Goal: Task Accomplishment & Management: Use online tool/utility

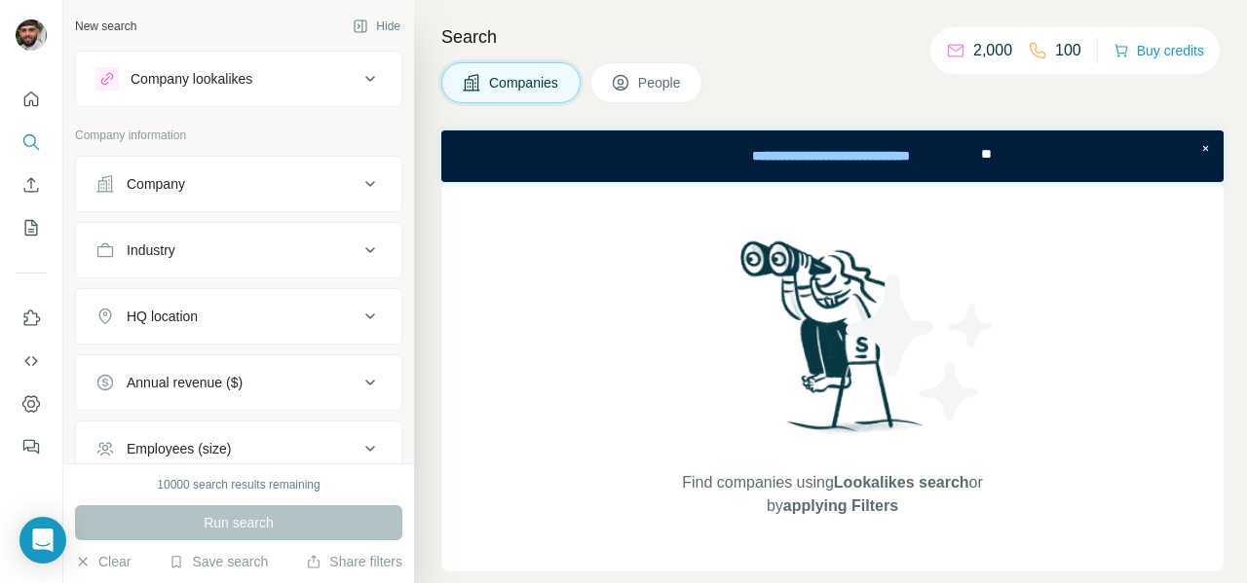
click at [211, 89] on div "Company lookalikes" at bounding box center [226, 78] width 263 height 23
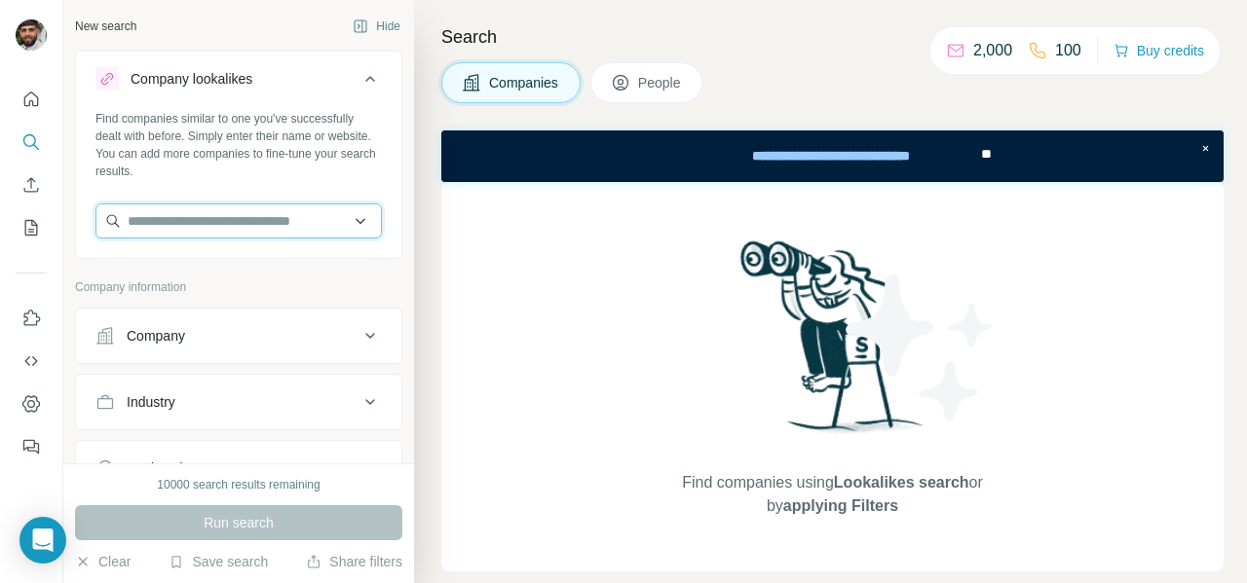
click at [175, 226] on input "text" at bounding box center [238, 221] width 286 height 35
paste input "**********"
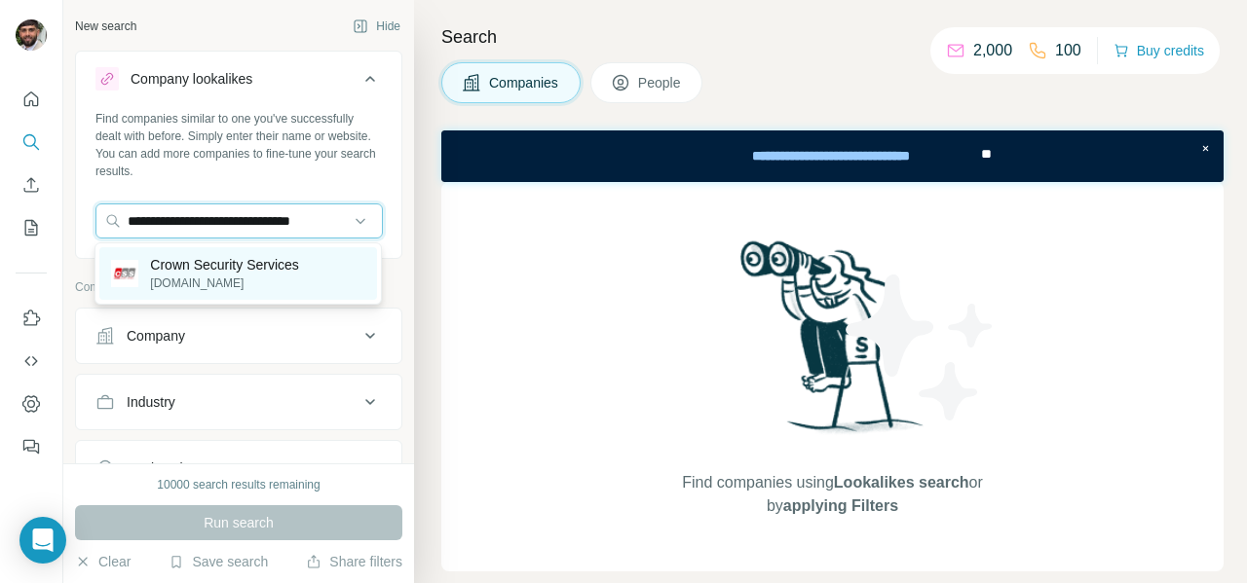
type input "**********"
click at [208, 273] on p "Crown Security Services" at bounding box center [224, 264] width 149 height 19
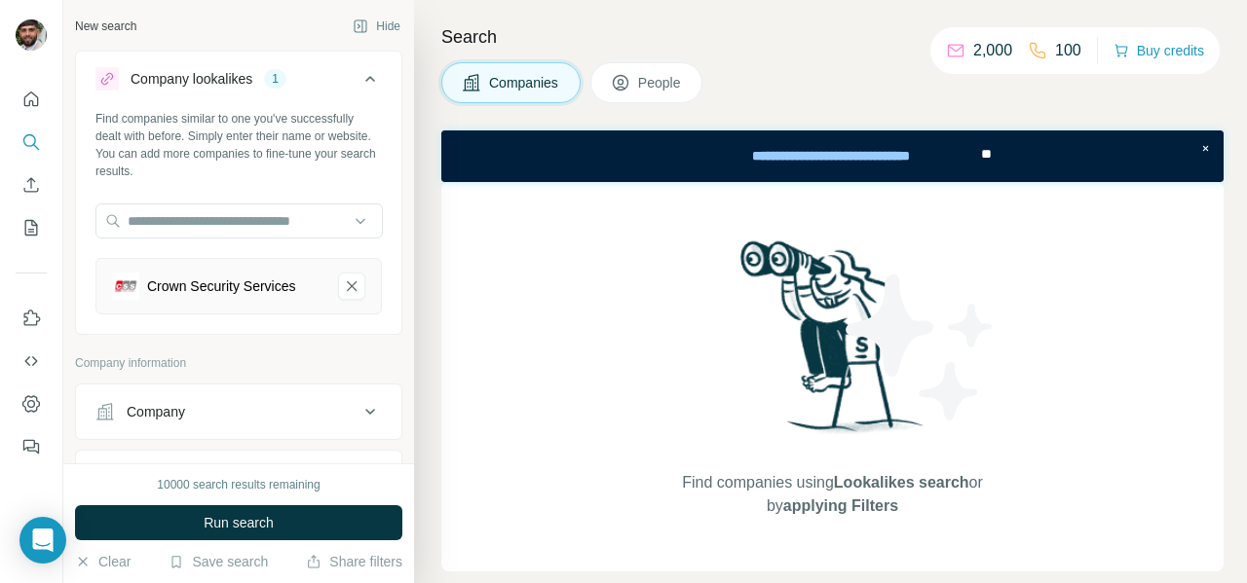
scroll to position [0, 0]
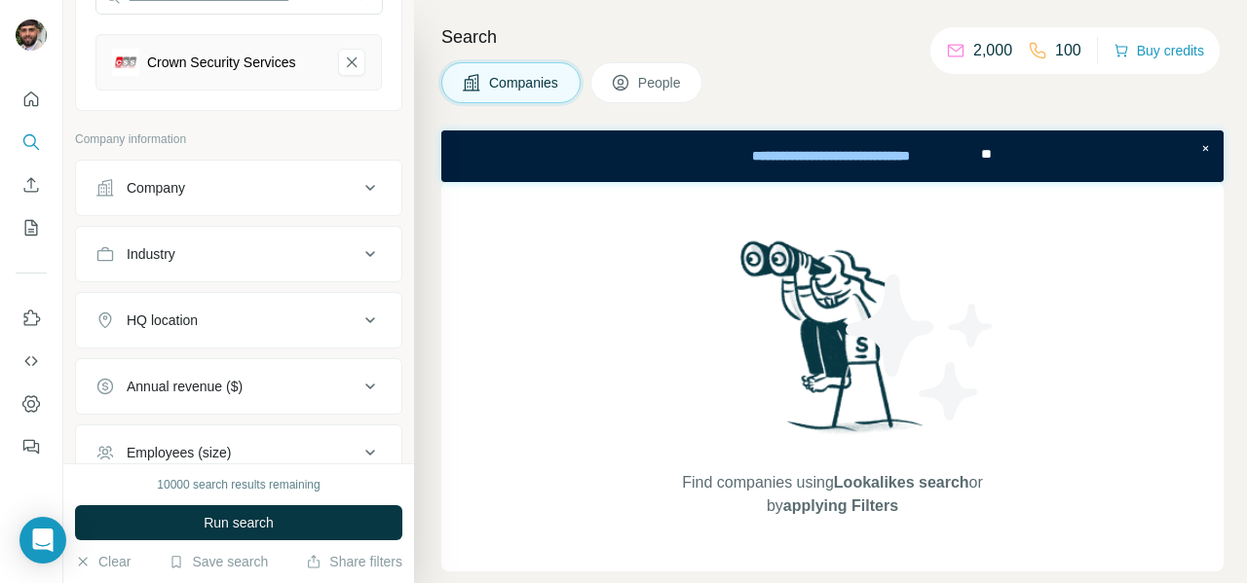
scroll to position [314, 0]
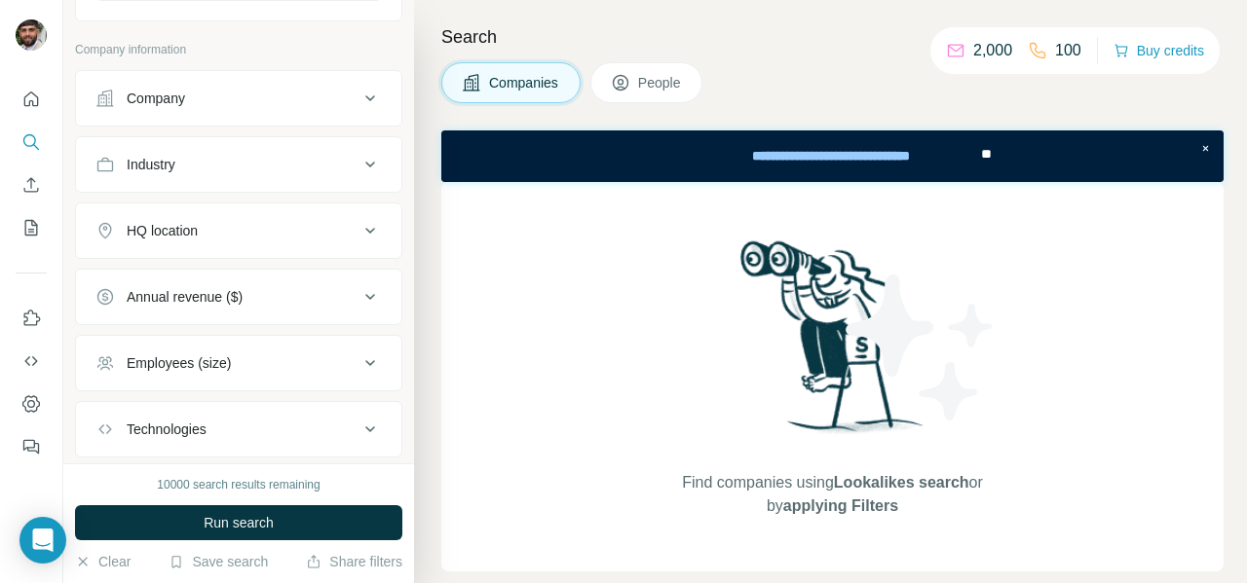
click at [221, 225] on div "HQ location" at bounding box center [226, 230] width 263 height 19
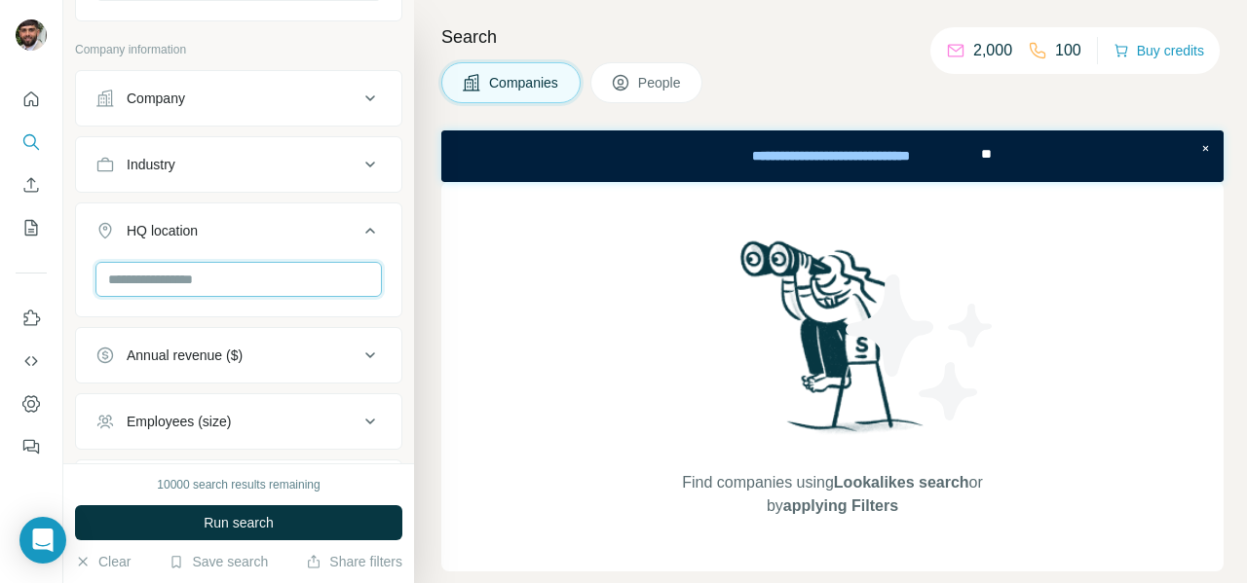
click at [208, 274] on input "text" at bounding box center [238, 279] width 286 height 35
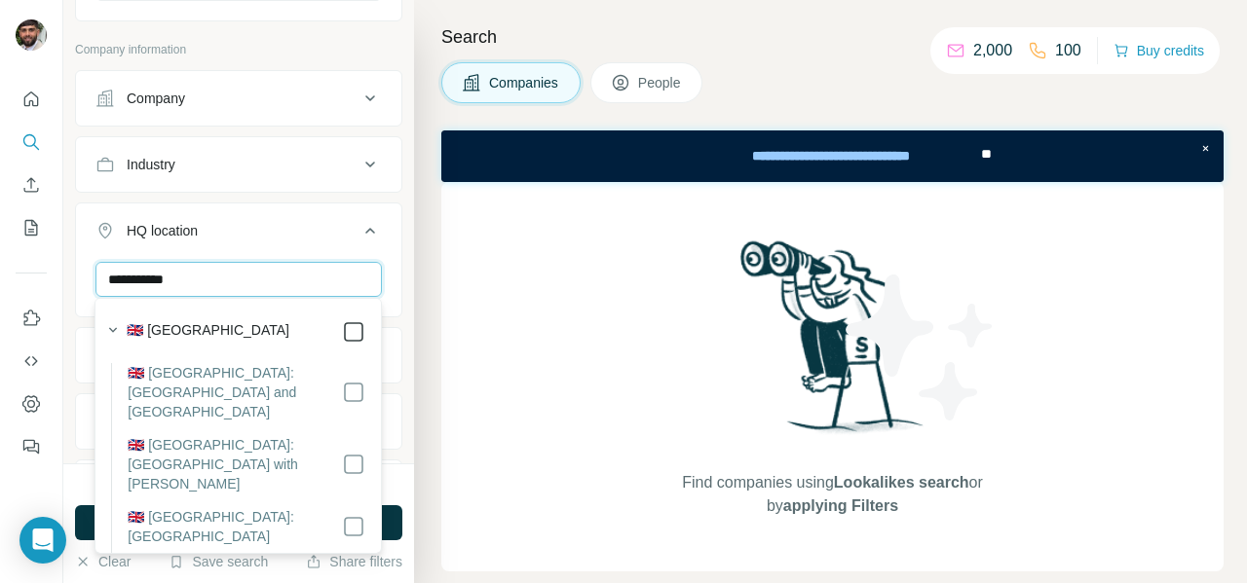
type input "**********"
click at [346, 231] on div "HQ location 1" at bounding box center [226, 230] width 263 height 19
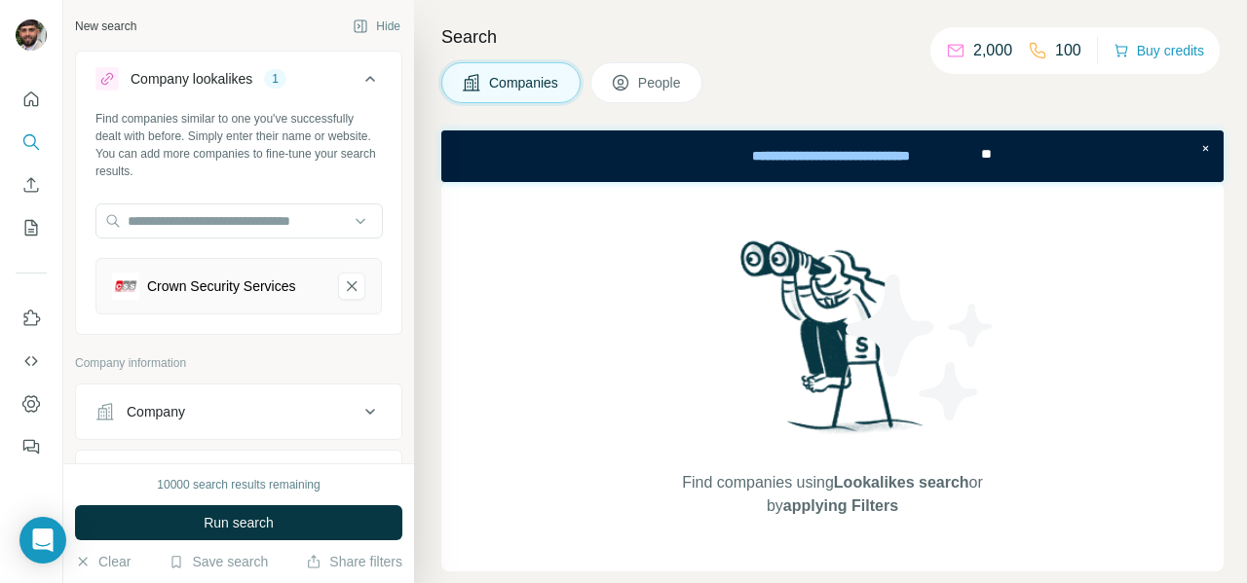
click at [678, 76] on span "People" at bounding box center [660, 82] width 45 height 19
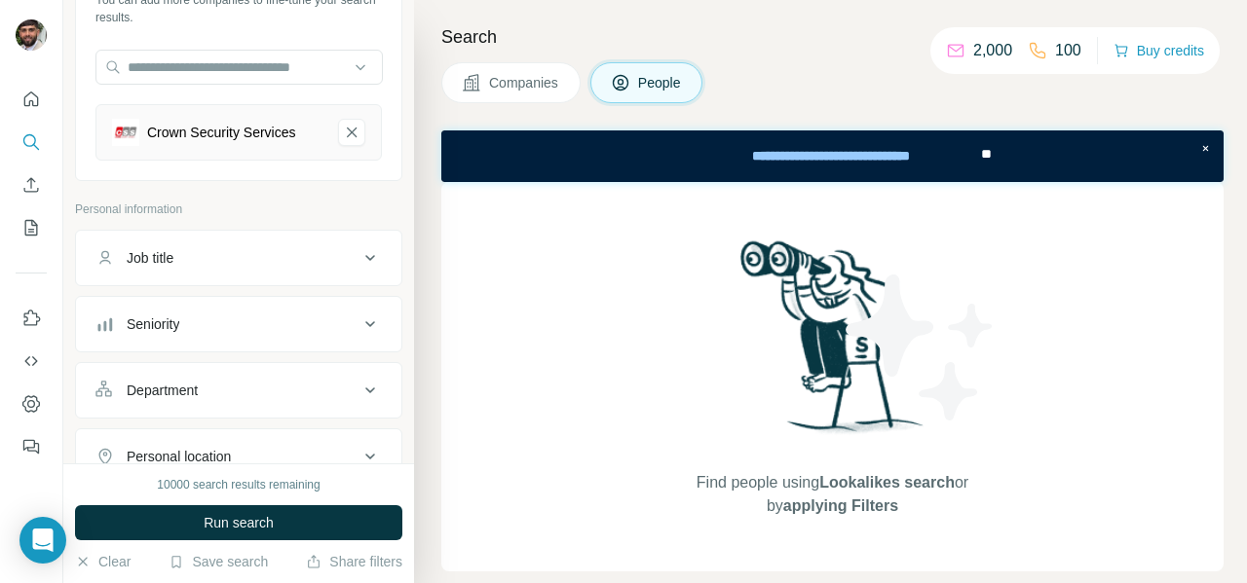
scroll to position [155, 0]
click at [259, 249] on div "Job title" at bounding box center [226, 256] width 263 height 19
click at [250, 342] on button "Seniority" at bounding box center [238, 323] width 325 height 47
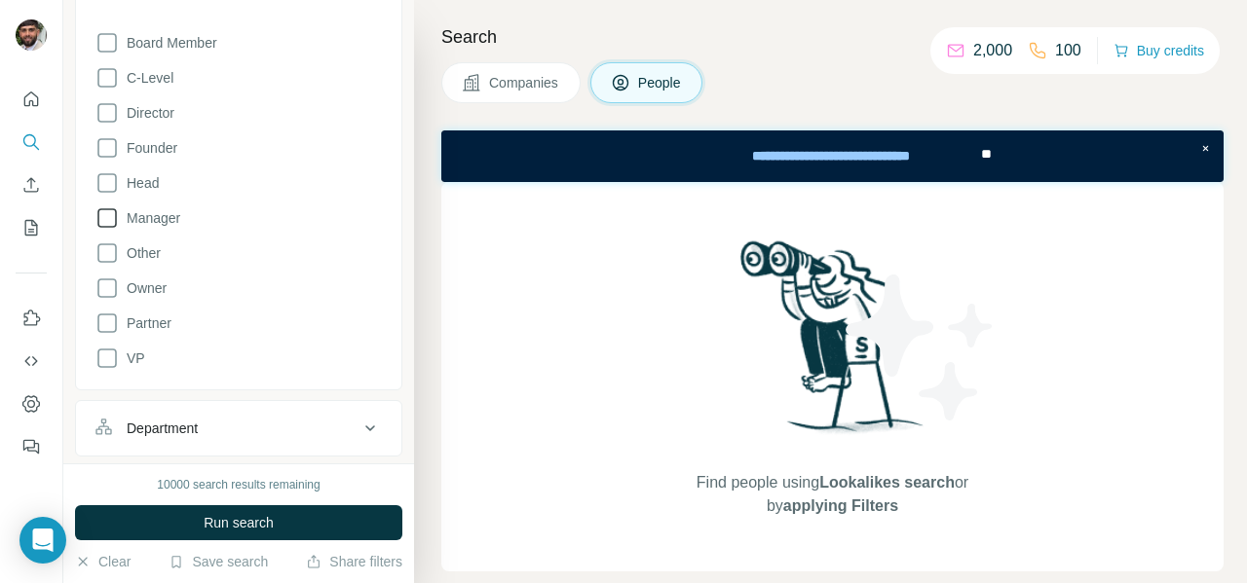
scroll to position [479, 0]
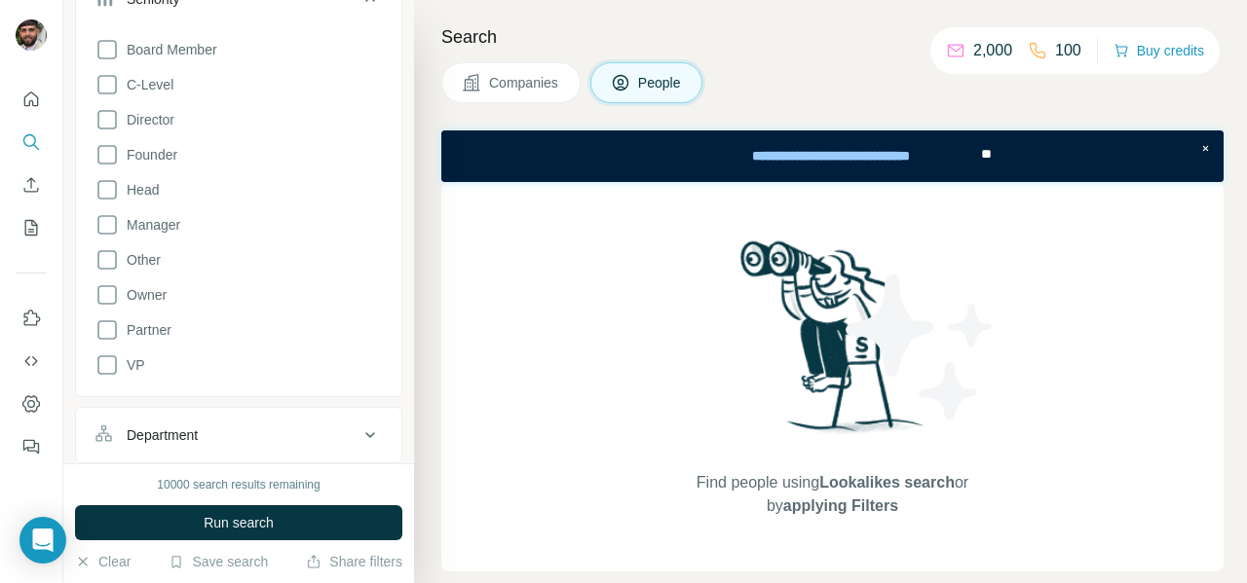
click at [96, 129] on div "Board Member C-Level Director Founder Head Manager Other Owner Partner VP" at bounding box center [238, 203] width 286 height 347
click at [102, 121] on icon at bounding box center [106, 119] width 23 height 23
click at [103, 155] on icon at bounding box center [106, 154] width 23 height 23
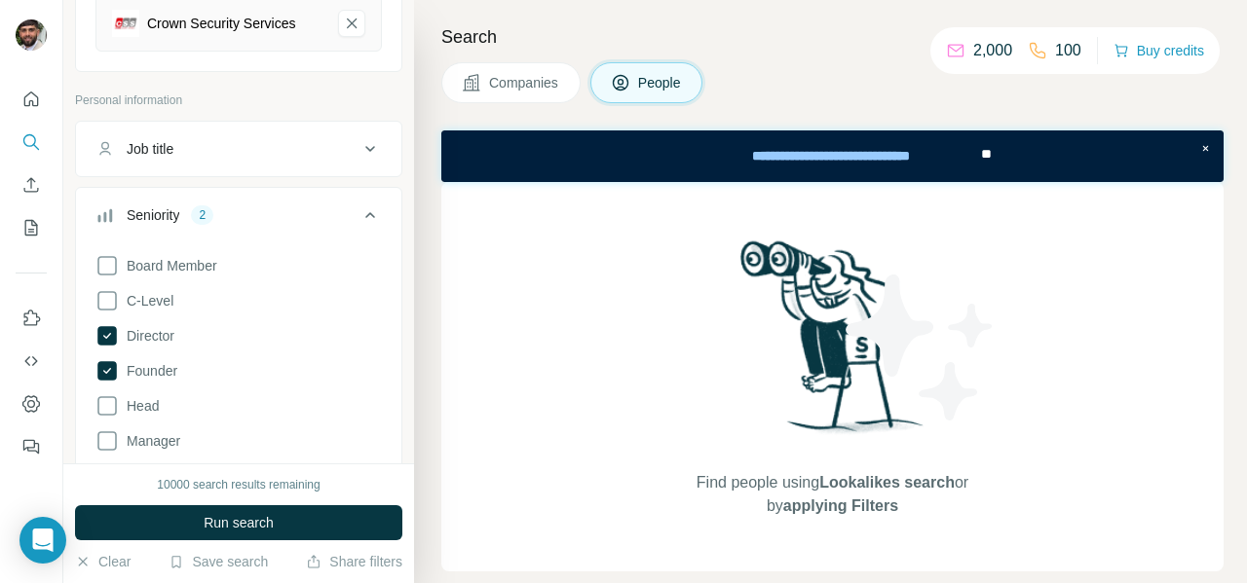
scroll to position [255, 0]
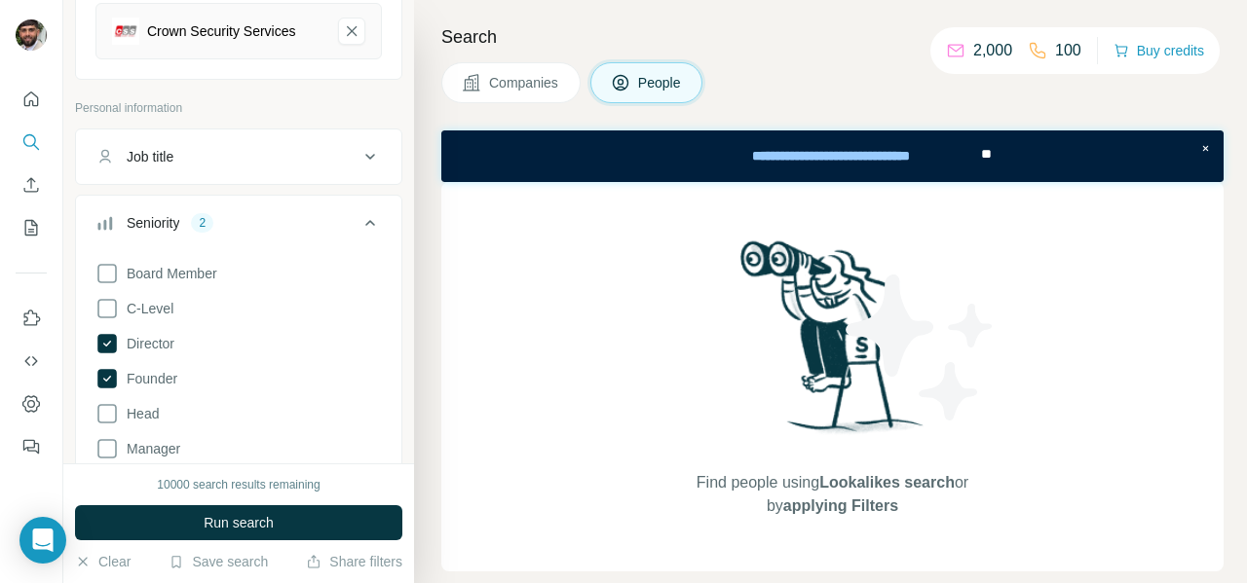
click at [364, 233] on button "Seniority 2" at bounding box center [238, 227] width 325 height 55
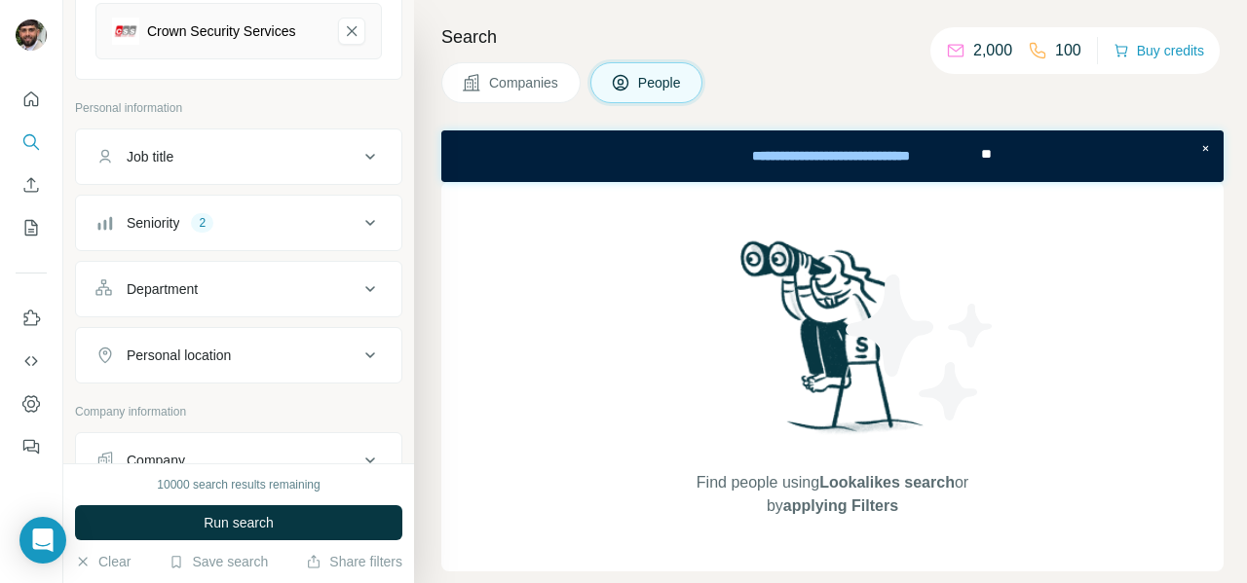
click at [251, 147] on div "Job title" at bounding box center [226, 156] width 263 height 19
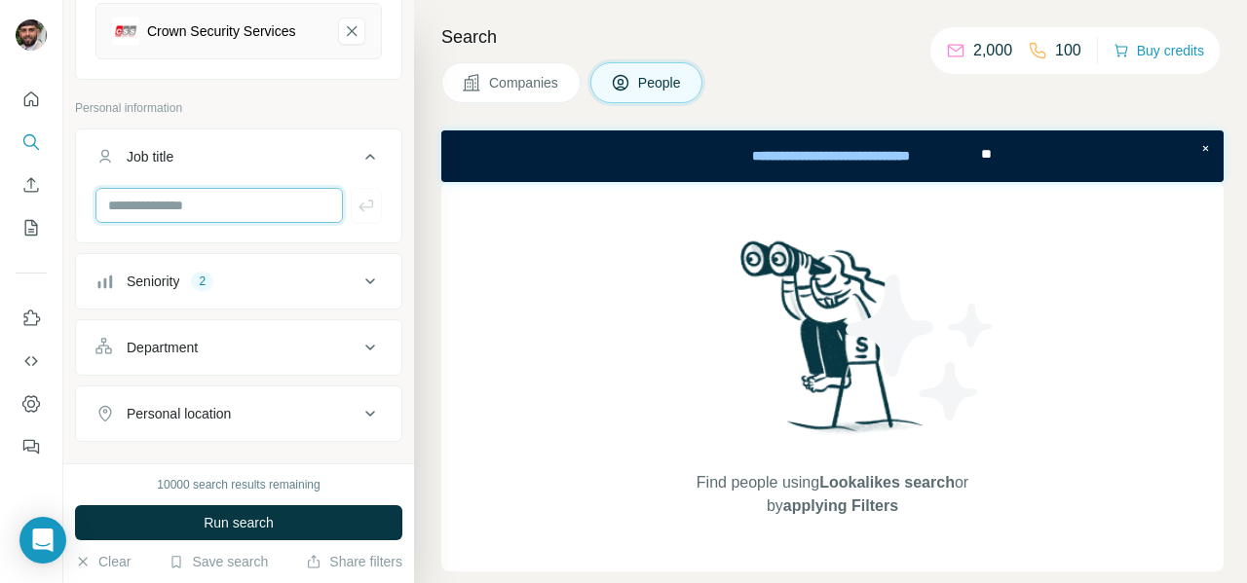
click at [203, 205] on input "text" at bounding box center [218, 205] width 247 height 35
type input "***"
click at [368, 201] on icon "button" at bounding box center [365, 205] width 19 height 19
click at [249, 206] on input "text" at bounding box center [218, 205] width 247 height 35
type input "**********"
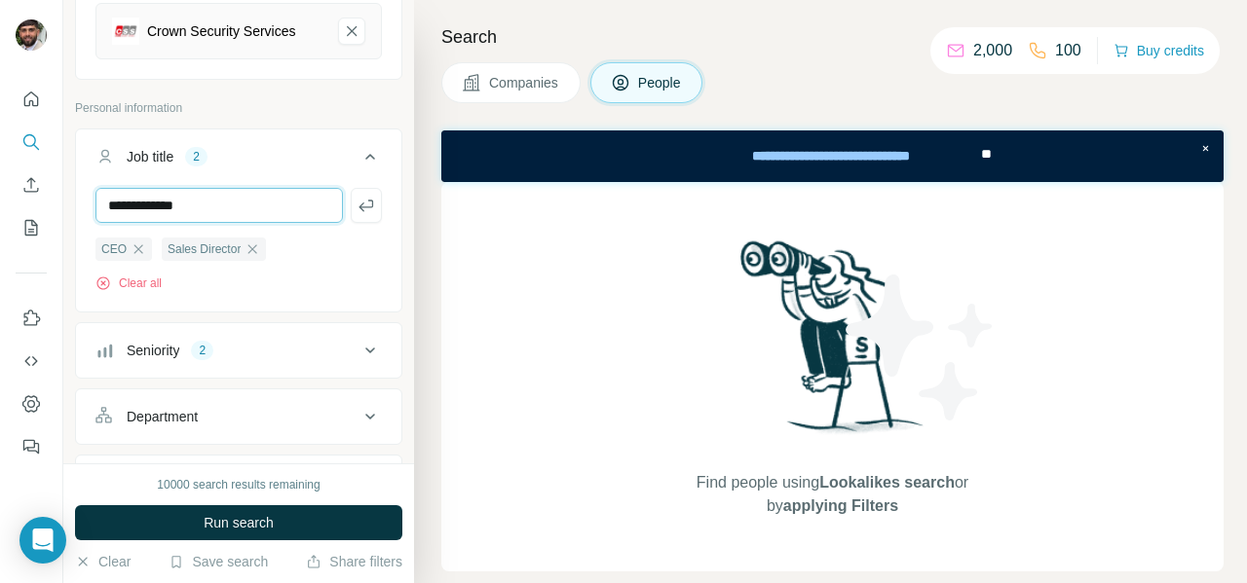
type input "**********"
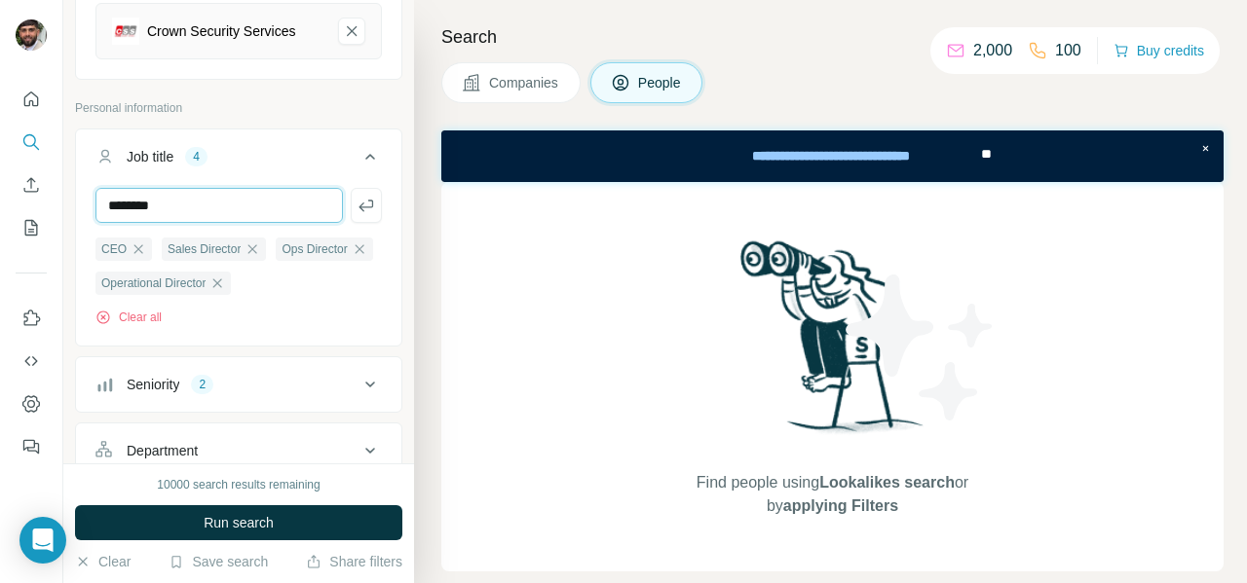
type input "********"
type input "***"
type input "*"
type input "***"
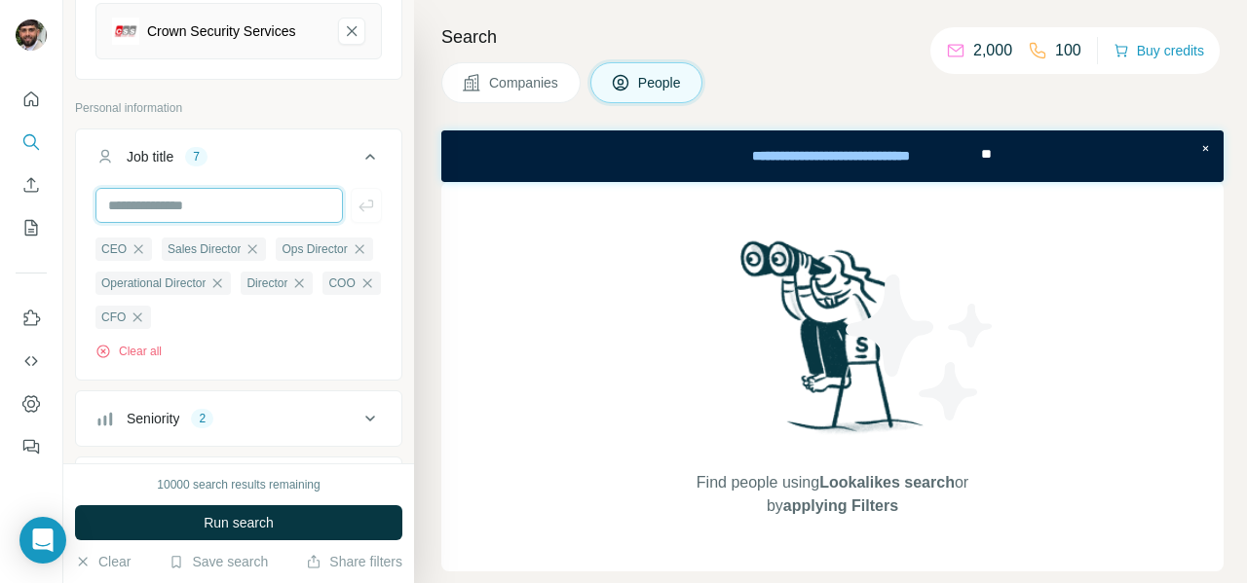
click at [233, 200] on input "text" at bounding box center [218, 205] width 247 height 35
type input "*"
type input "**********"
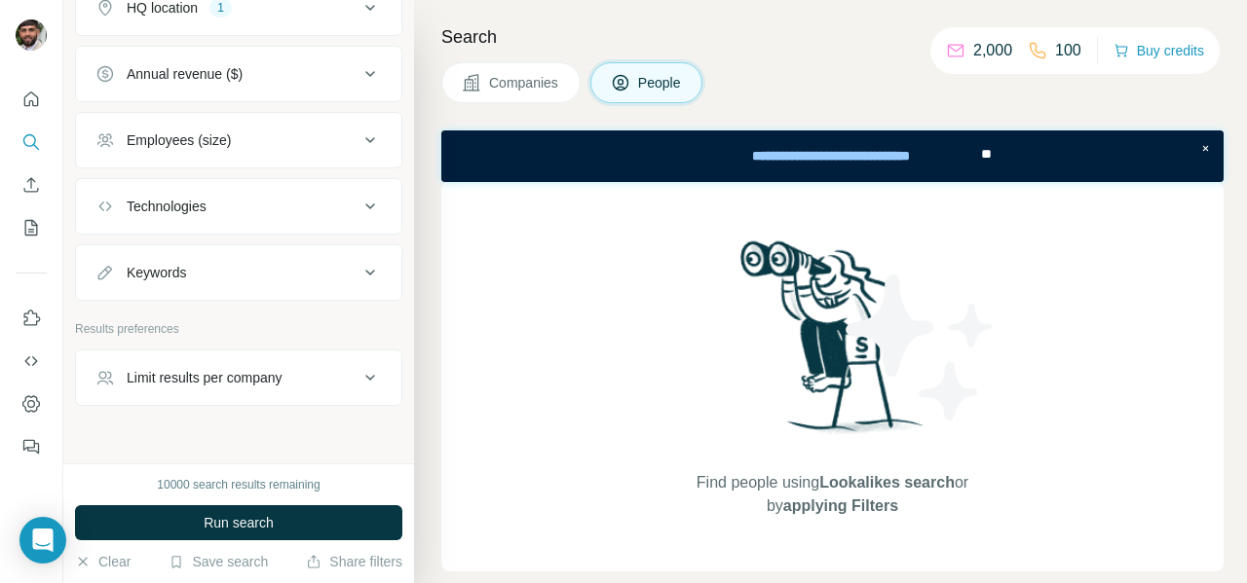
scroll to position [1059, 0]
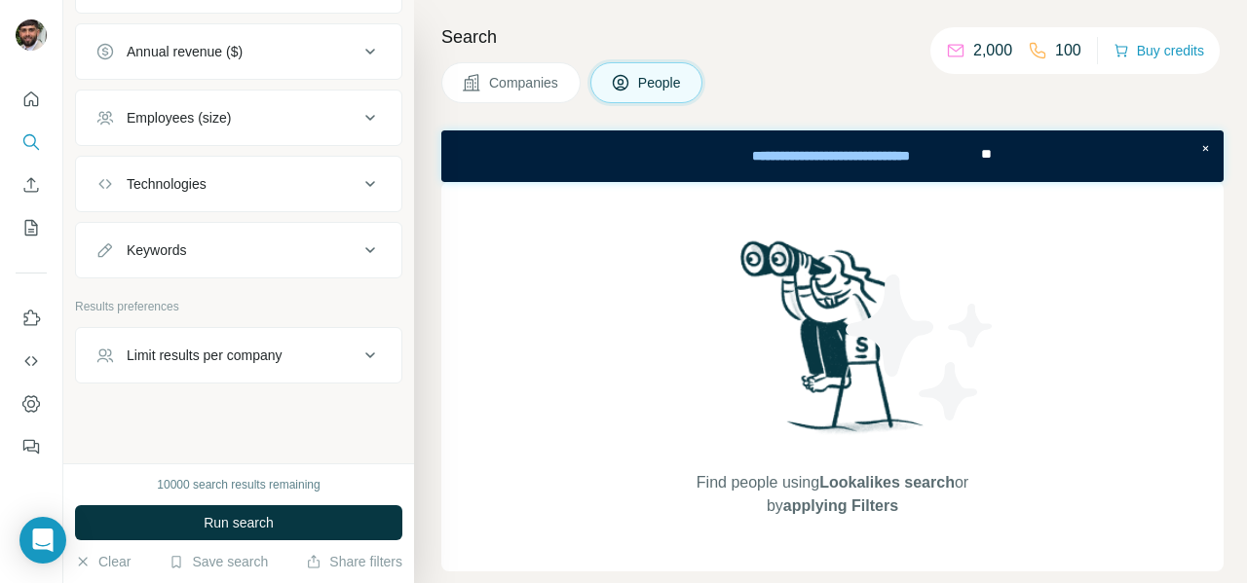
click at [347, 350] on div "Limit results per company" at bounding box center [226, 355] width 263 height 19
click at [281, 397] on input "number" at bounding box center [238, 404] width 286 height 35
type input "*"
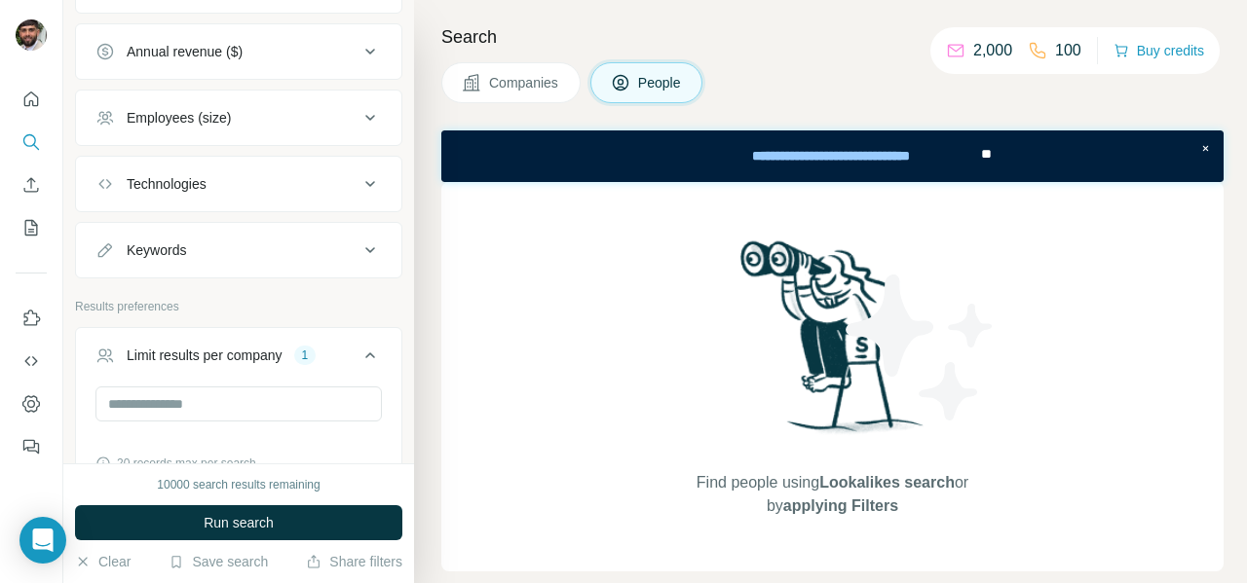
click at [312, 455] on div "20 records max per search" at bounding box center [238, 464] width 286 height 18
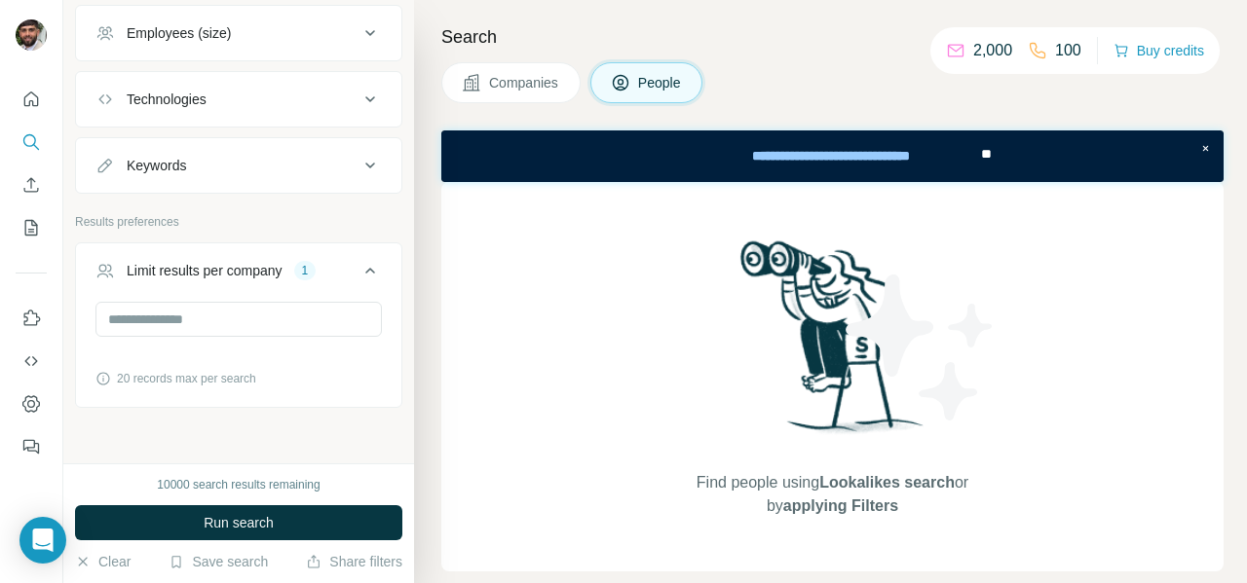
scroll to position [1168, 0]
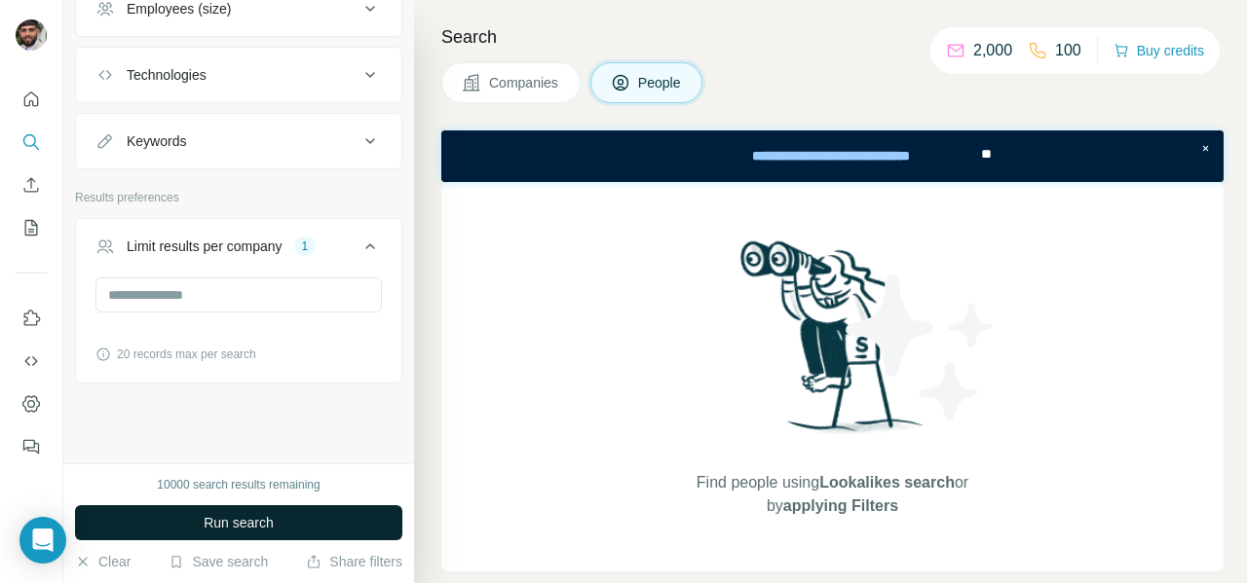
click at [252, 528] on span "Run search" at bounding box center [239, 522] width 70 height 19
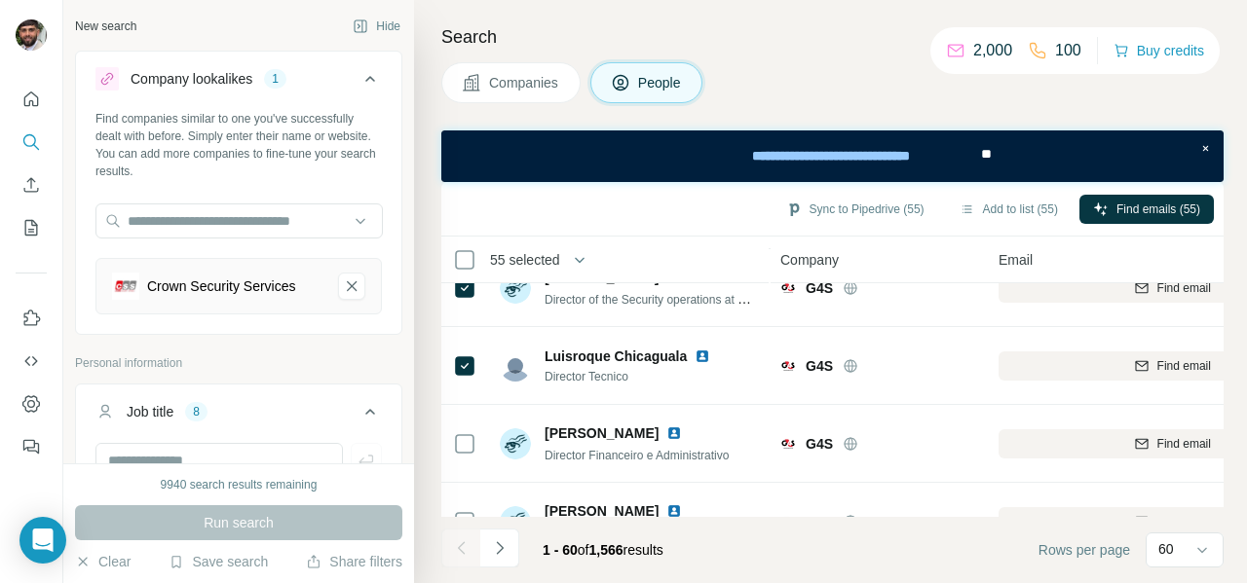
scroll to position [1746, 0]
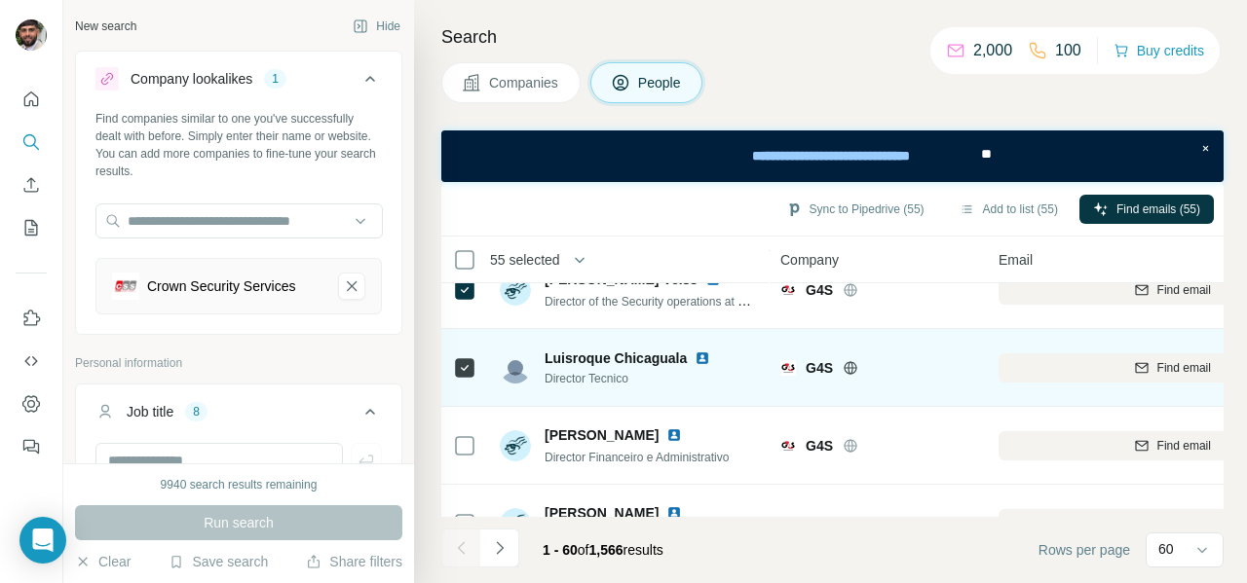
click at [471, 376] on icon at bounding box center [464, 367] width 23 height 23
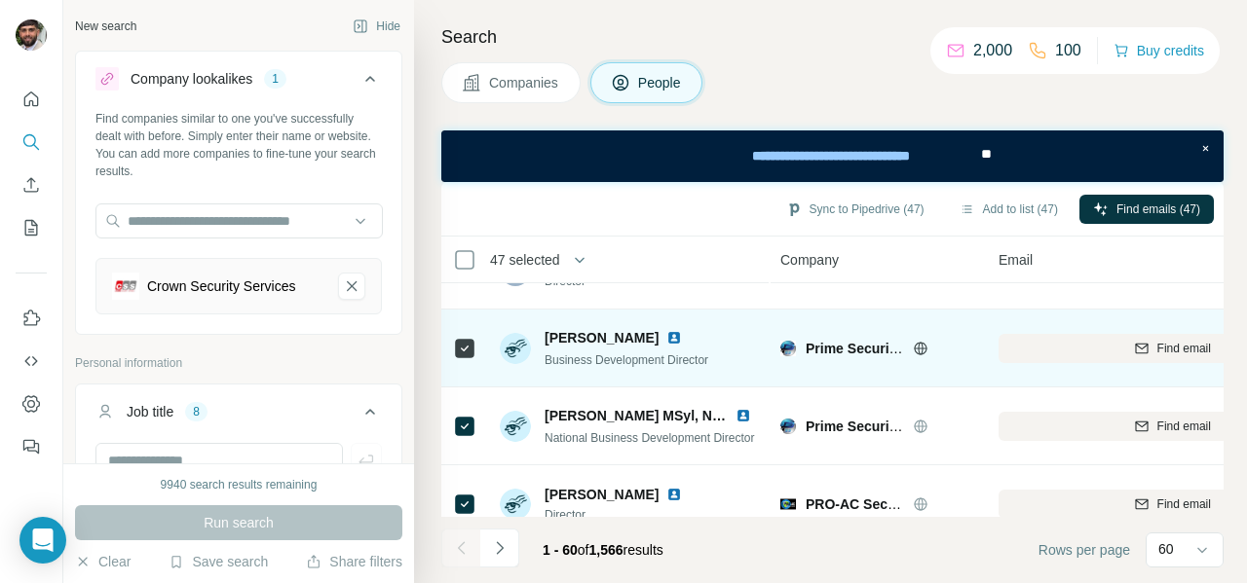
scroll to position [3169, 0]
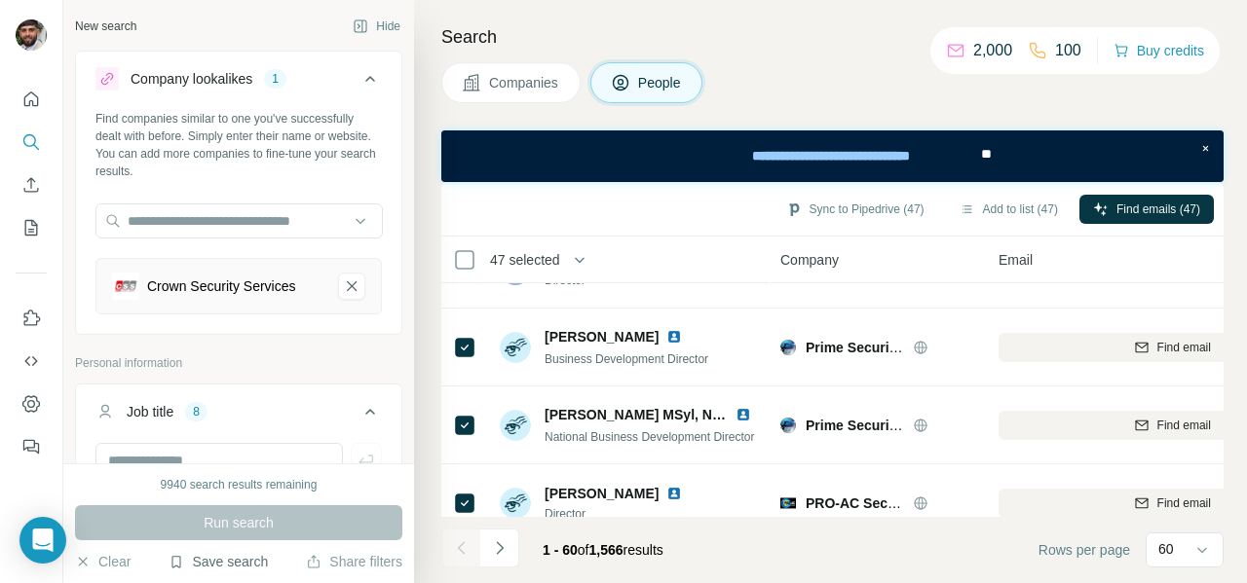
click at [219, 564] on button "Save search" at bounding box center [218, 561] width 99 height 19
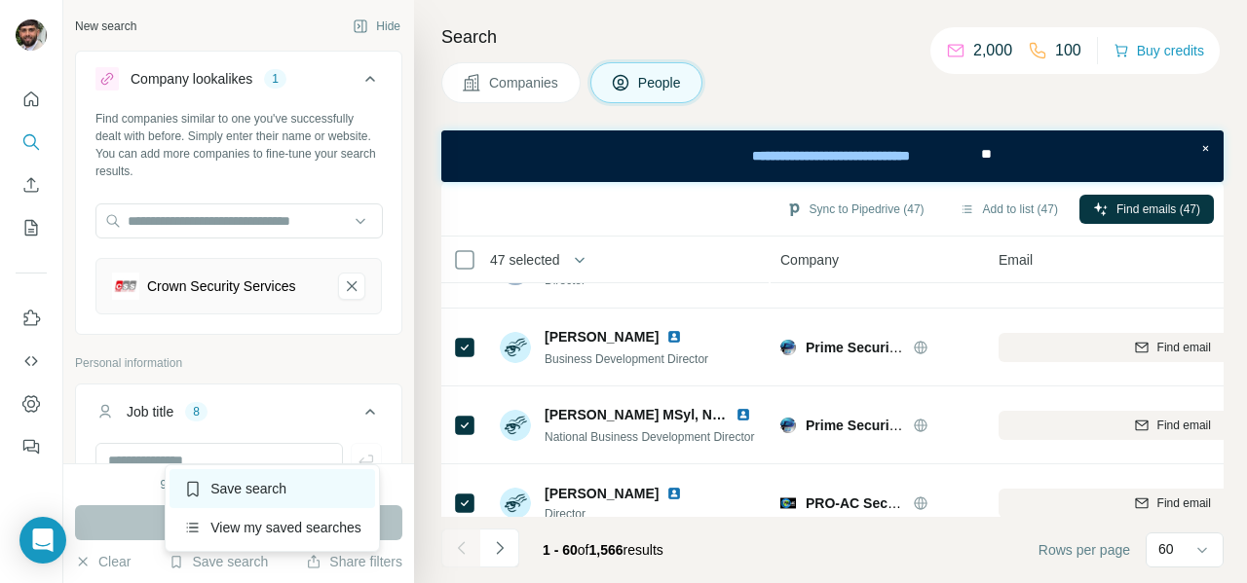
click at [259, 495] on div "Save search" at bounding box center [272, 488] width 206 height 39
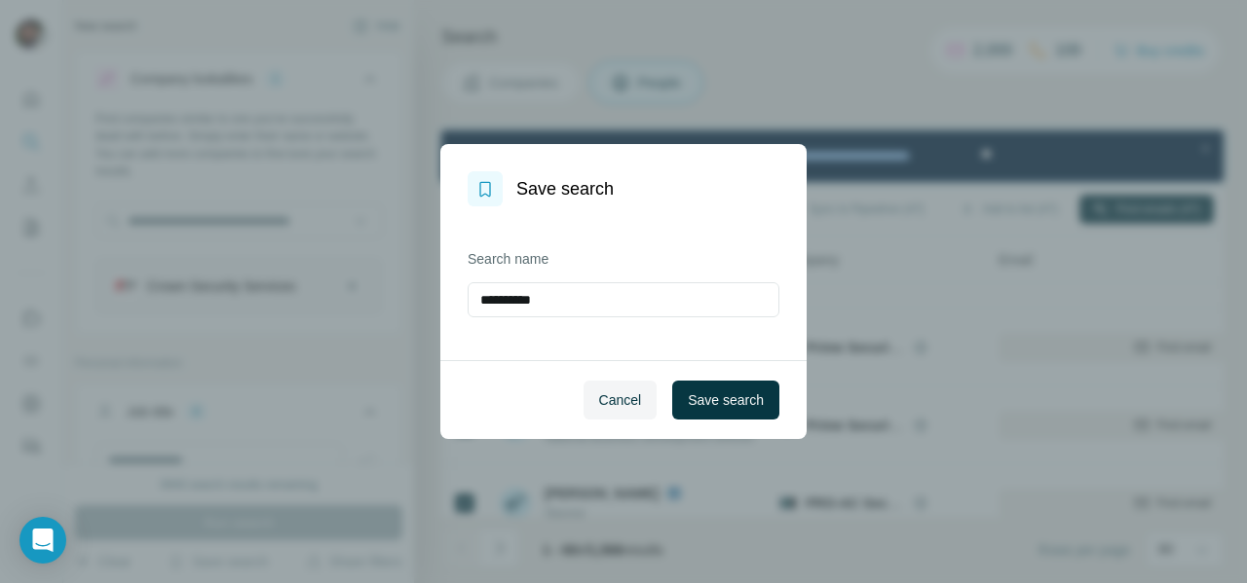
drag, startPoint x: 584, startPoint y: 300, endPoint x: 364, endPoint y: 301, distance: 220.1
click at [364, 301] on div "**********" at bounding box center [623, 291] width 1247 height 583
type input "**********"
click at [738, 415] on button "Save search" at bounding box center [725, 400] width 107 height 39
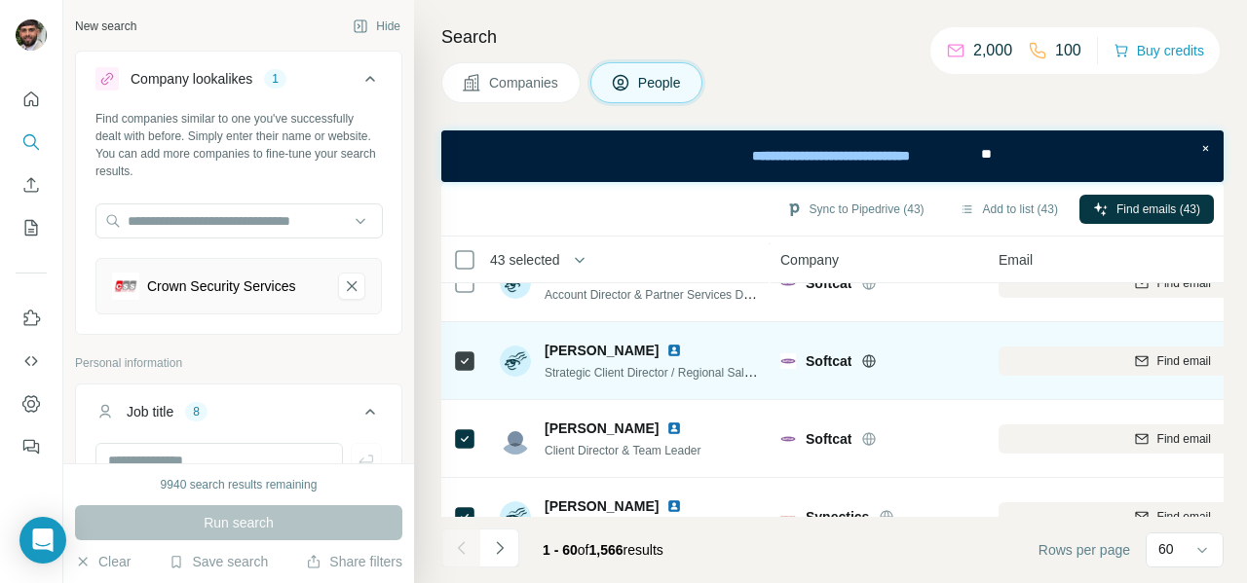
scroll to position [3912, 0]
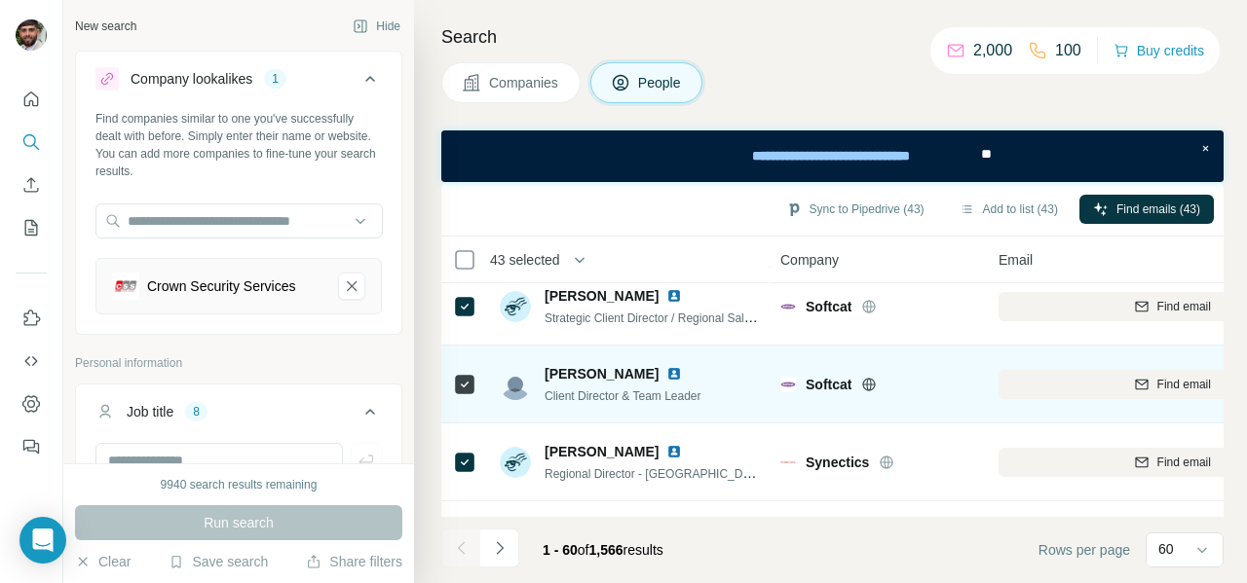
click at [464, 370] on div at bounding box center [464, 384] width 23 height 54
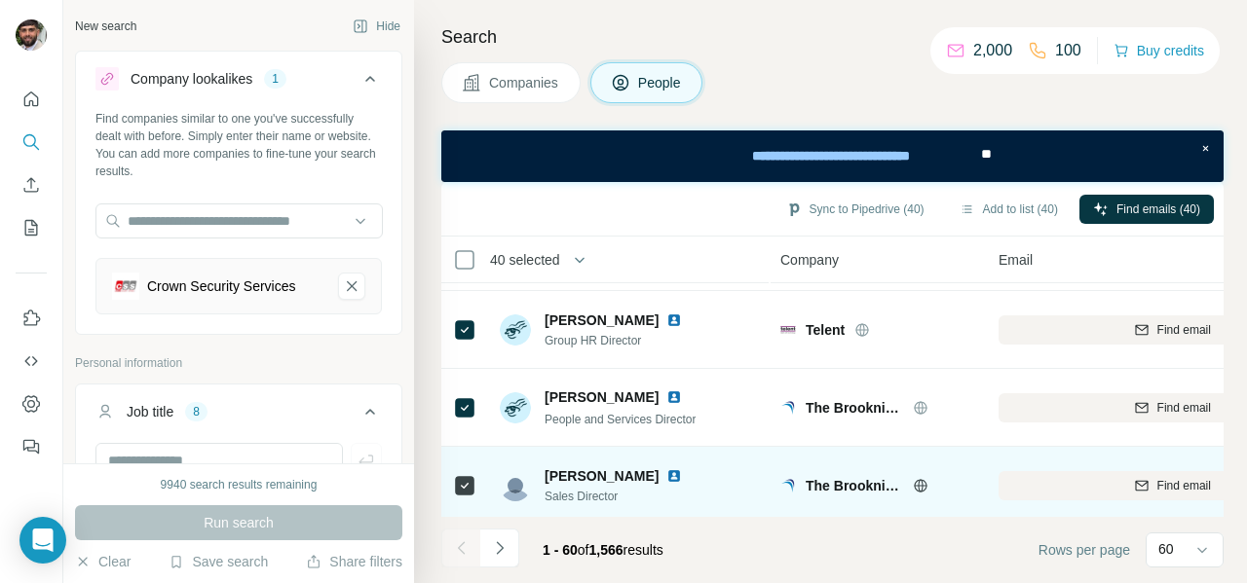
scroll to position [4440, 0]
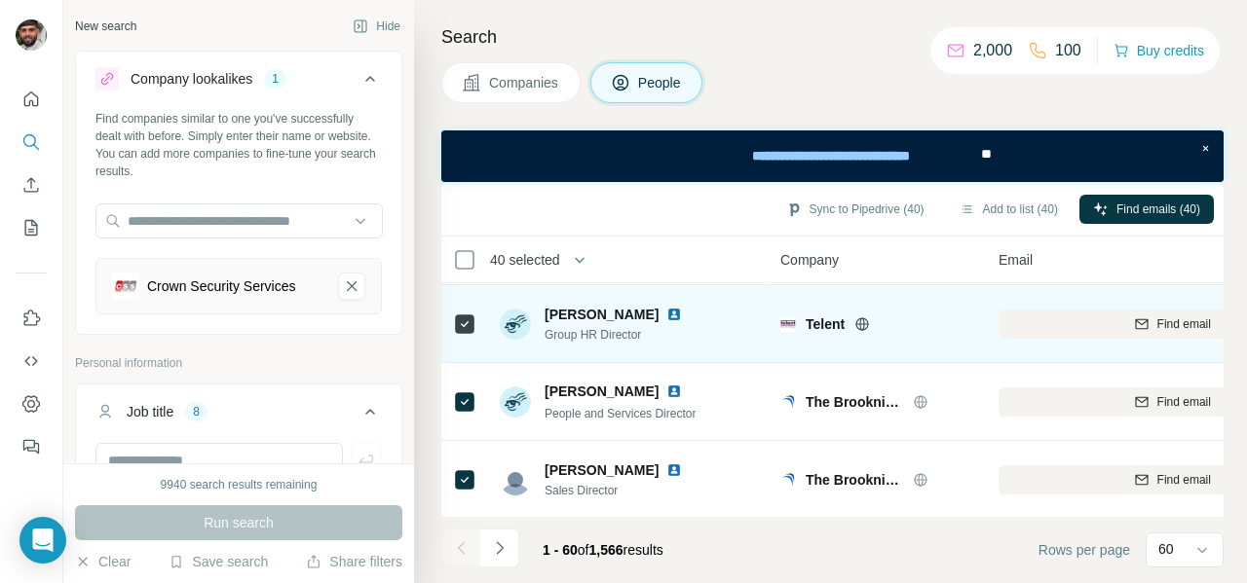
click at [463, 334] on div at bounding box center [464, 324] width 23 height 54
click at [493, 356] on td "Jemimah Parnell Group HR Director" at bounding box center [629, 324] width 282 height 78
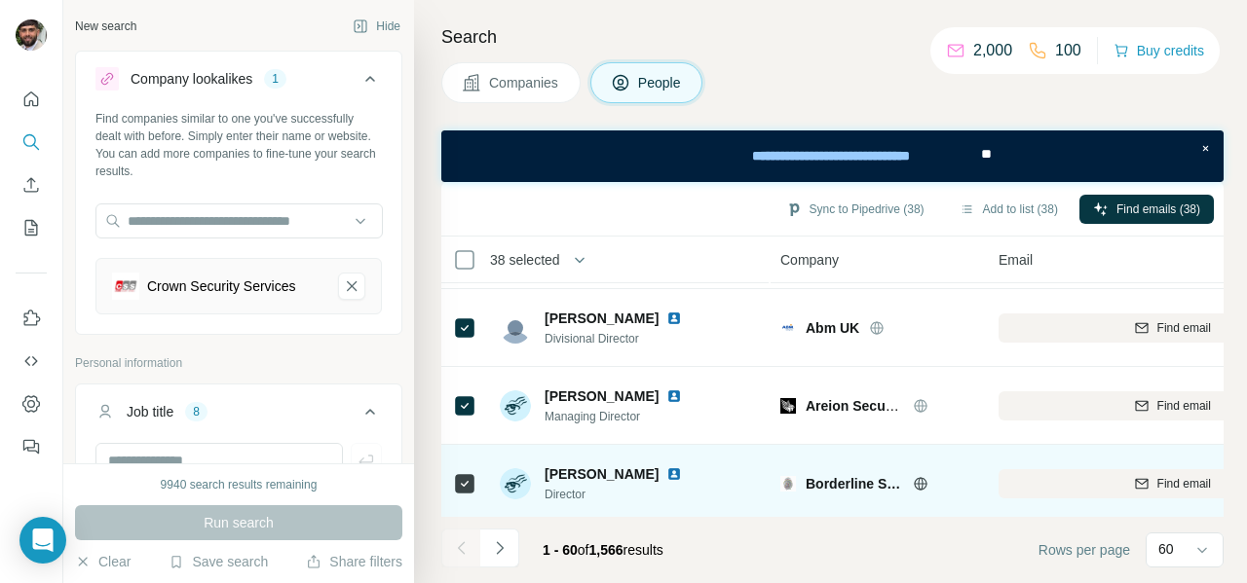
scroll to position [0, 0]
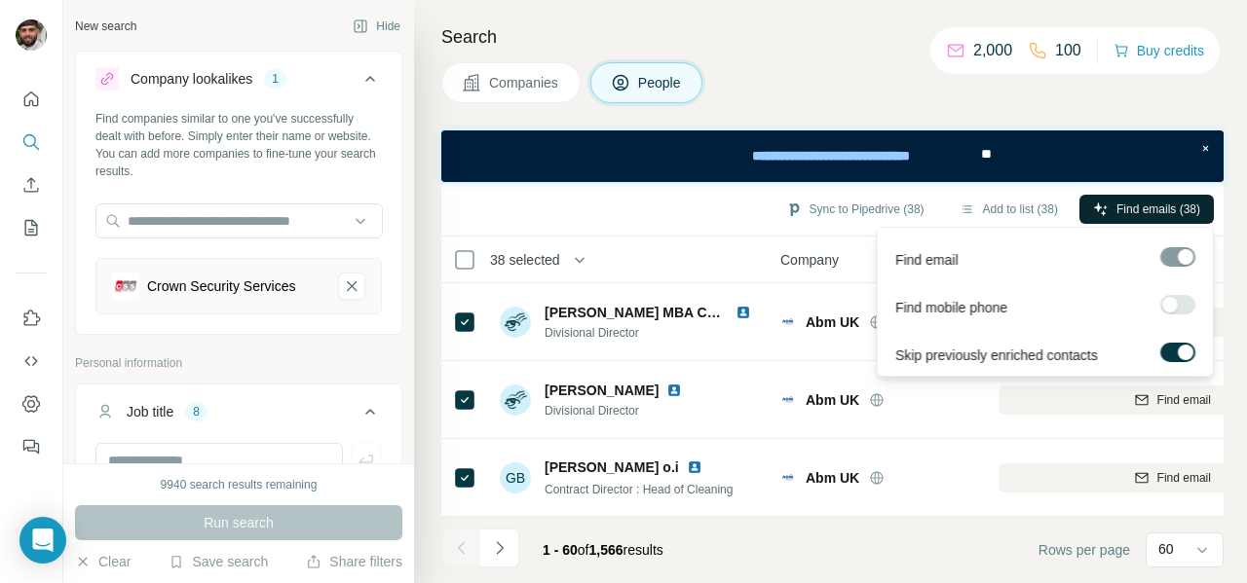
click at [1139, 206] on span "Find emails (38)" at bounding box center [1158, 210] width 84 height 18
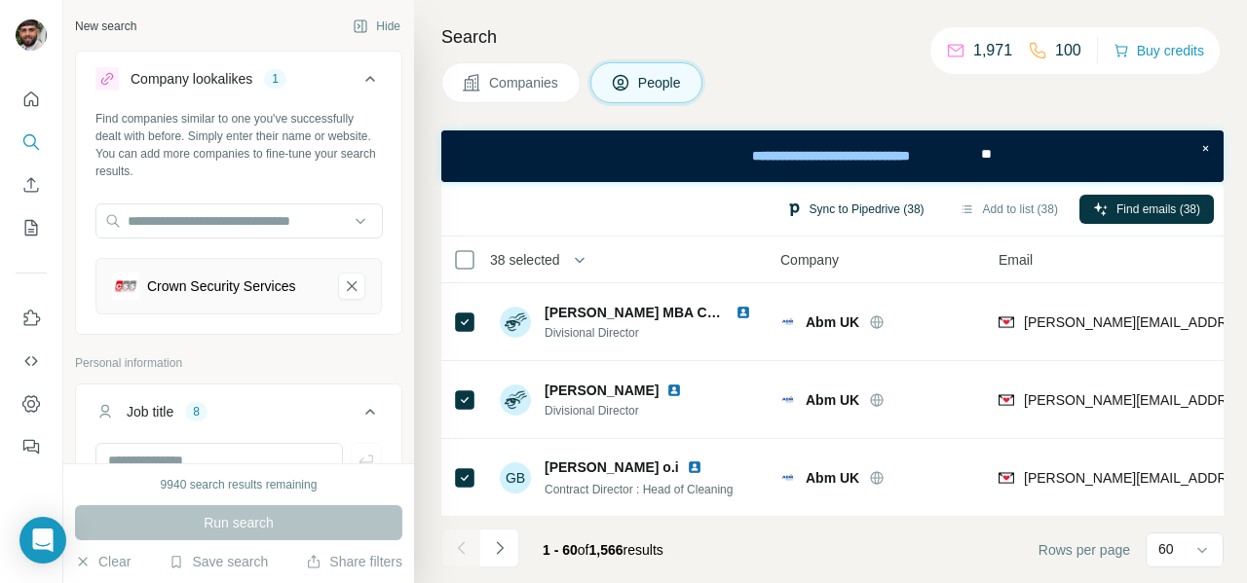
click at [827, 209] on button "Sync to Pipedrive (38)" at bounding box center [855, 209] width 166 height 29
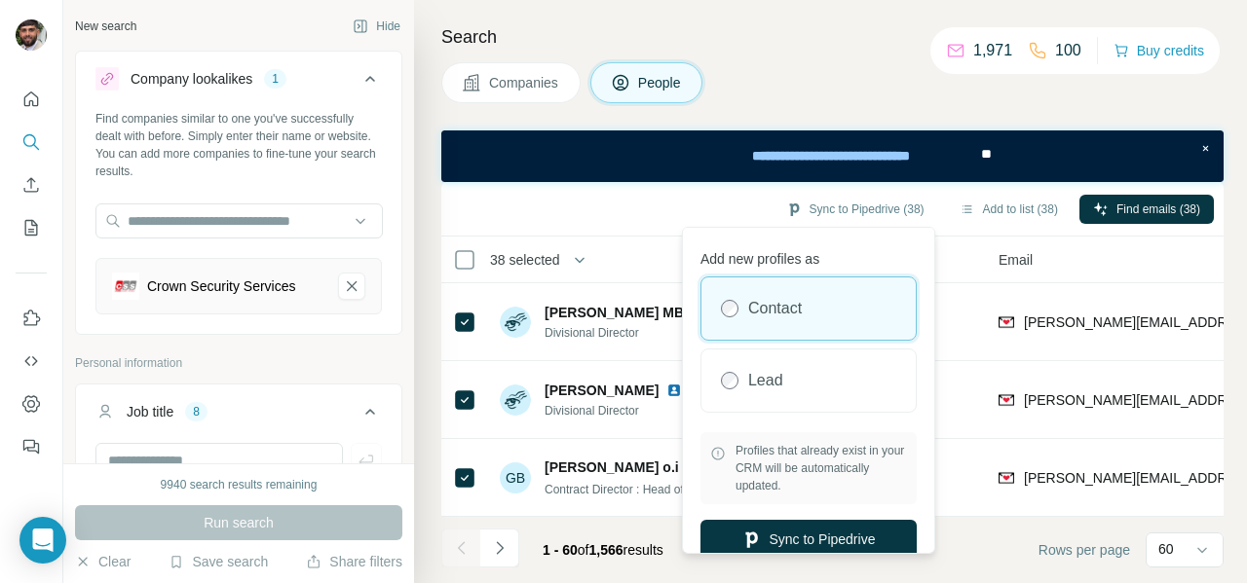
click at [822, 380] on div "Lead" at bounding box center [808, 381] width 214 height 62
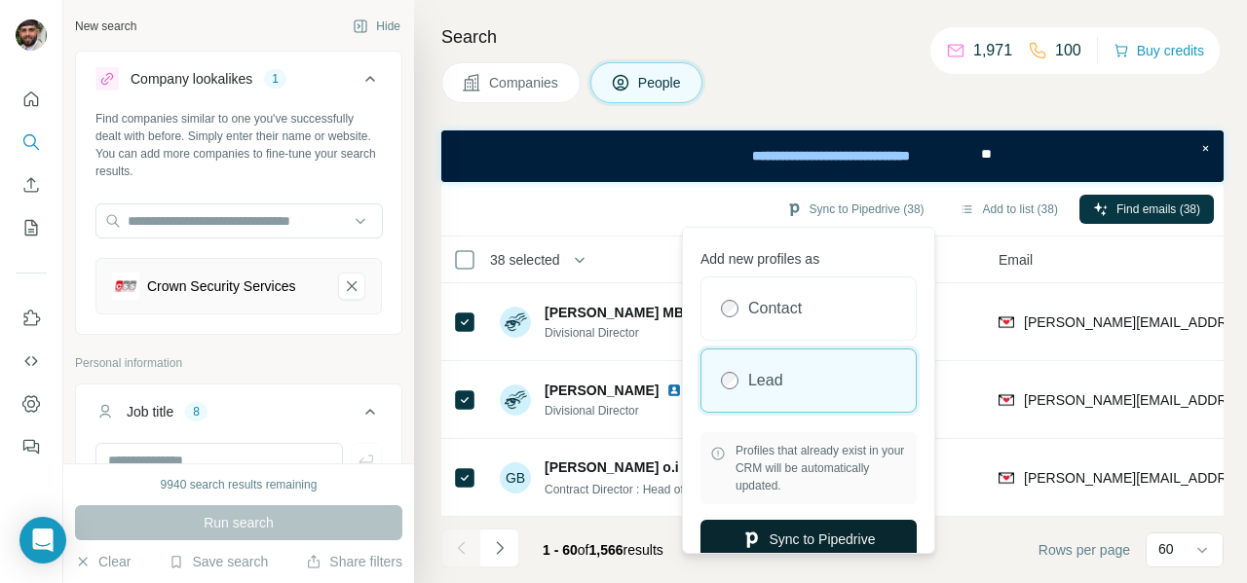
click at [892, 537] on button "Sync to Pipedrive" at bounding box center [808, 539] width 216 height 39
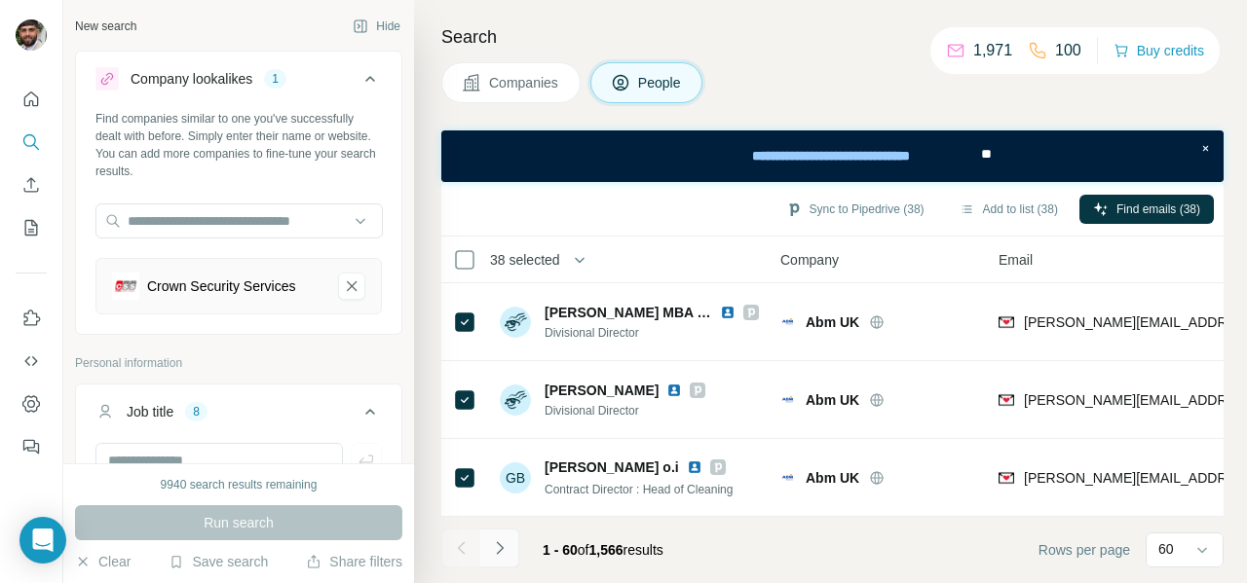
click at [510, 552] on button "Navigate to next page" at bounding box center [499, 548] width 39 height 39
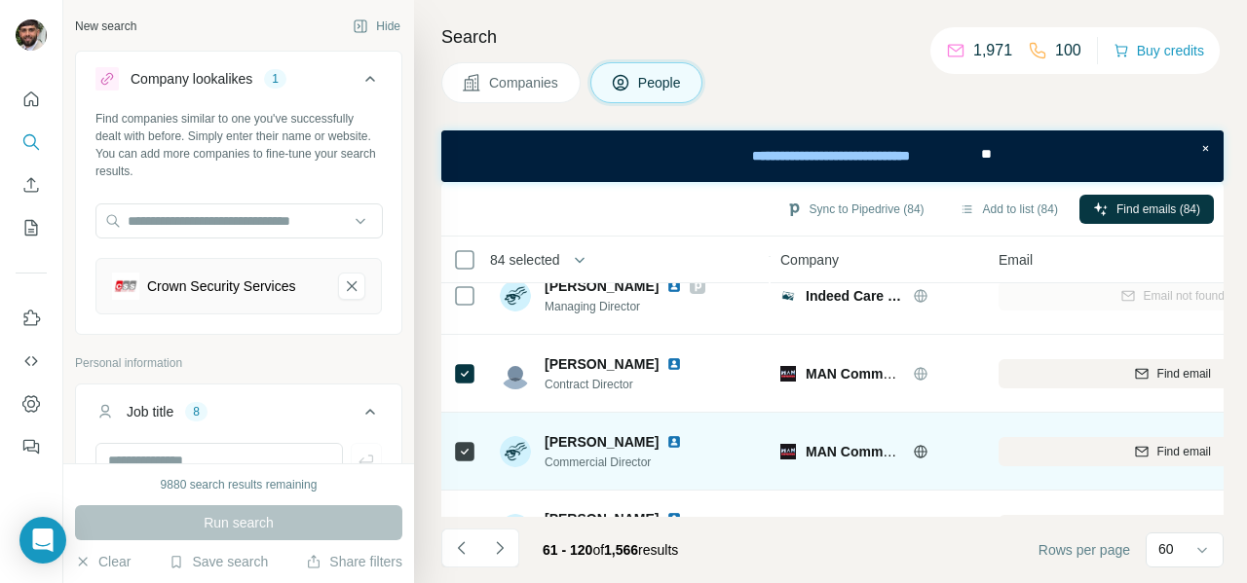
scroll to position [2738, 0]
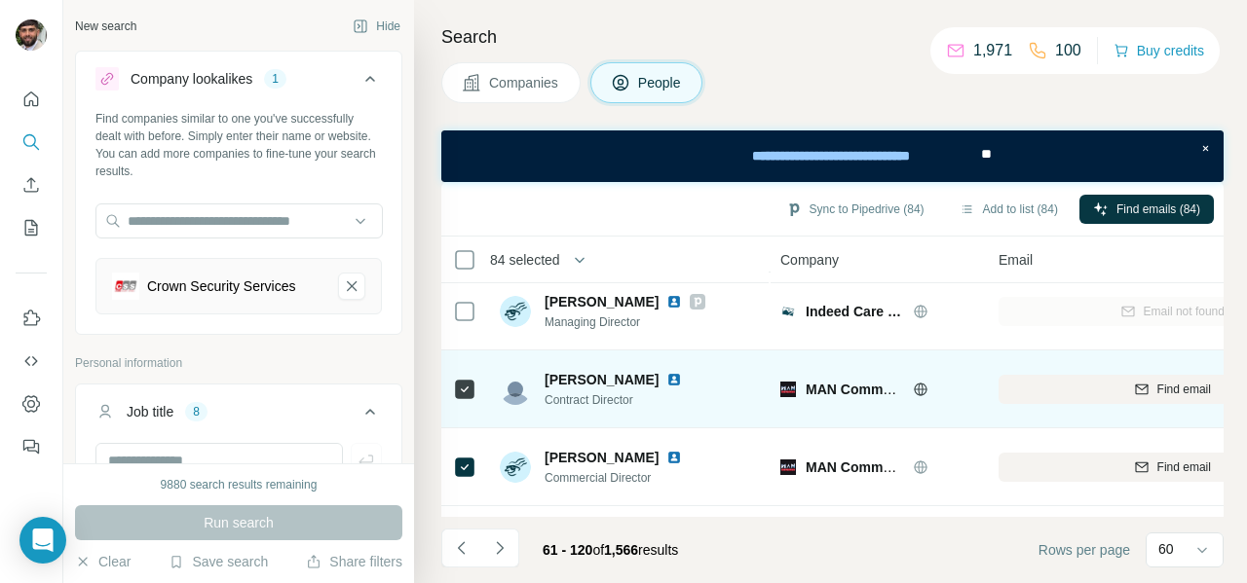
click at [475, 403] on td at bounding box center [464, 390] width 47 height 78
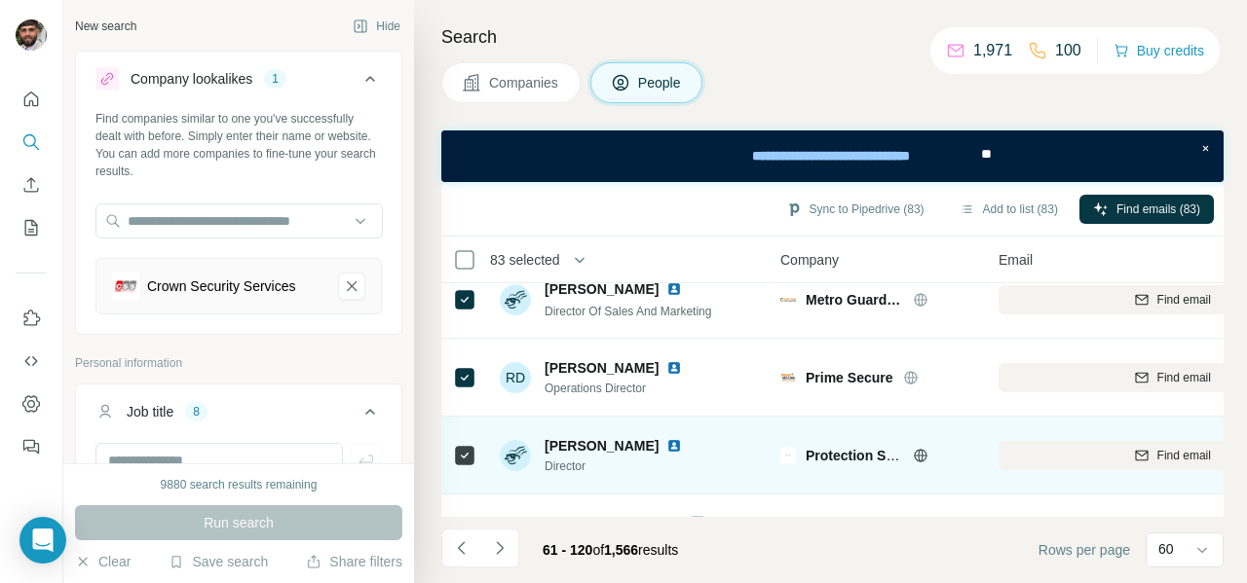
scroll to position [3229, 0]
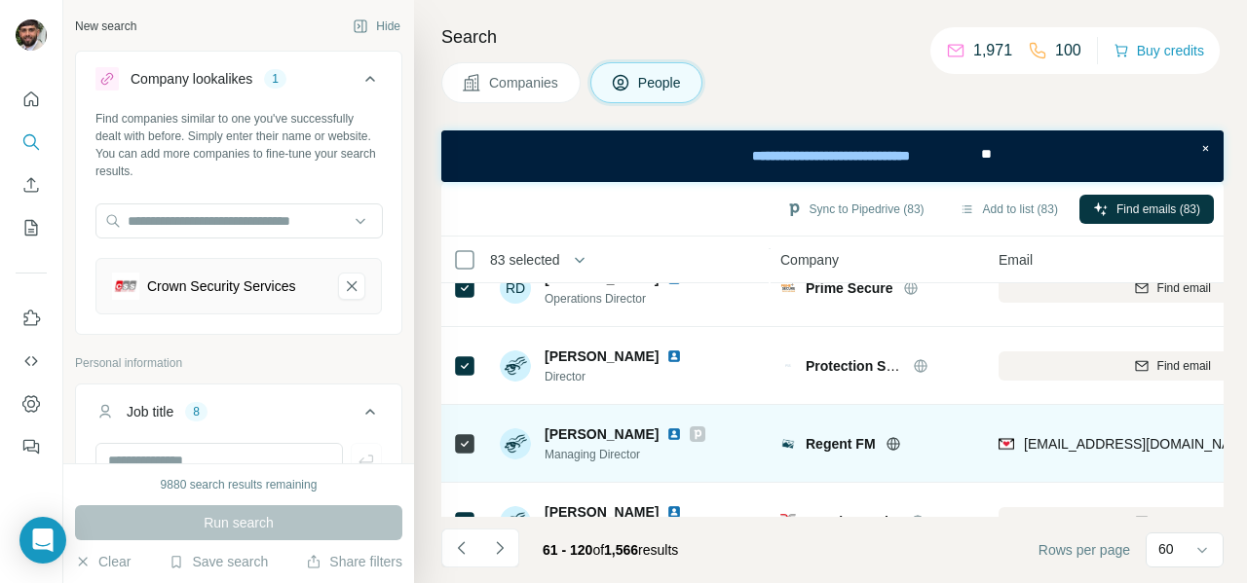
click at [456, 453] on icon at bounding box center [464, 443] width 23 height 23
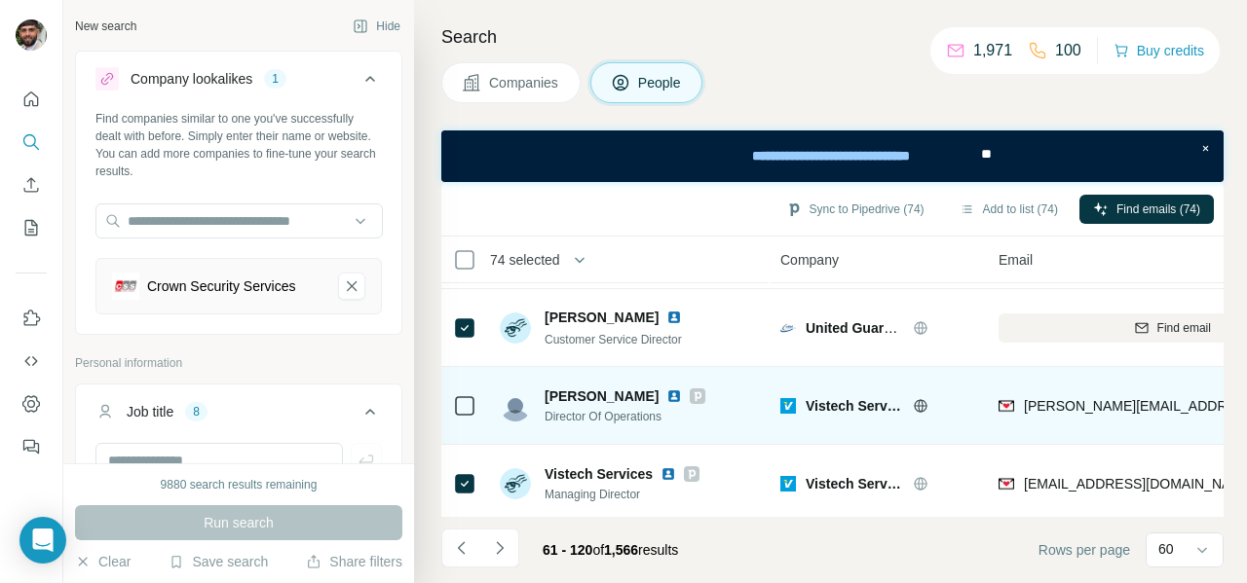
scroll to position [4440, 0]
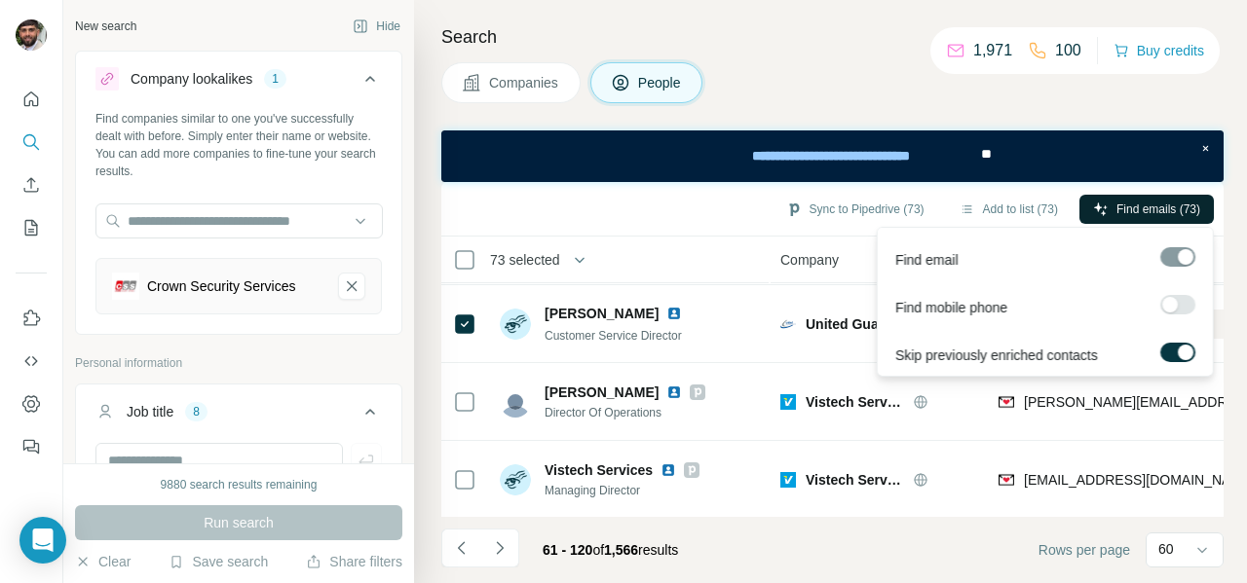
click at [1104, 215] on button "Find emails (73)" at bounding box center [1146, 209] width 134 height 29
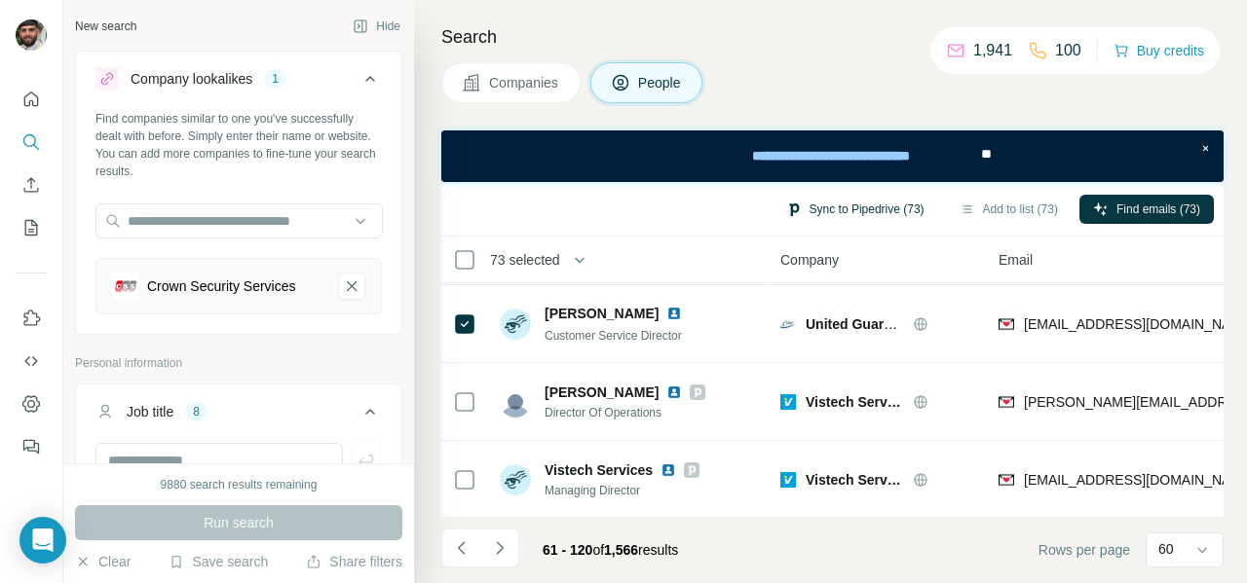
click at [815, 208] on button "Sync to Pipedrive (73)" at bounding box center [855, 209] width 166 height 29
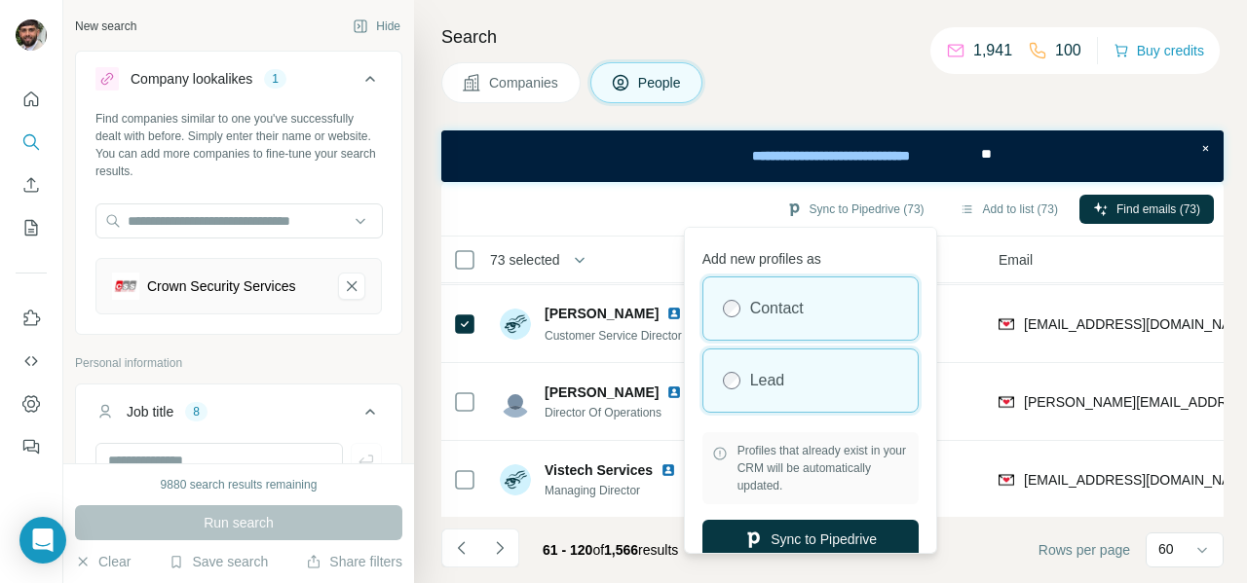
click at [762, 382] on label "Lead" at bounding box center [767, 380] width 35 height 23
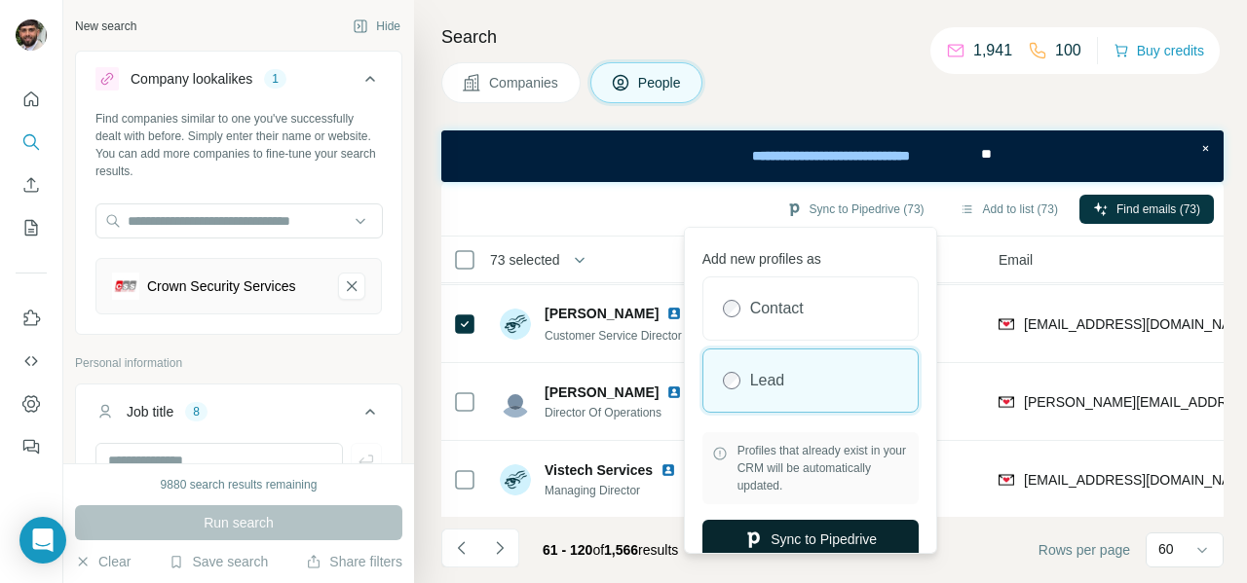
click at [835, 529] on button "Sync to Pipedrive" at bounding box center [810, 539] width 216 height 39
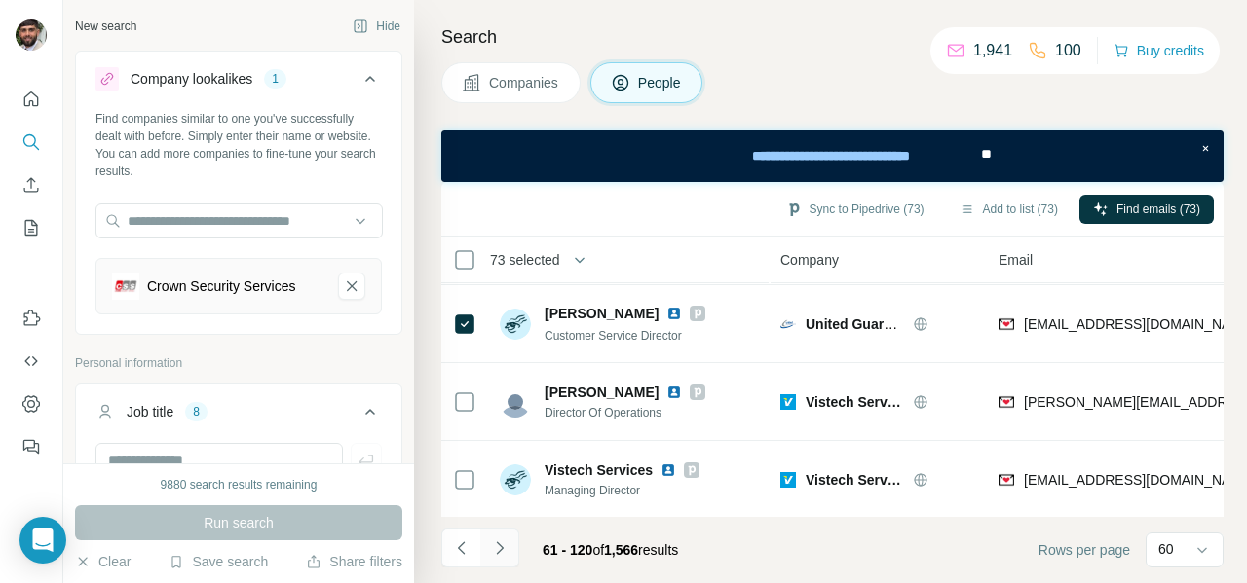
click at [505, 551] on icon "Navigate to next page" at bounding box center [499, 548] width 19 height 19
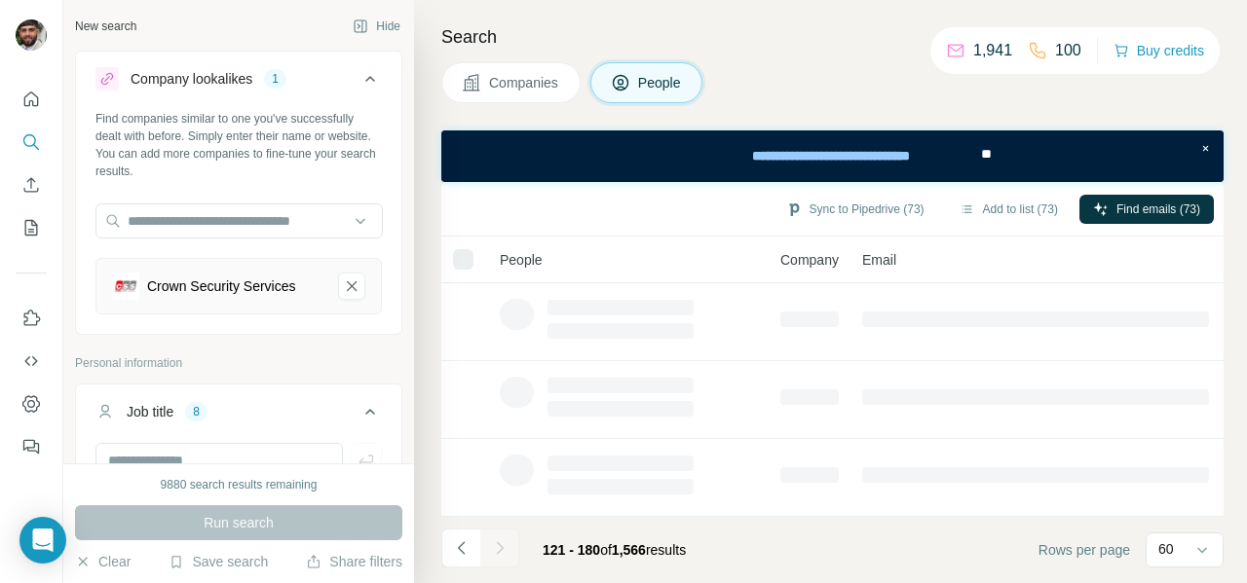
scroll to position [543, 0]
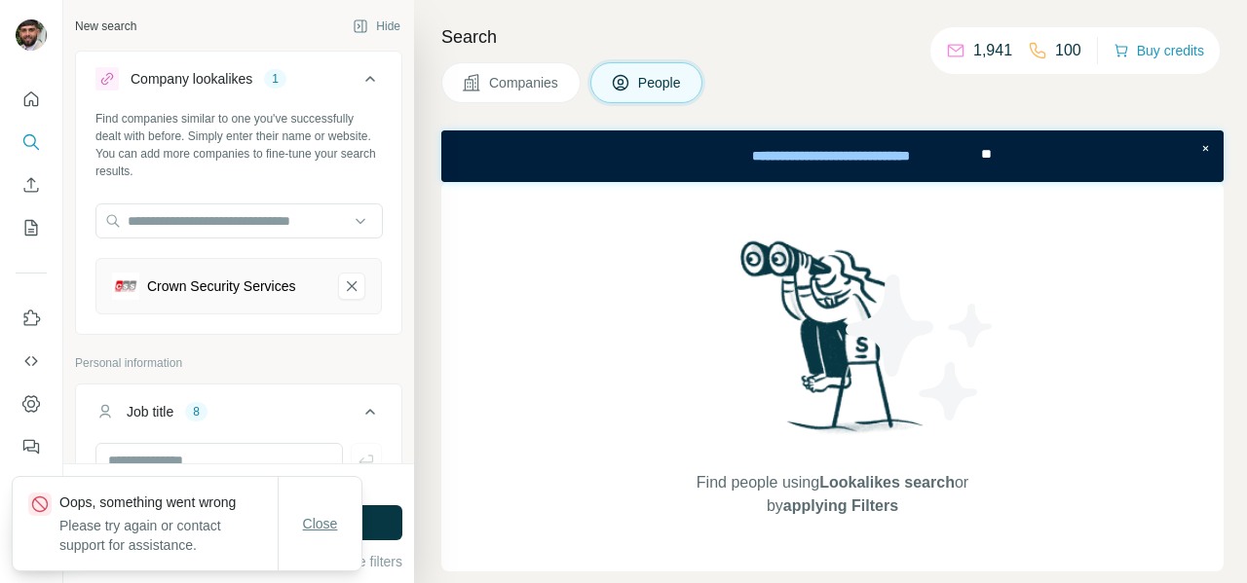
click at [307, 532] on span "Close" at bounding box center [320, 523] width 35 height 19
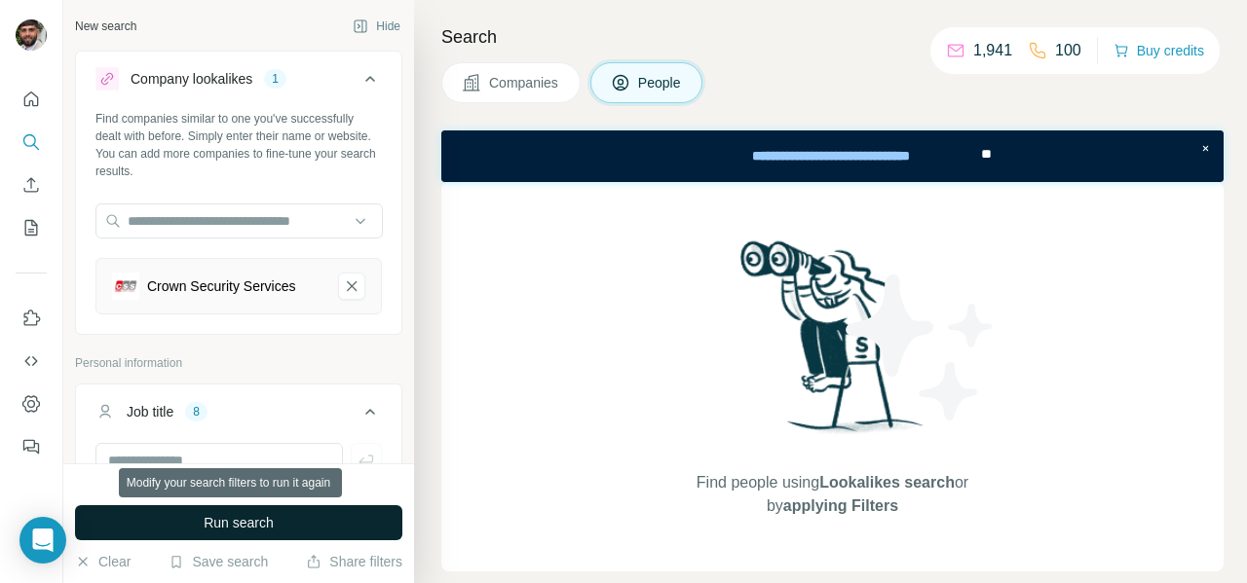
click at [287, 520] on button "Run search" at bounding box center [238, 523] width 327 height 35
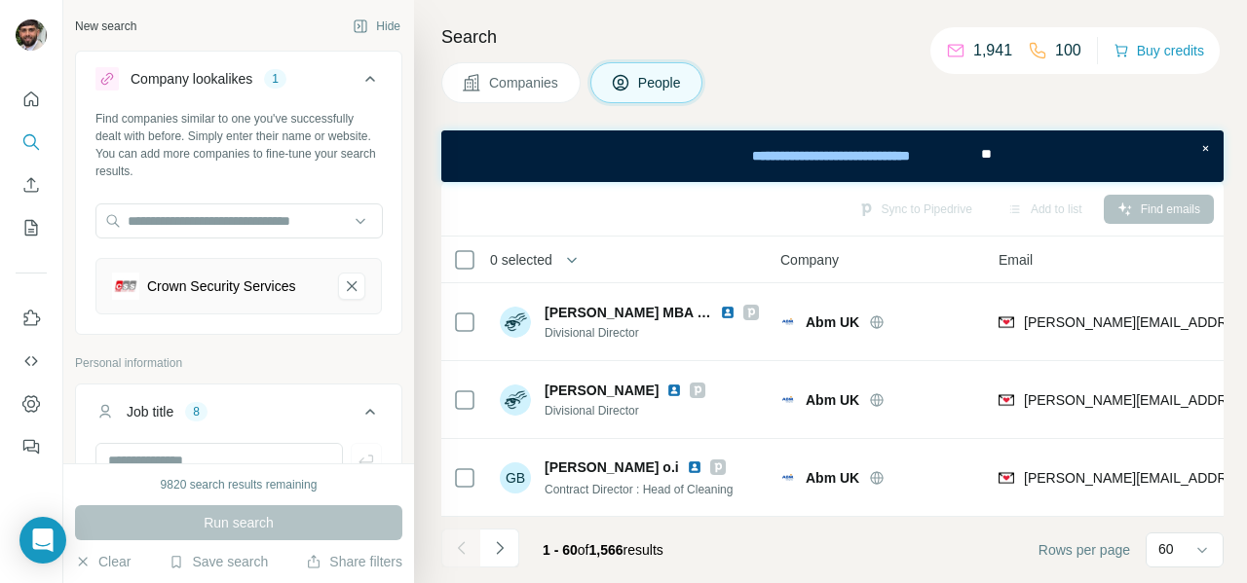
click at [499, 547] on icon "Navigate to next page" at bounding box center [499, 548] width 19 height 19
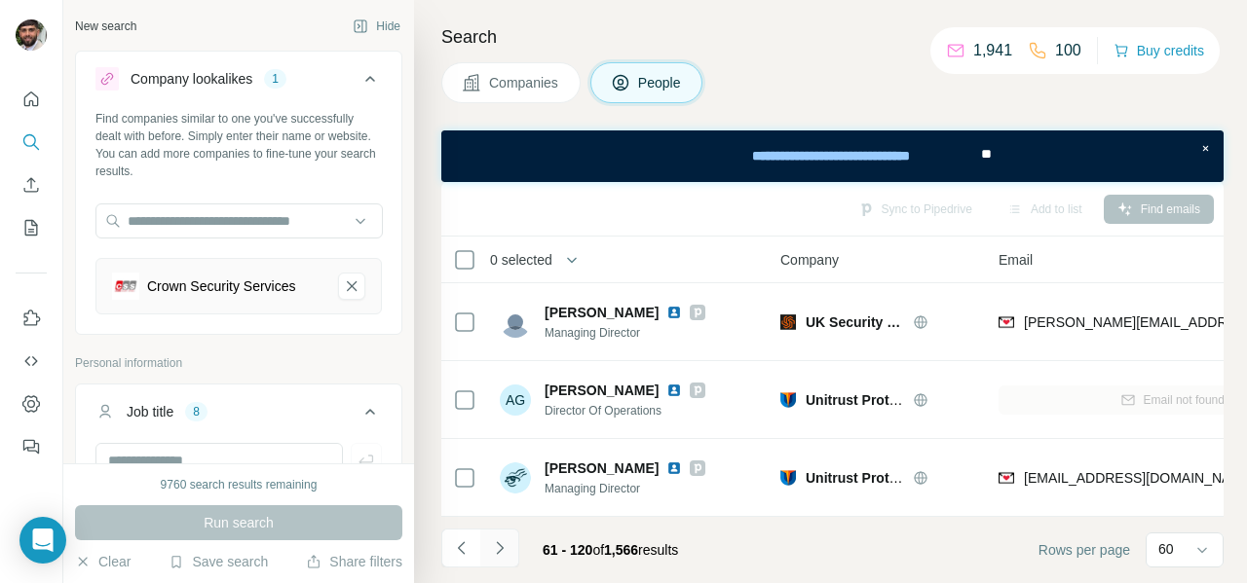
scroll to position [205, 0]
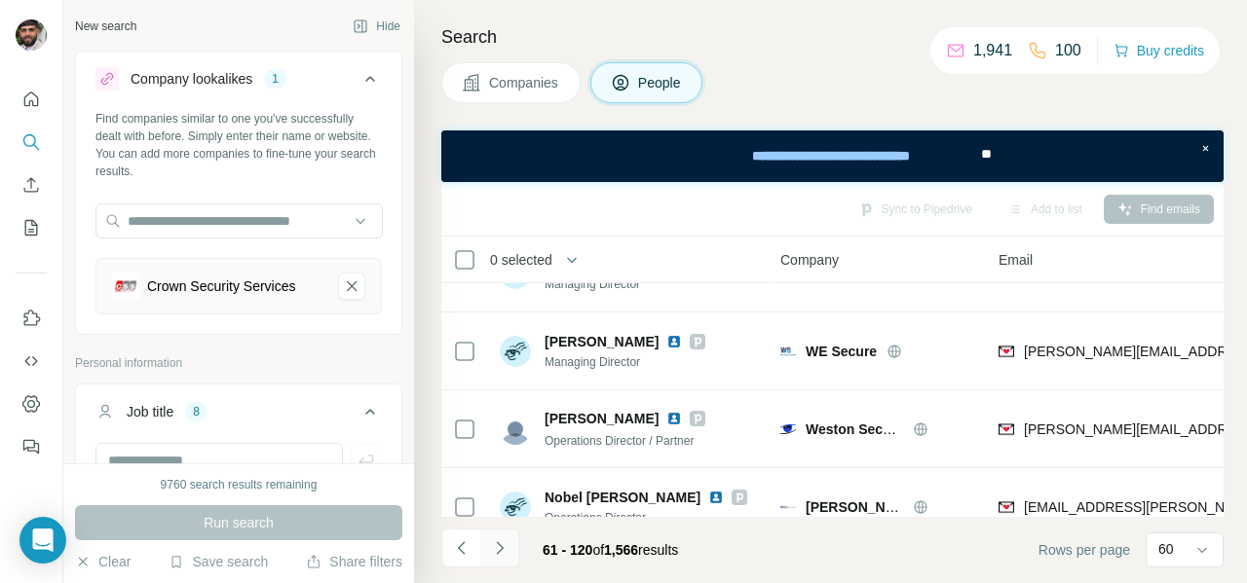
click at [509, 544] on button "Navigate to next page" at bounding box center [499, 548] width 39 height 39
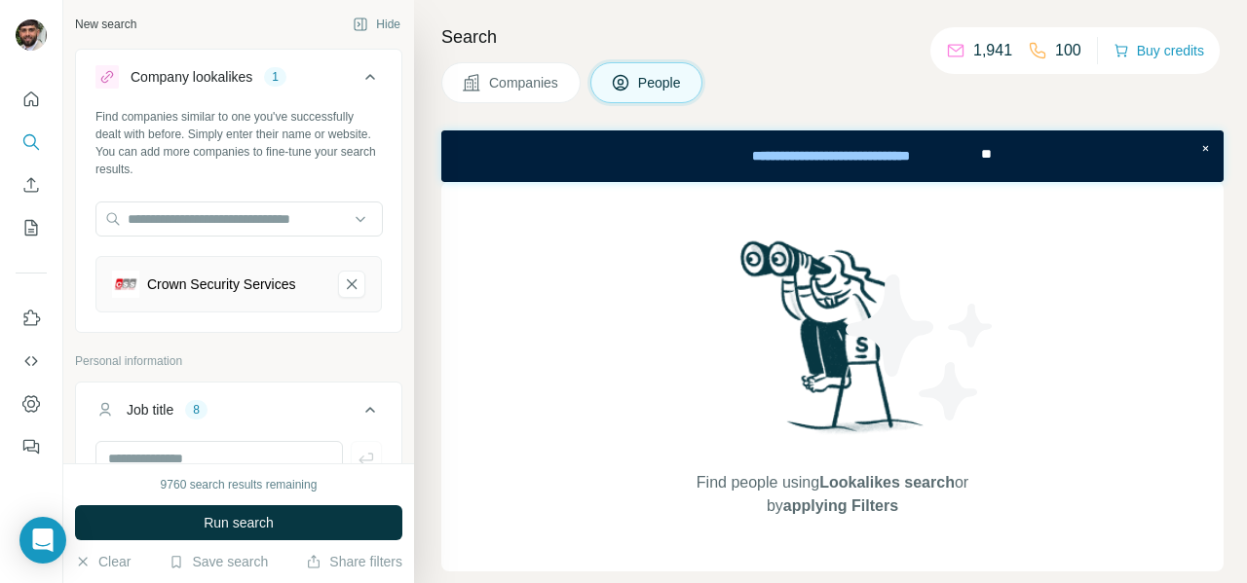
scroll to position [0, 0]
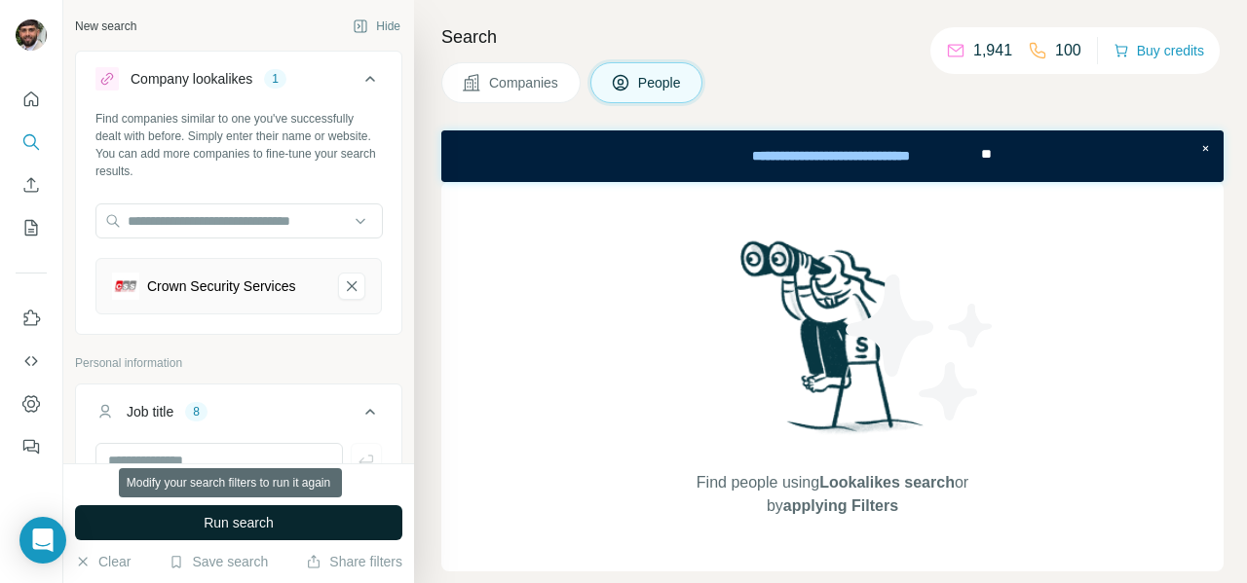
click at [312, 520] on button "Run search" at bounding box center [238, 523] width 327 height 35
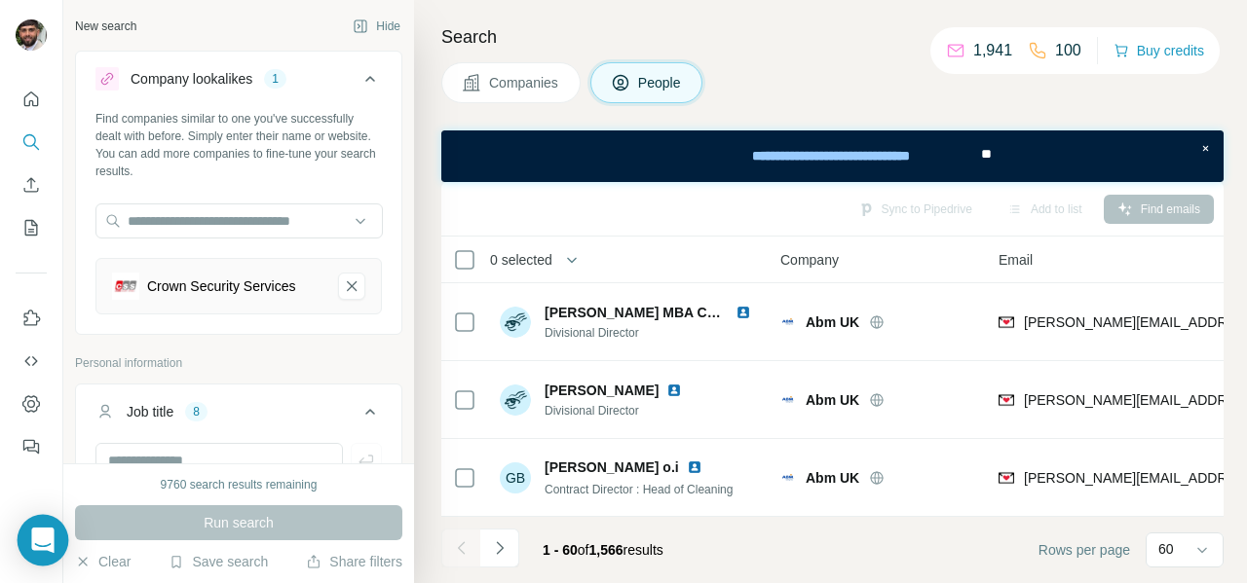
click at [53, 549] on icon "Open Intercom Messenger" at bounding box center [42, 540] width 22 height 25
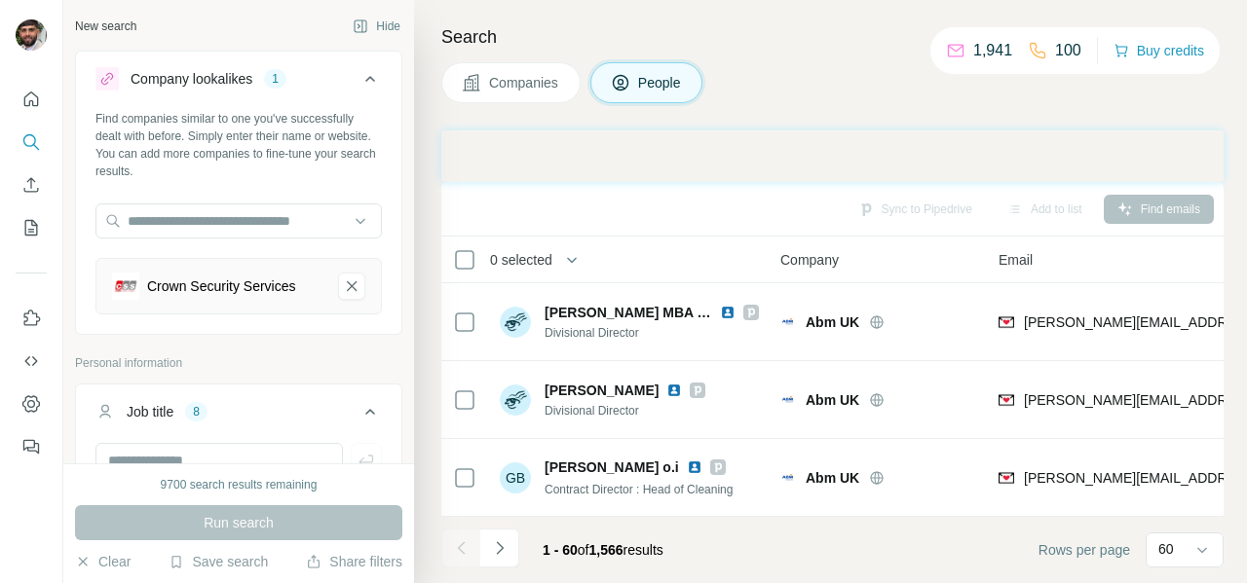
click at [508, 550] on button "Navigate to next page" at bounding box center [499, 548] width 39 height 39
click at [508, 550] on div at bounding box center [499, 548] width 39 height 39
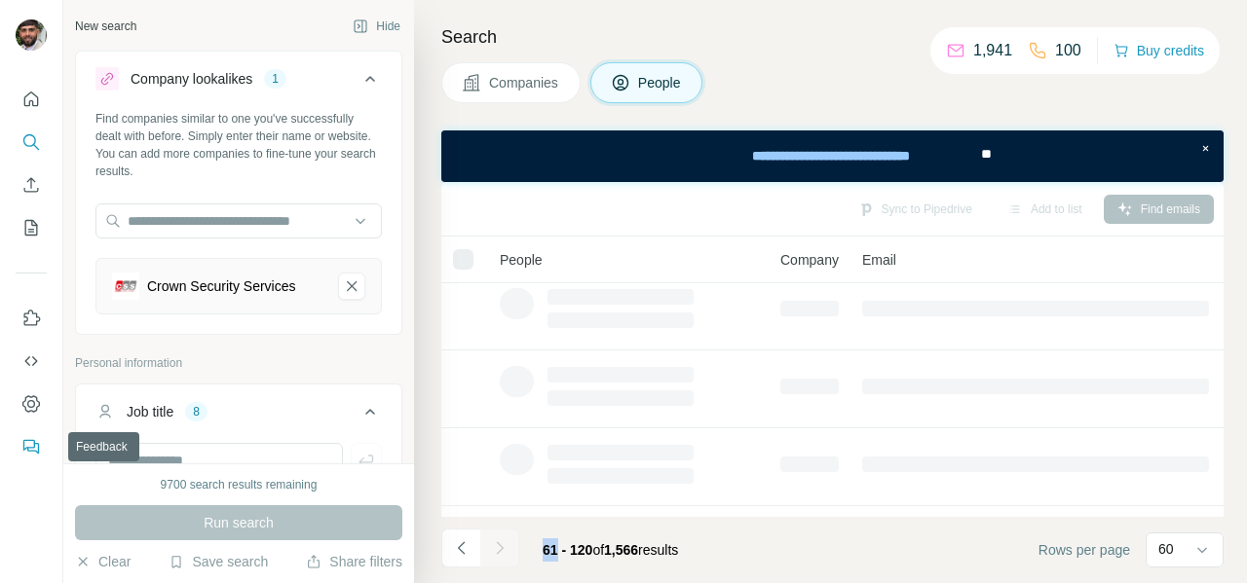
click at [29, 443] on icon "Feedback" at bounding box center [30, 446] width 19 height 19
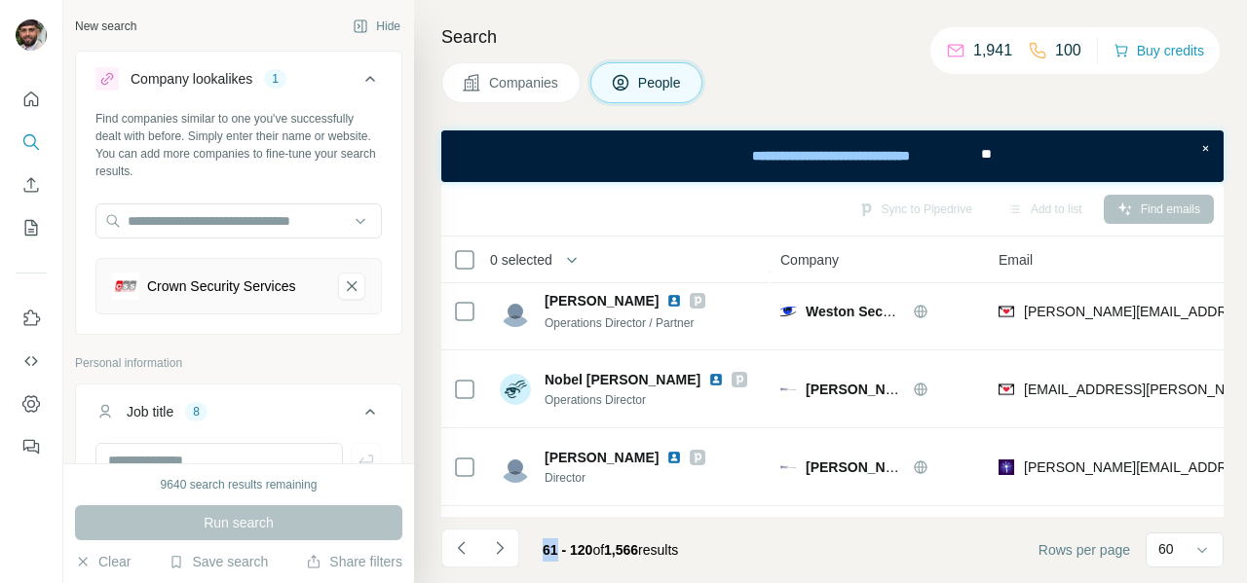
click at [675, 214] on div "Sync to Pipedrive Add to list Find emails" at bounding box center [832, 209] width 763 height 34
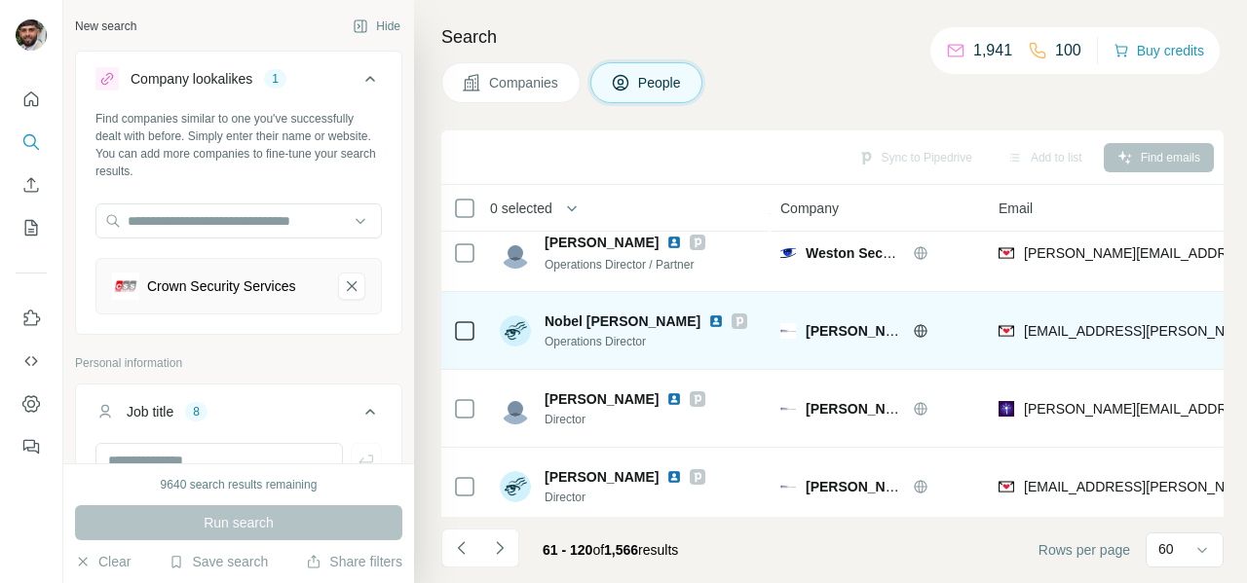
scroll to position [332, 0]
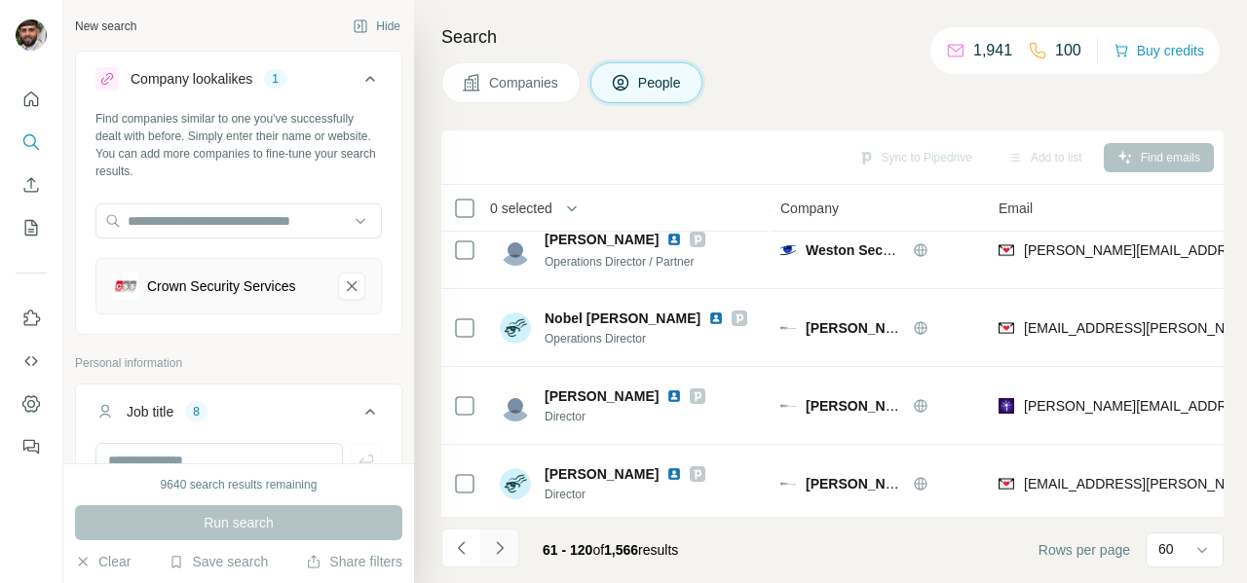
click at [504, 556] on icon "Navigate to next page" at bounding box center [499, 548] width 19 height 19
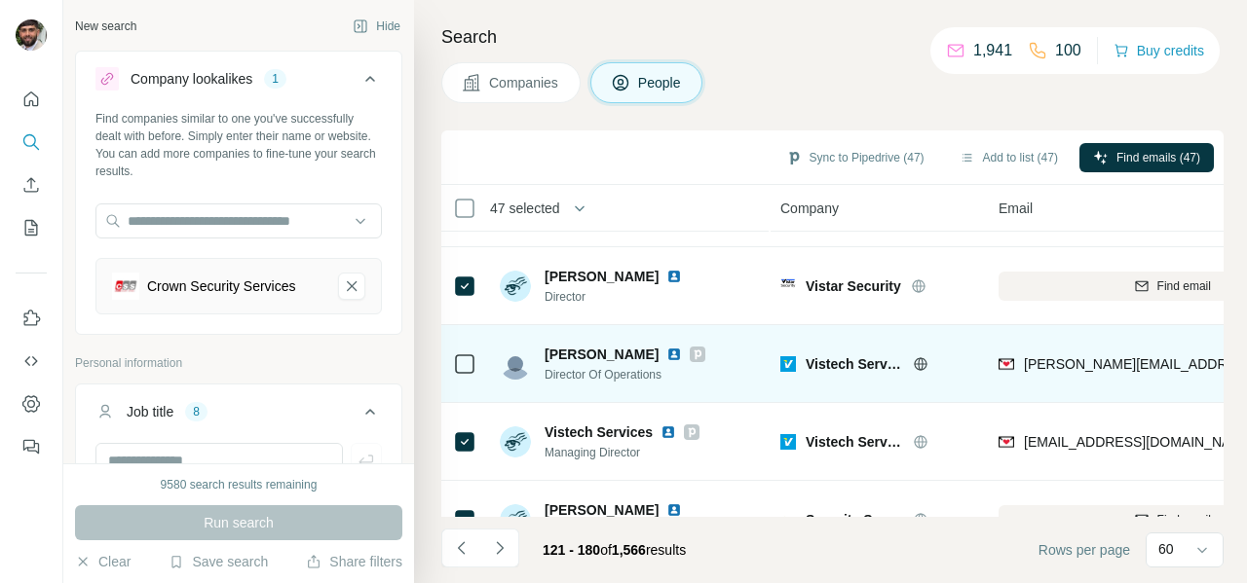
scroll to position [1247, 0]
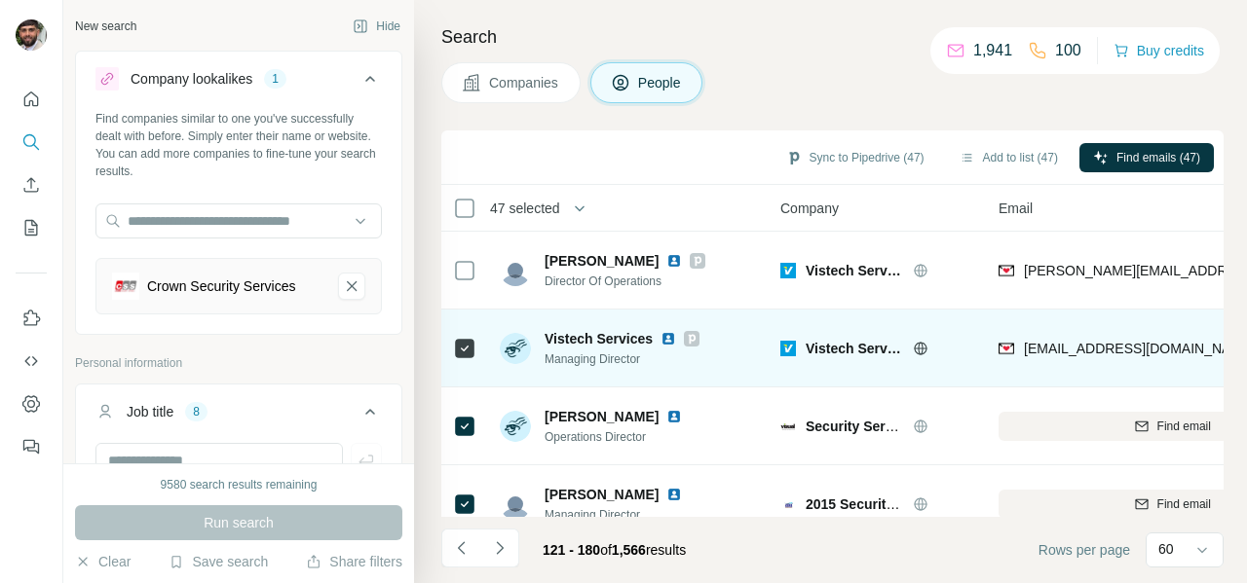
click at [474, 349] on icon at bounding box center [464, 348] width 23 height 23
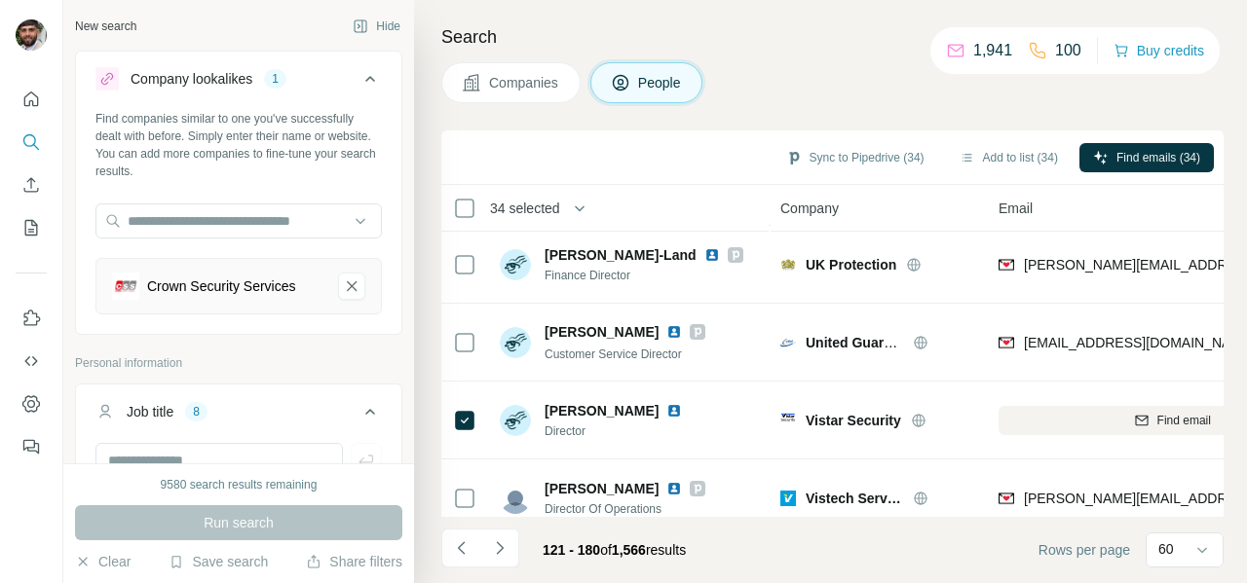
scroll to position [0, 0]
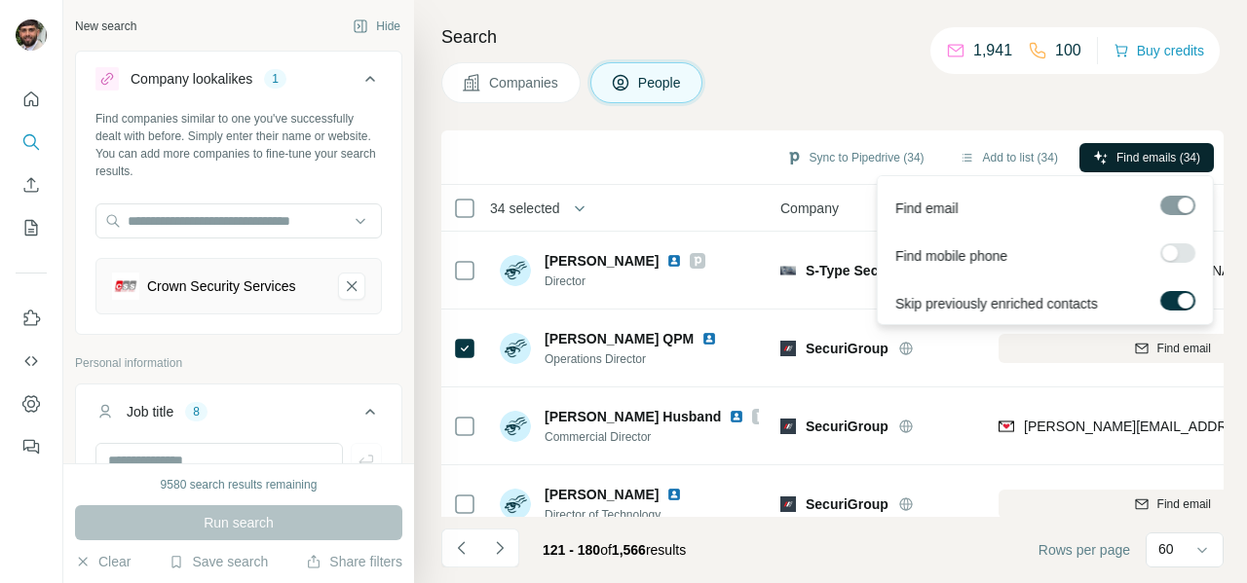
click at [1130, 164] on span "Find emails (34)" at bounding box center [1158, 158] width 84 height 18
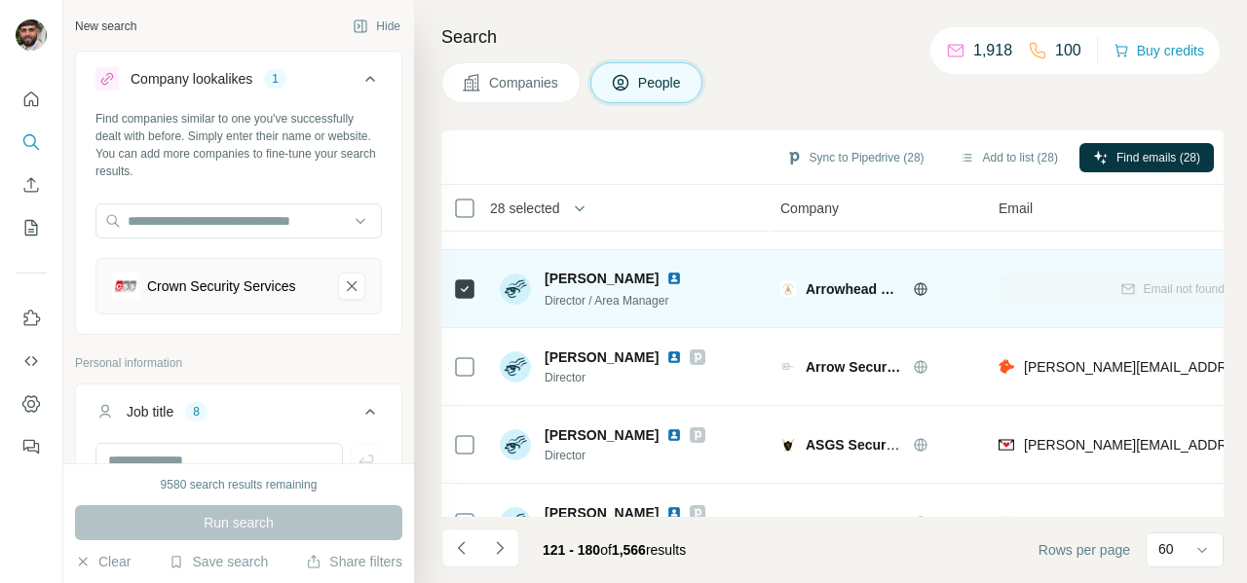
scroll to position [2311, 0]
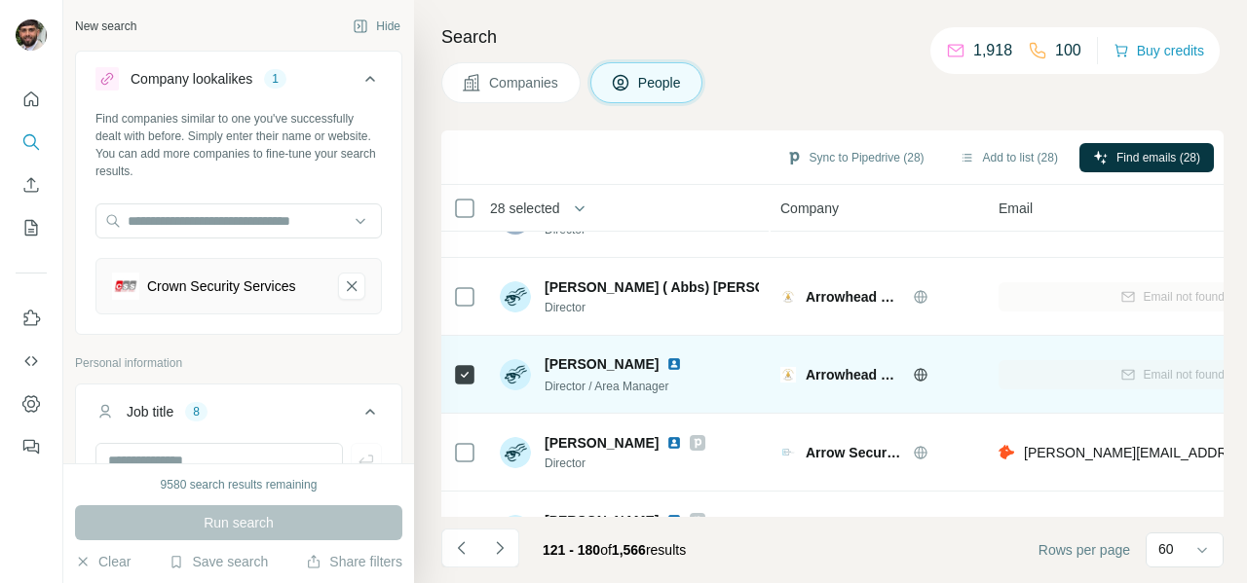
click at [465, 406] on td at bounding box center [464, 375] width 47 height 78
click at [466, 403] on td at bounding box center [464, 375] width 47 height 78
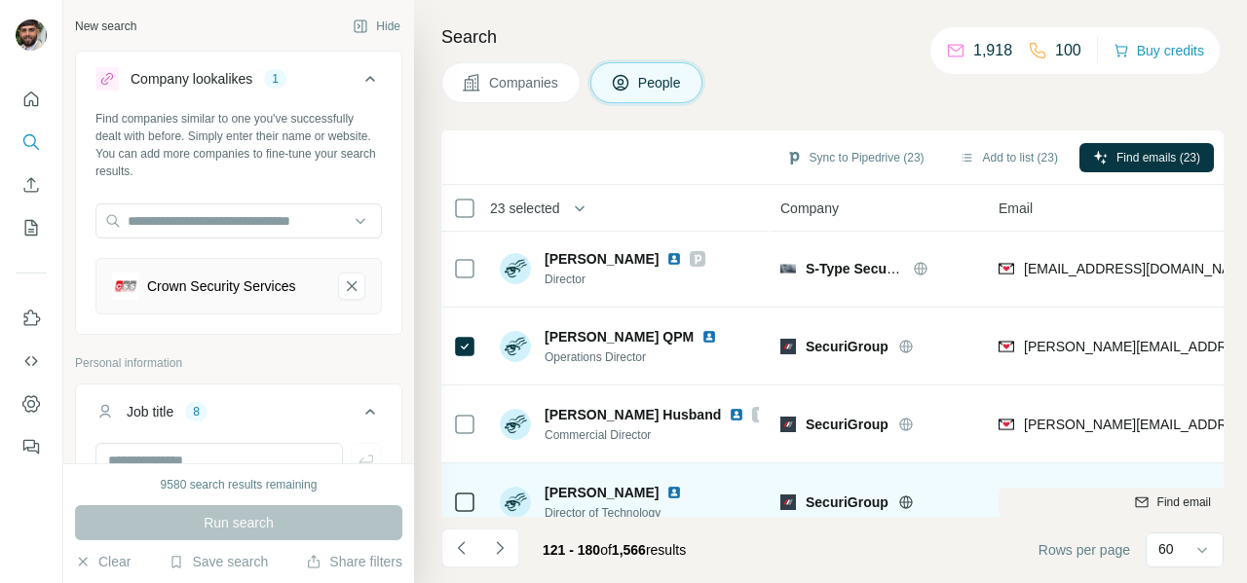
scroll to position [0, 0]
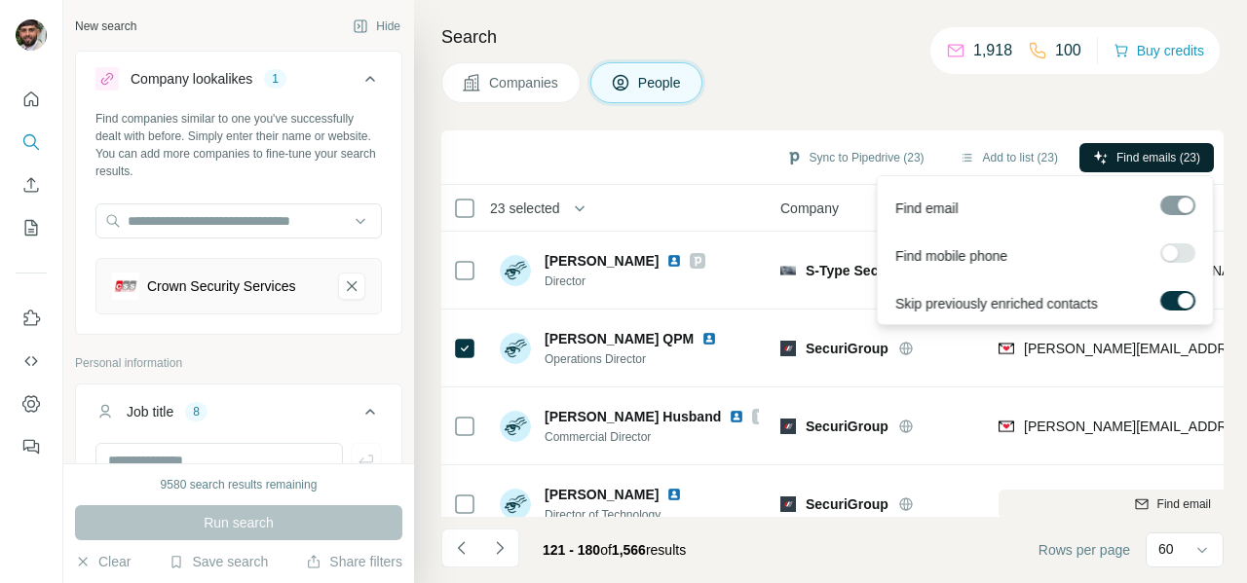
click at [1107, 162] on button "Find emails (23)" at bounding box center [1146, 157] width 134 height 29
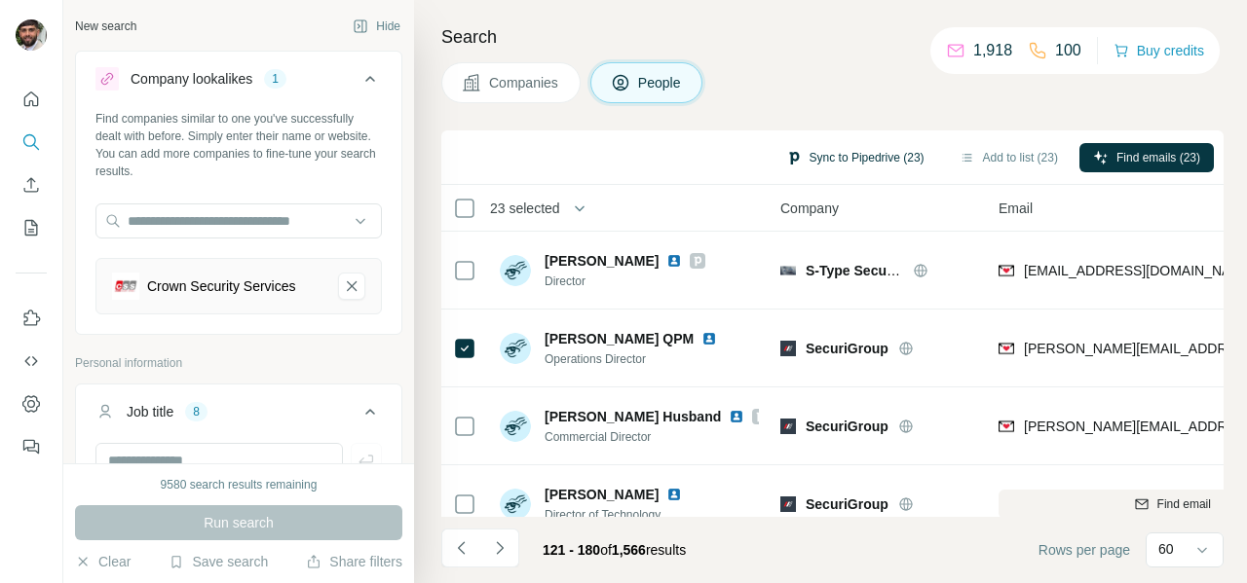
click at [857, 154] on button "Sync to Pipedrive (23)" at bounding box center [855, 157] width 166 height 29
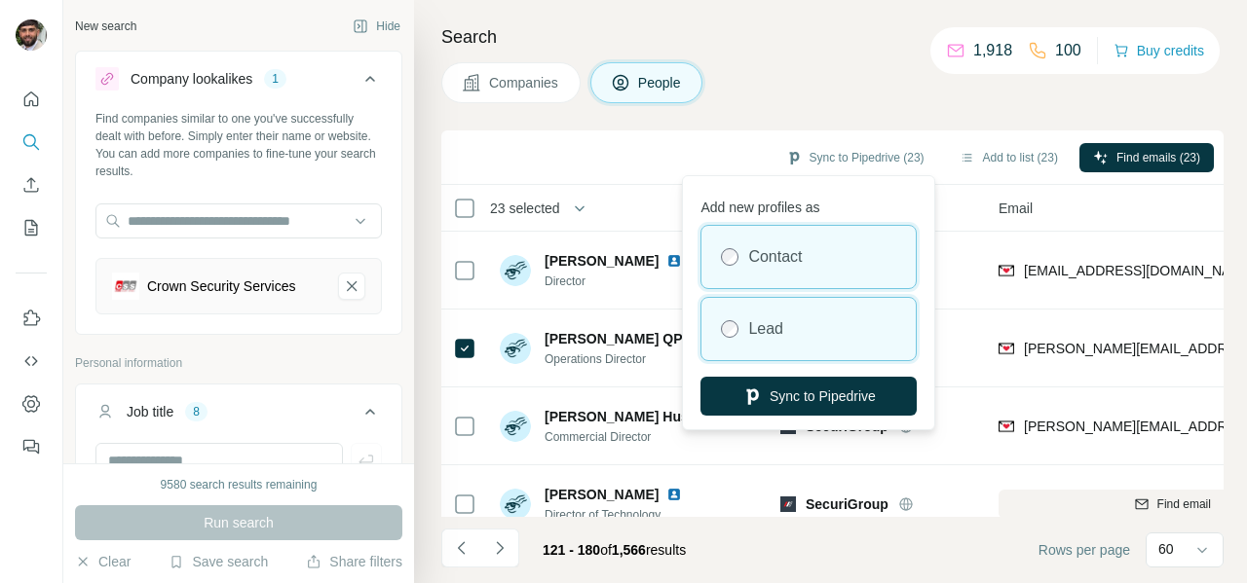
click at [797, 315] on div "Lead" at bounding box center [808, 329] width 214 height 62
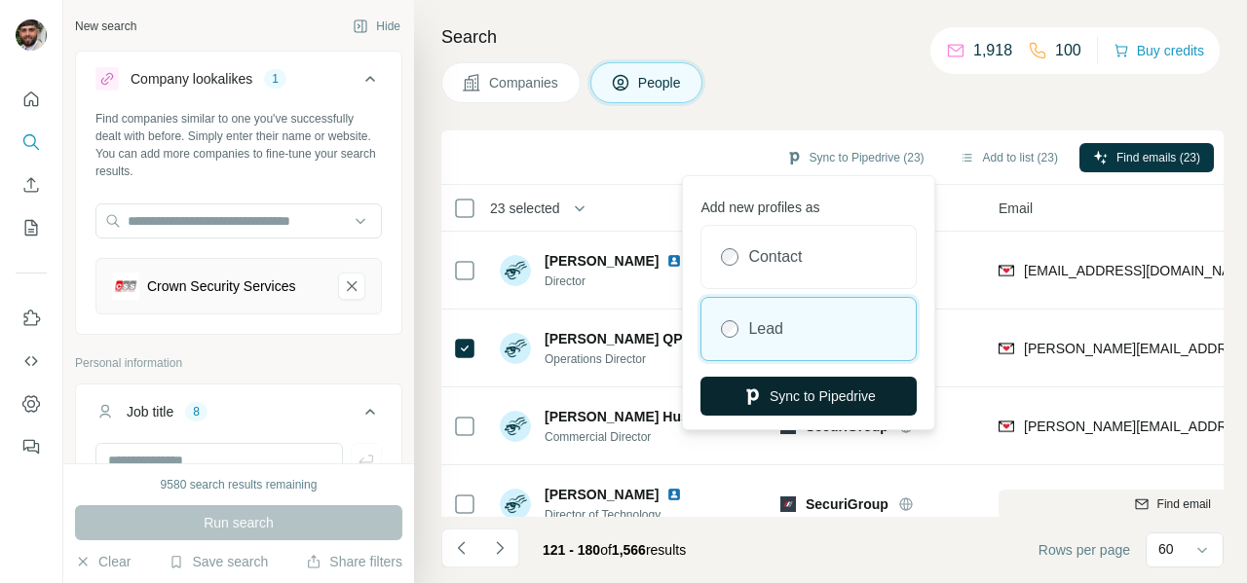
click at [866, 399] on button "Sync to Pipedrive" at bounding box center [808, 396] width 216 height 39
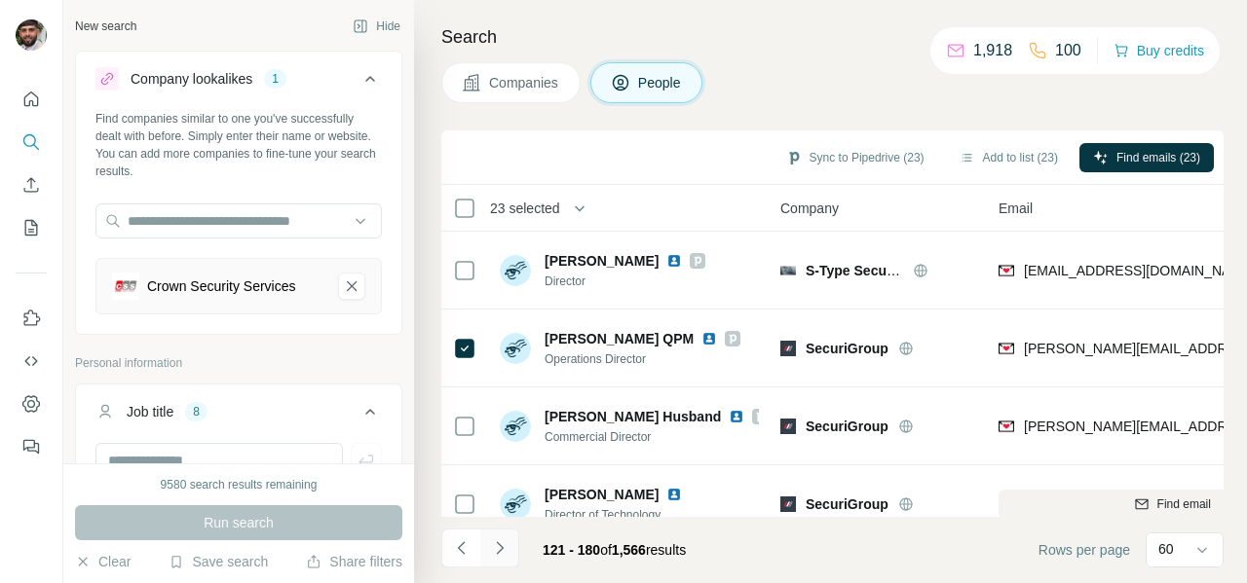
click at [506, 555] on icon "Navigate to next page" at bounding box center [499, 548] width 19 height 19
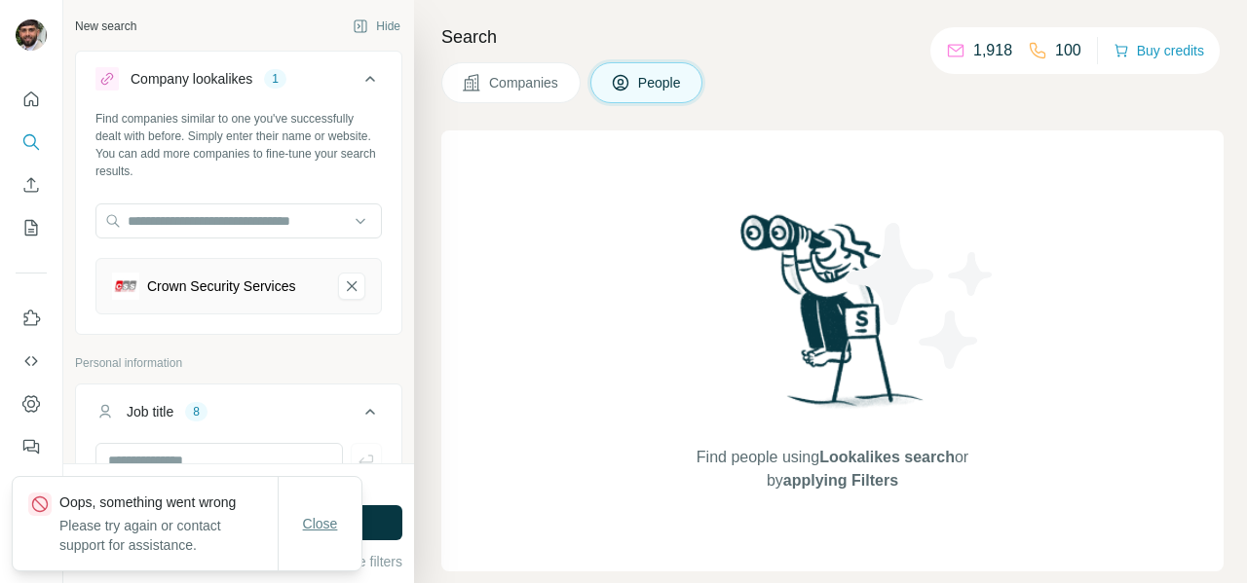
click at [319, 523] on span "Close" at bounding box center [320, 523] width 35 height 19
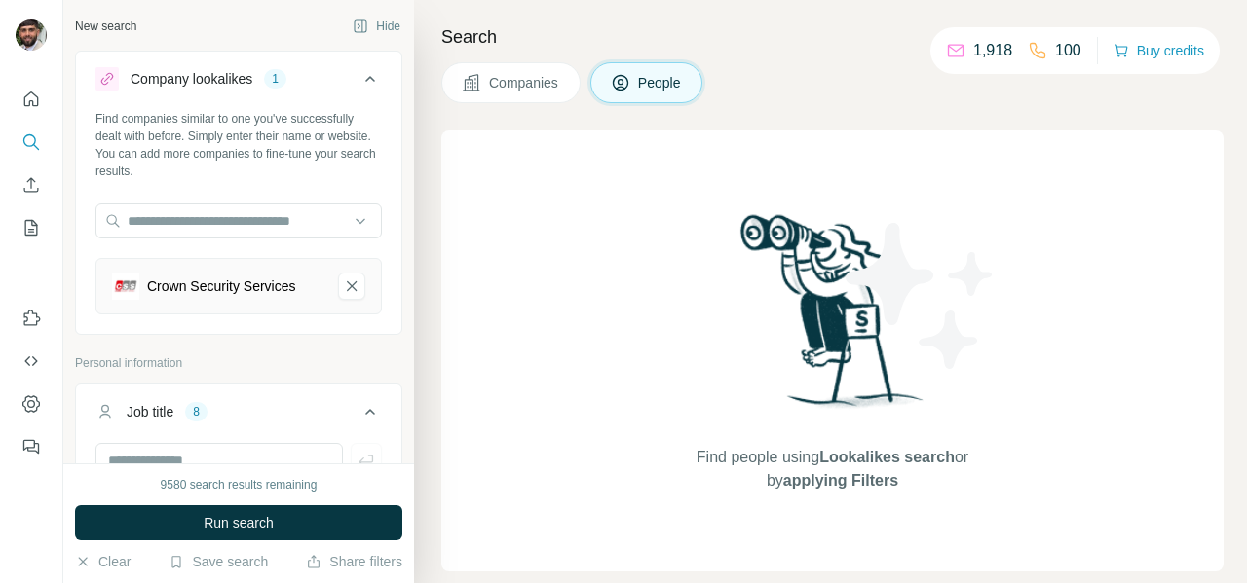
click at [319, 523] on button "Run search" at bounding box center [238, 523] width 327 height 35
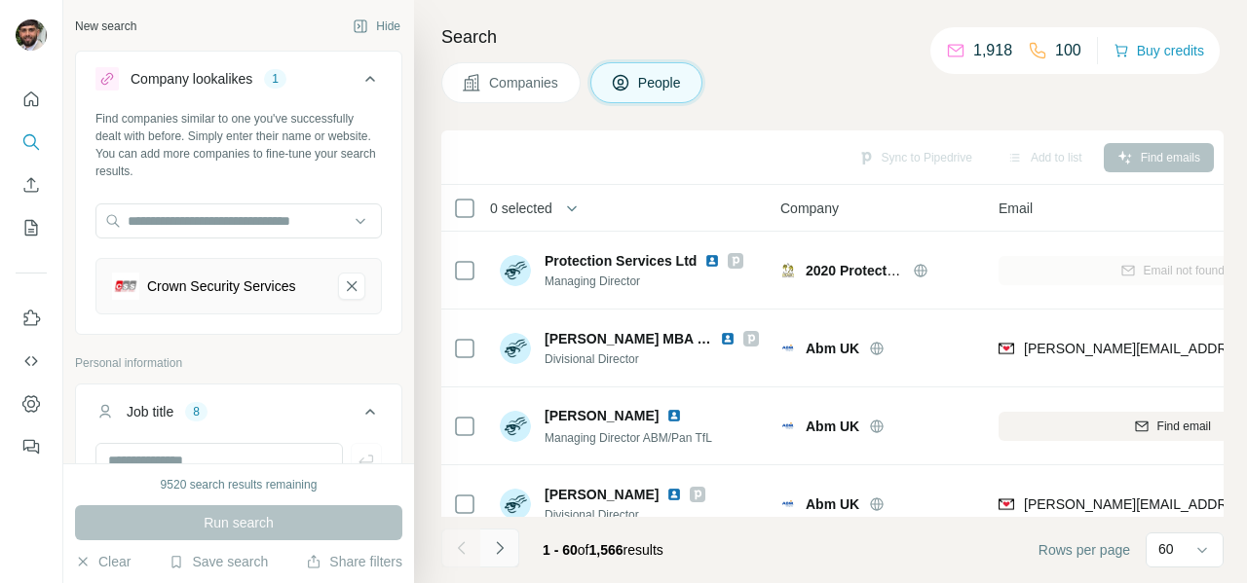
click at [490, 546] on icon "Navigate to next page" at bounding box center [499, 548] width 19 height 19
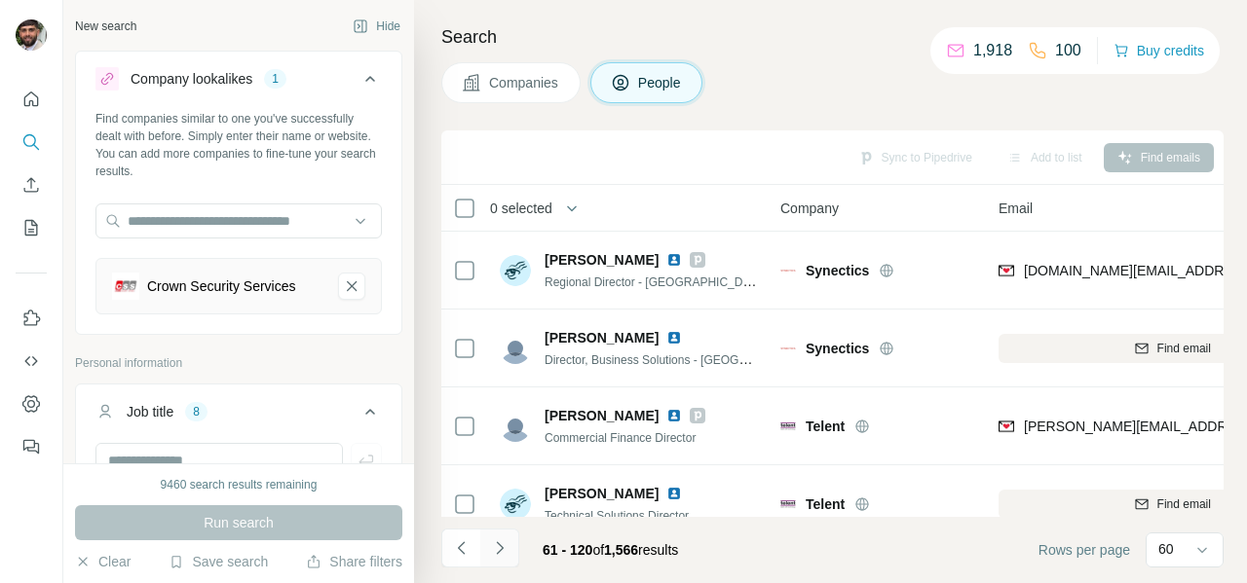
click at [498, 554] on icon "Navigate to next page" at bounding box center [499, 548] width 19 height 19
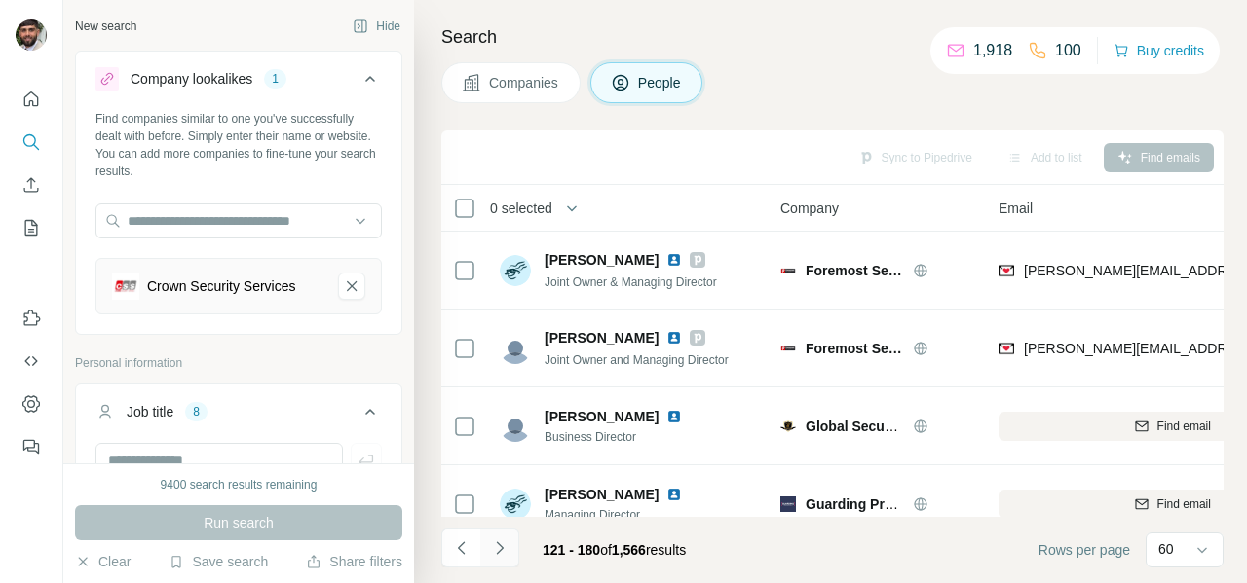
click at [507, 554] on icon "Navigate to next page" at bounding box center [499, 548] width 19 height 19
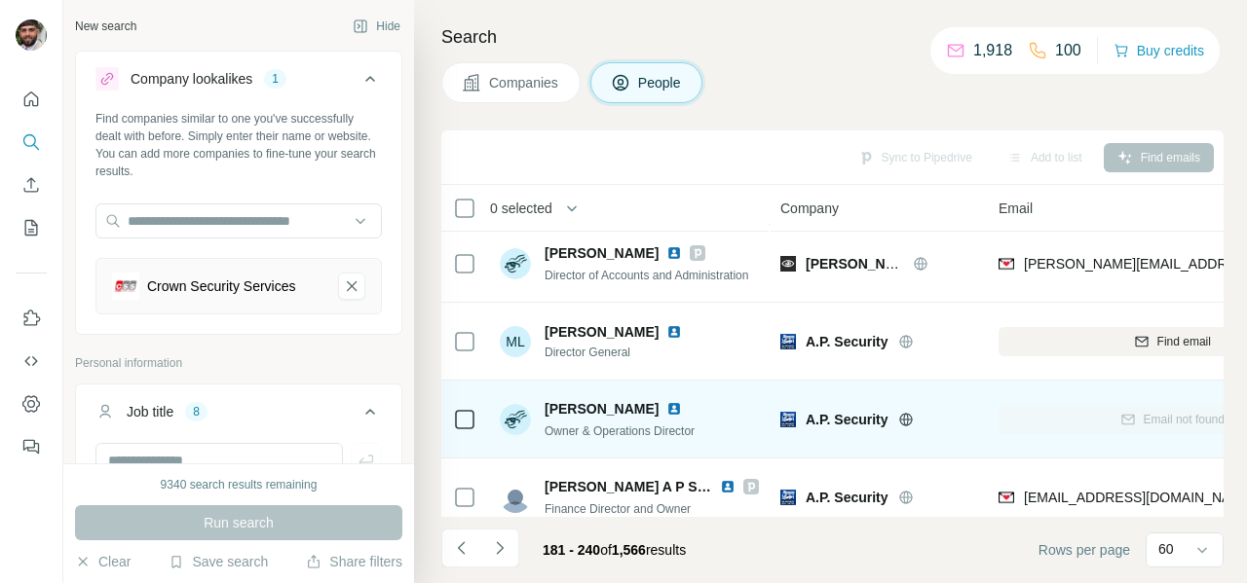
scroll to position [317, 0]
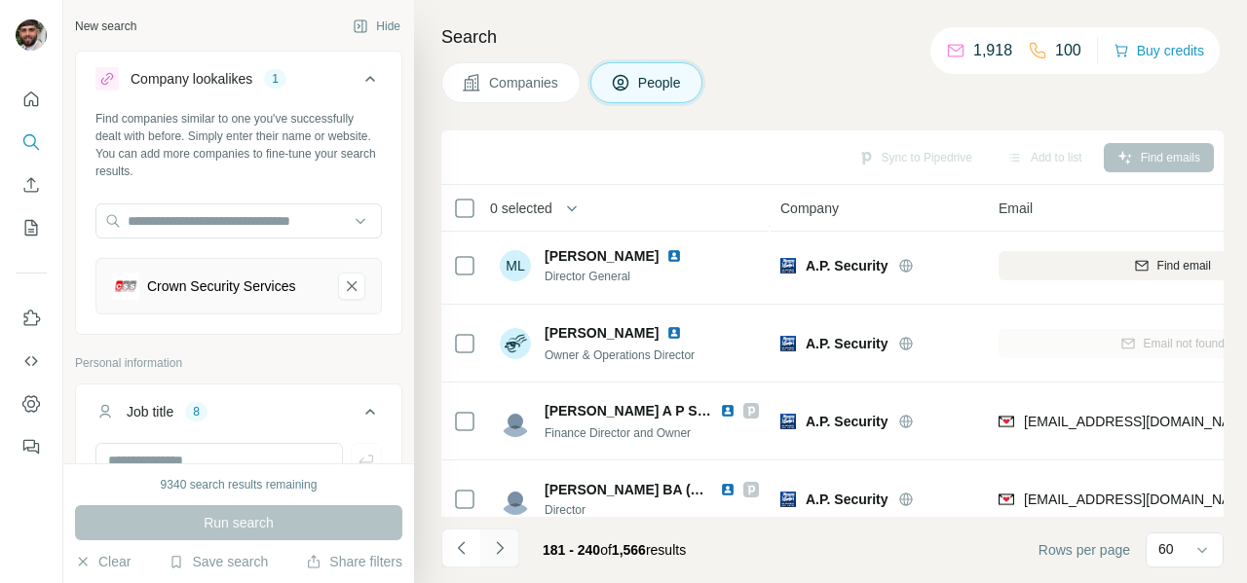
click at [503, 549] on icon "Navigate to next page" at bounding box center [499, 548] width 19 height 19
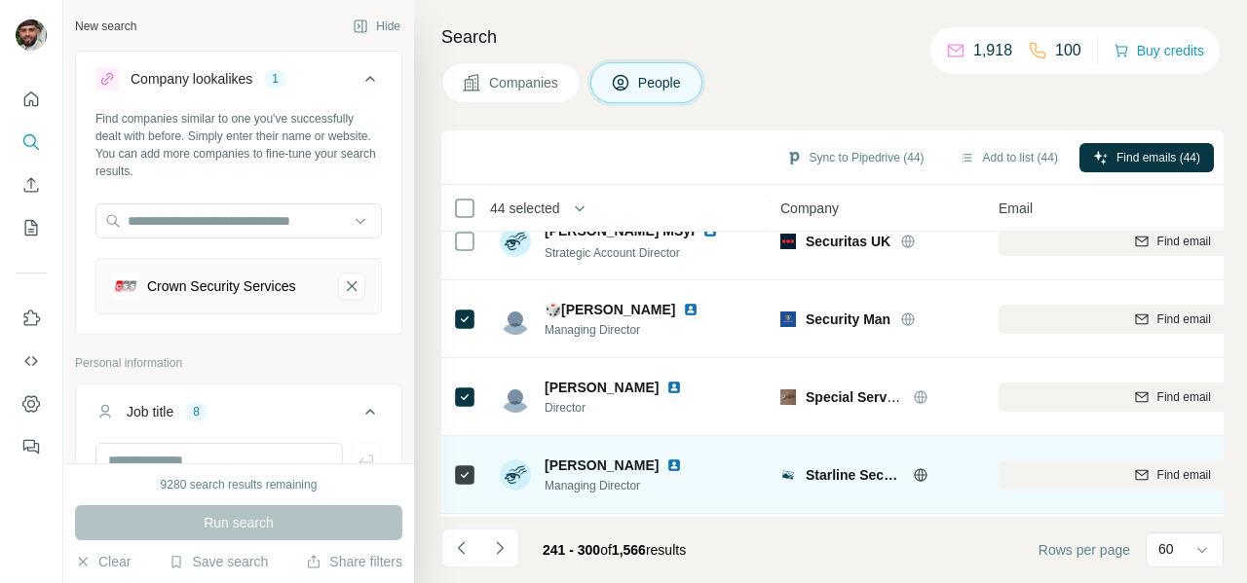
scroll to position [2424, 0]
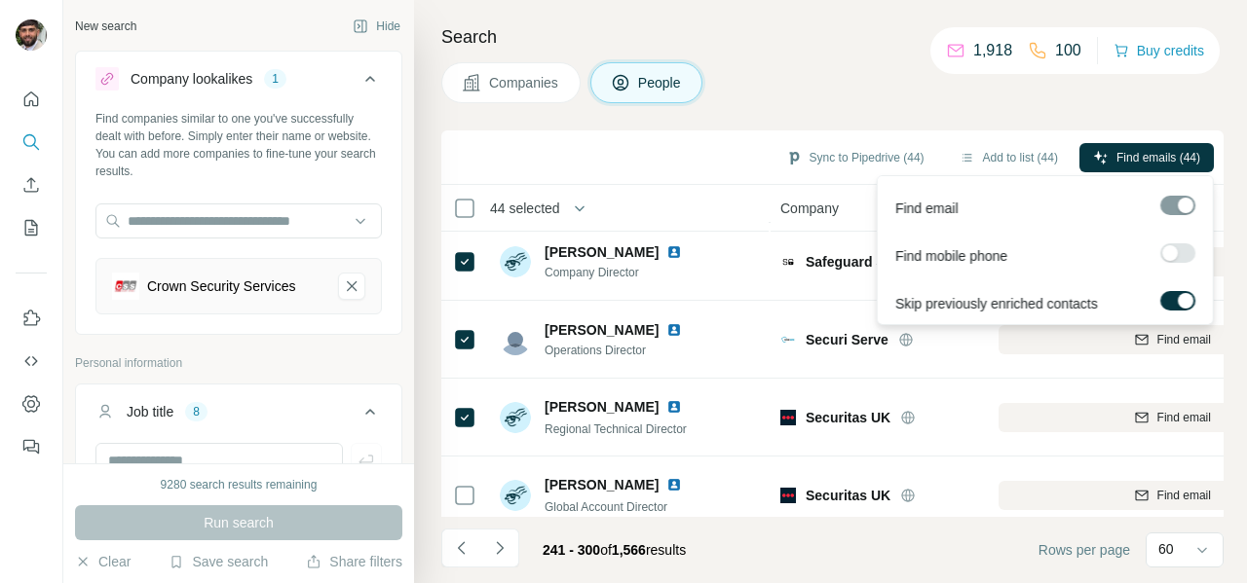
click at [1116, 157] on span "Find emails (44)" at bounding box center [1158, 158] width 84 height 18
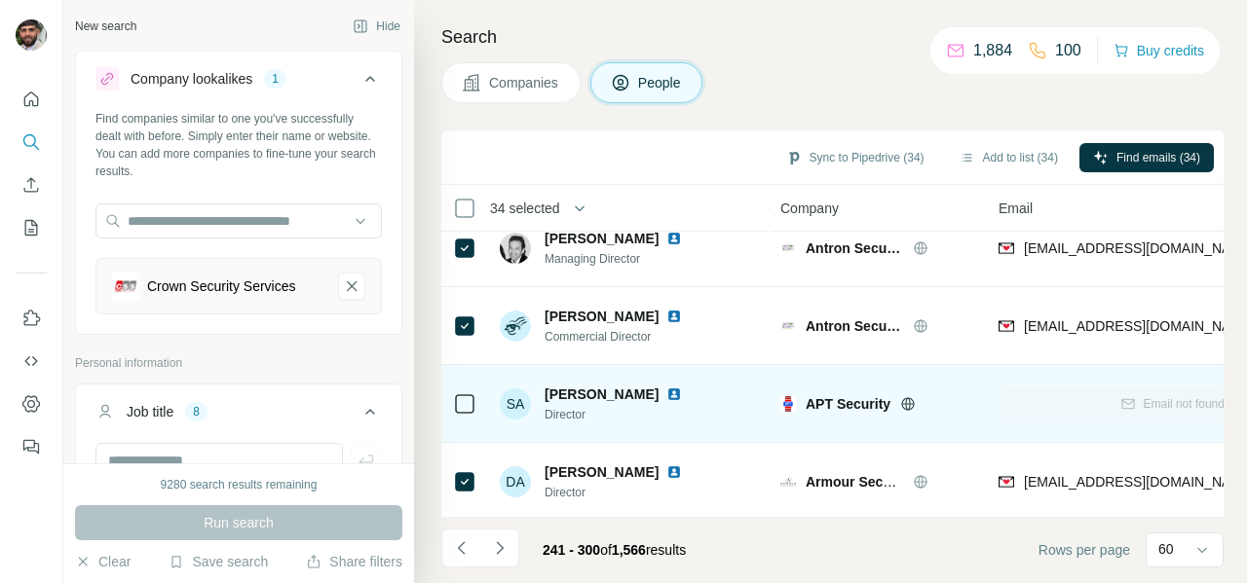
scroll to position [4389, 0]
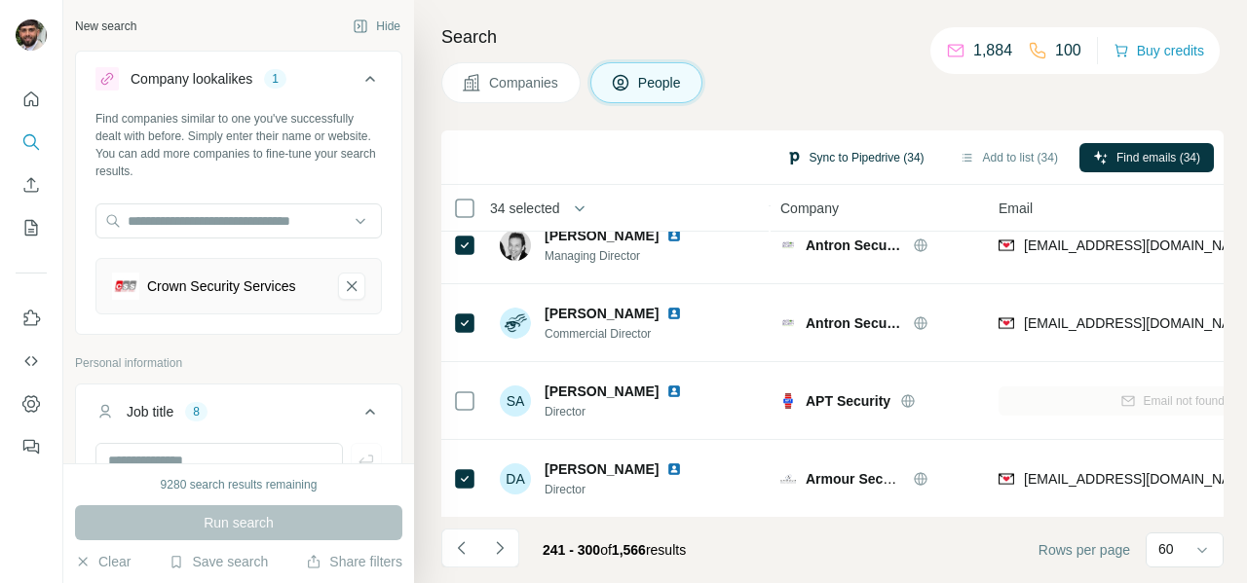
click at [847, 167] on button "Sync to Pipedrive (34)" at bounding box center [855, 157] width 166 height 29
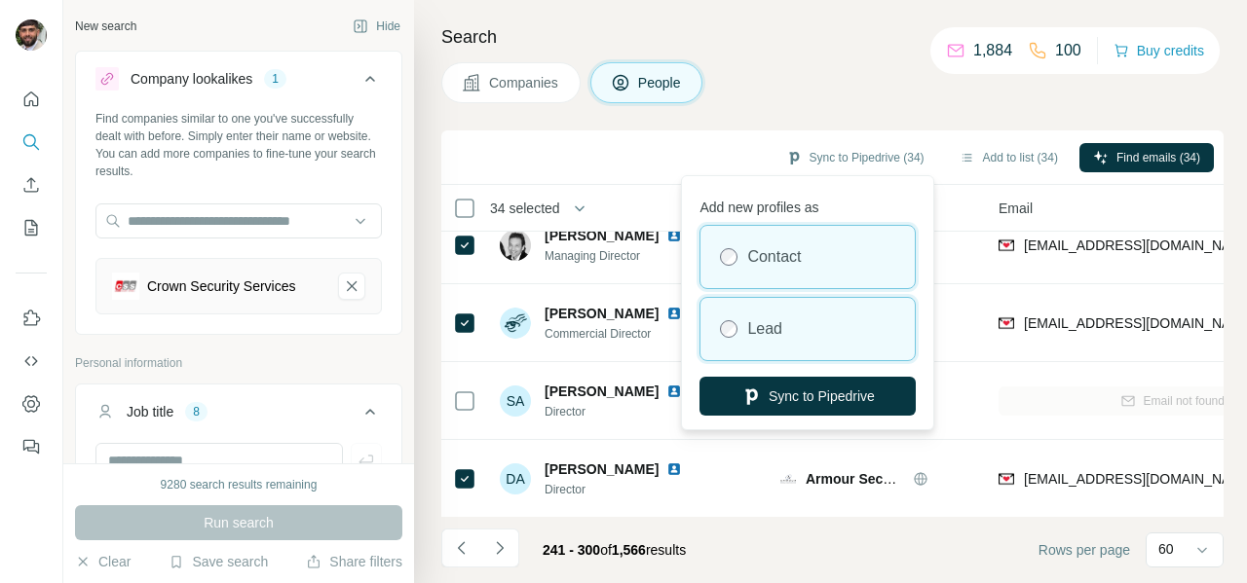
click at [768, 335] on label "Lead" at bounding box center [764, 329] width 35 height 23
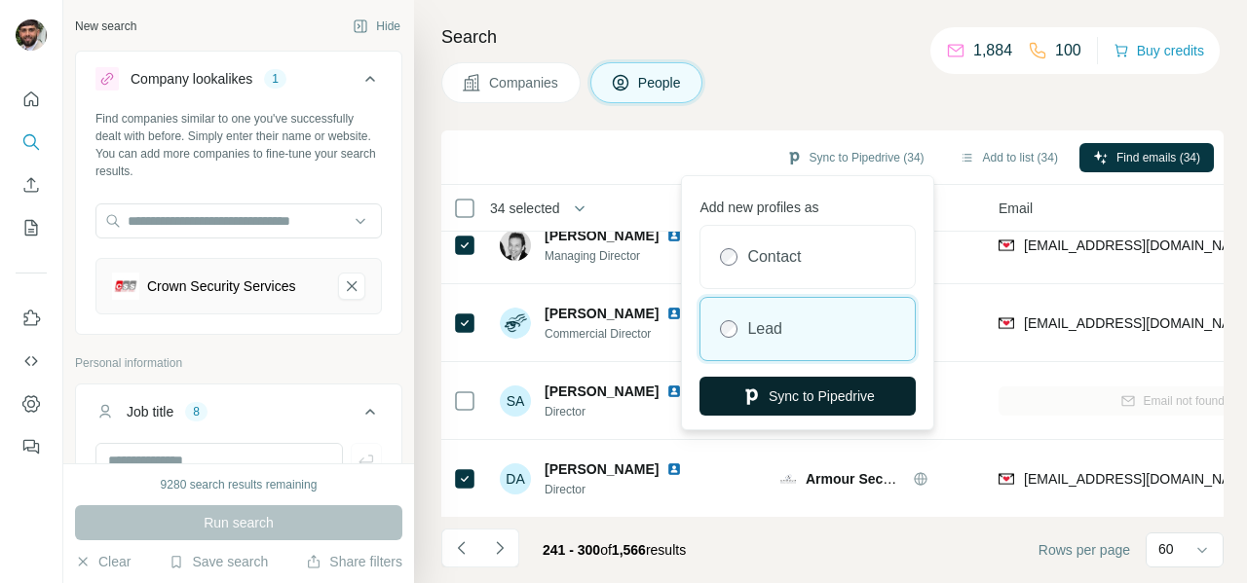
click at [815, 400] on button "Sync to Pipedrive" at bounding box center [807, 396] width 216 height 39
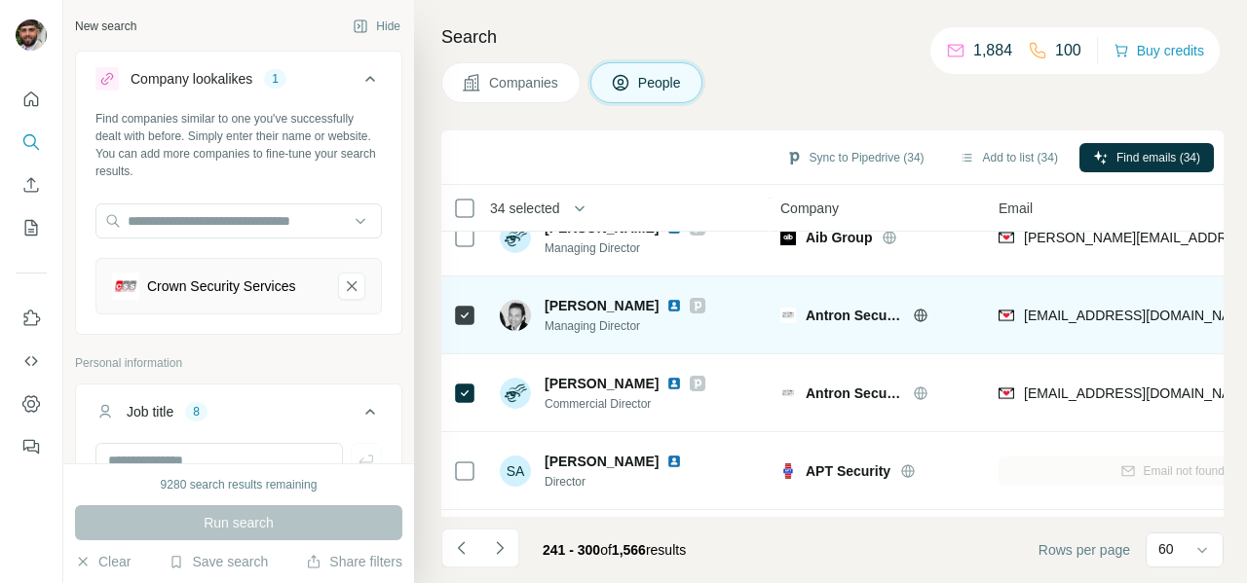
scroll to position [4320, 0]
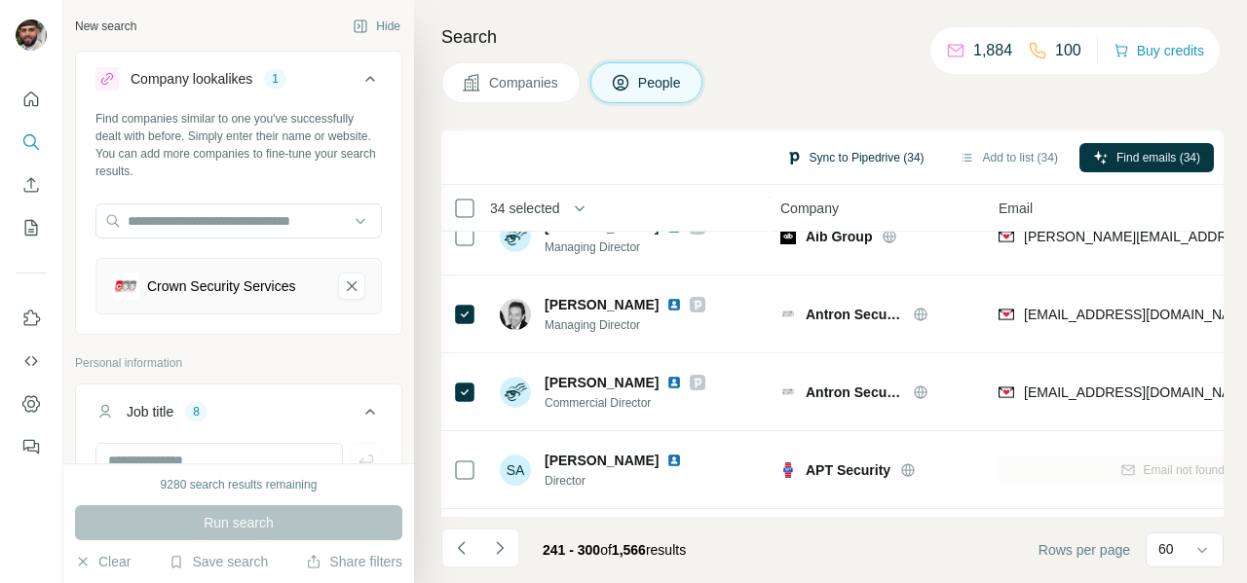
click at [864, 158] on button "Sync to Pipedrive (34)" at bounding box center [855, 157] width 166 height 29
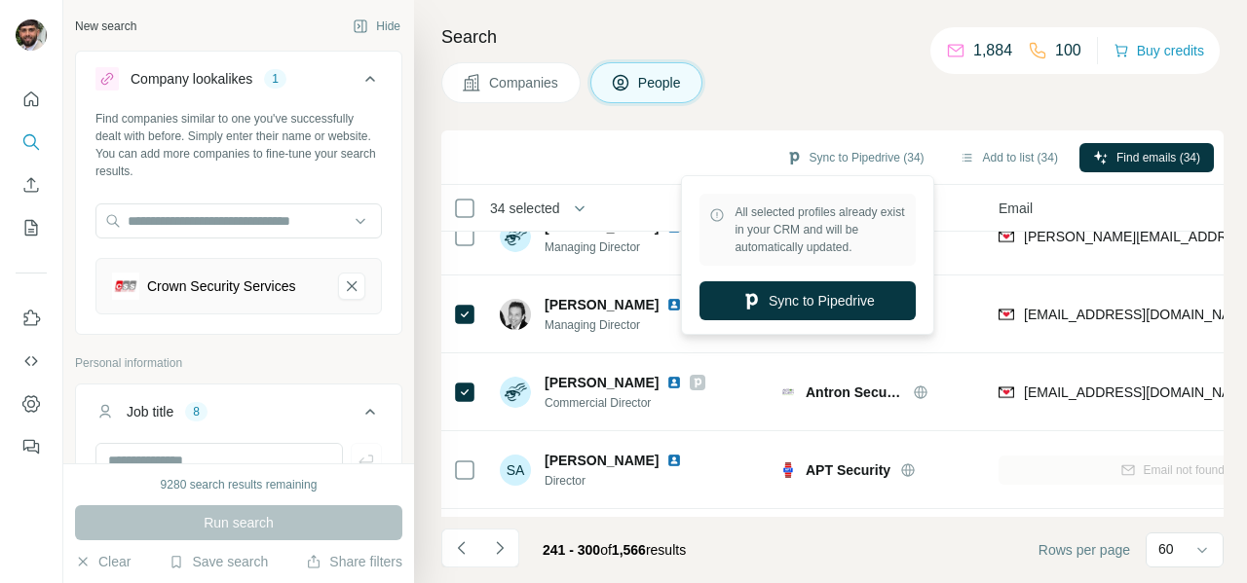
click at [698, 145] on div "Sync to Pipedrive (34) Add to list (34) Find emails (34)" at bounding box center [832, 157] width 763 height 34
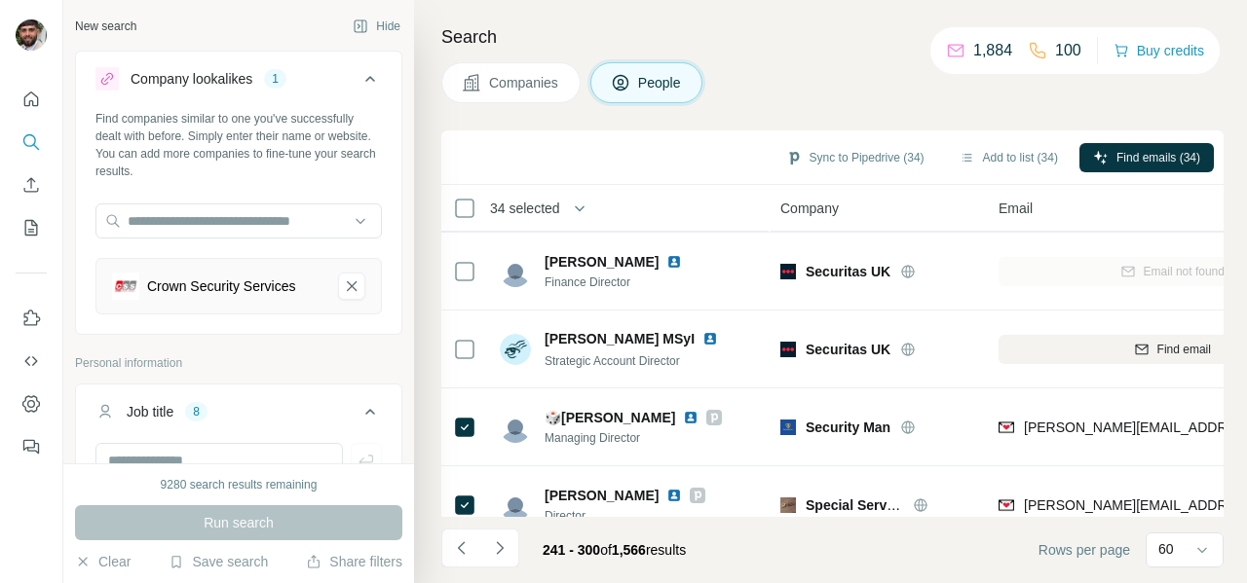
scroll to position [1801, 0]
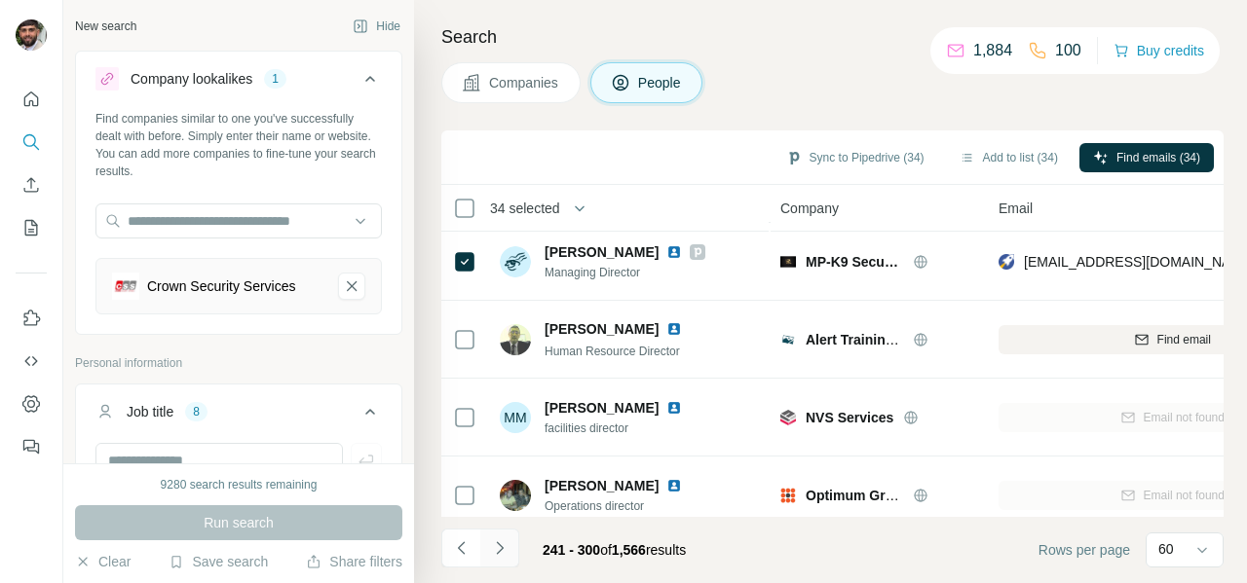
click at [504, 548] on icon "Navigate to next page" at bounding box center [499, 548] width 19 height 19
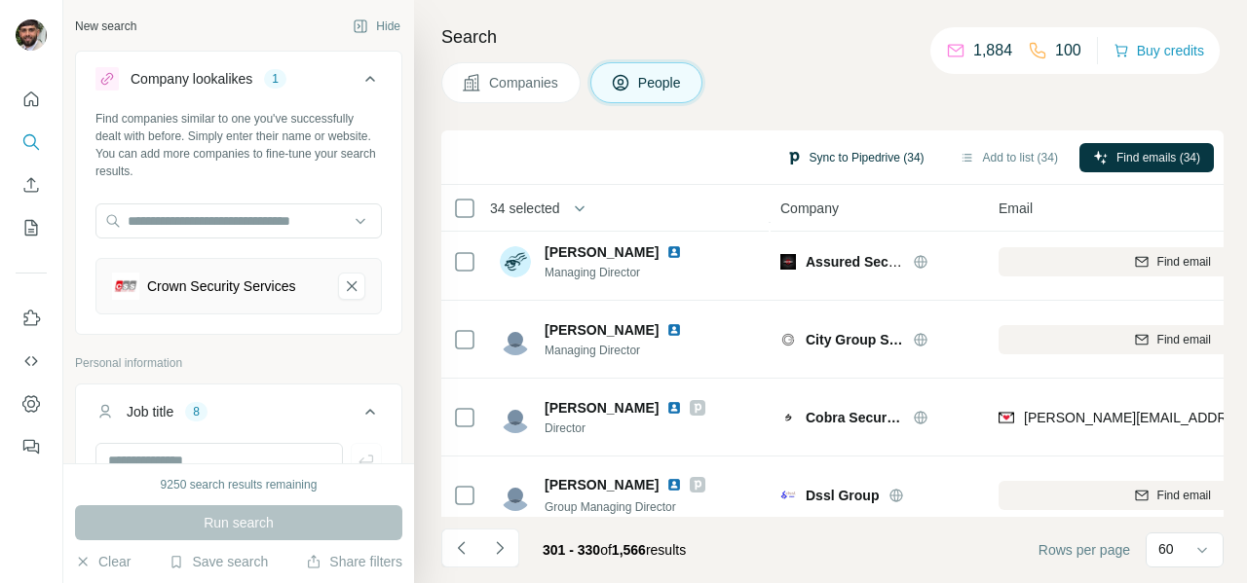
click at [826, 158] on button "Sync to Pipedrive (34)" at bounding box center [855, 157] width 166 height 29
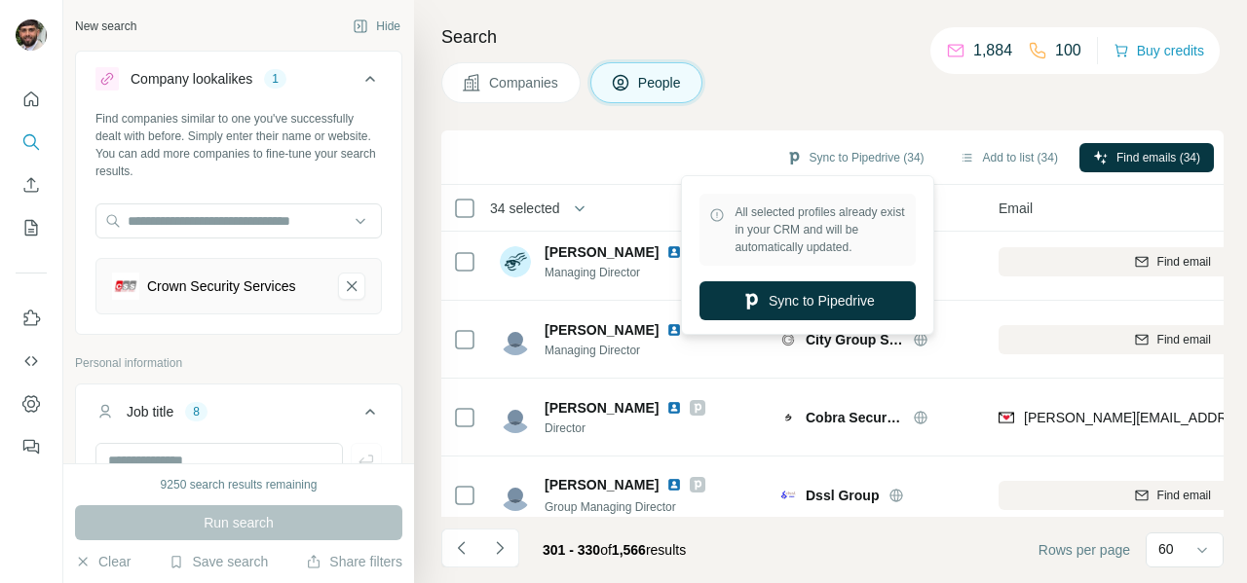
click at [652, 169] on div "Sync to Pipedrive (34) Add to list (34) Find emails (34)" at bounding box center [832, 157] width 763 height 34
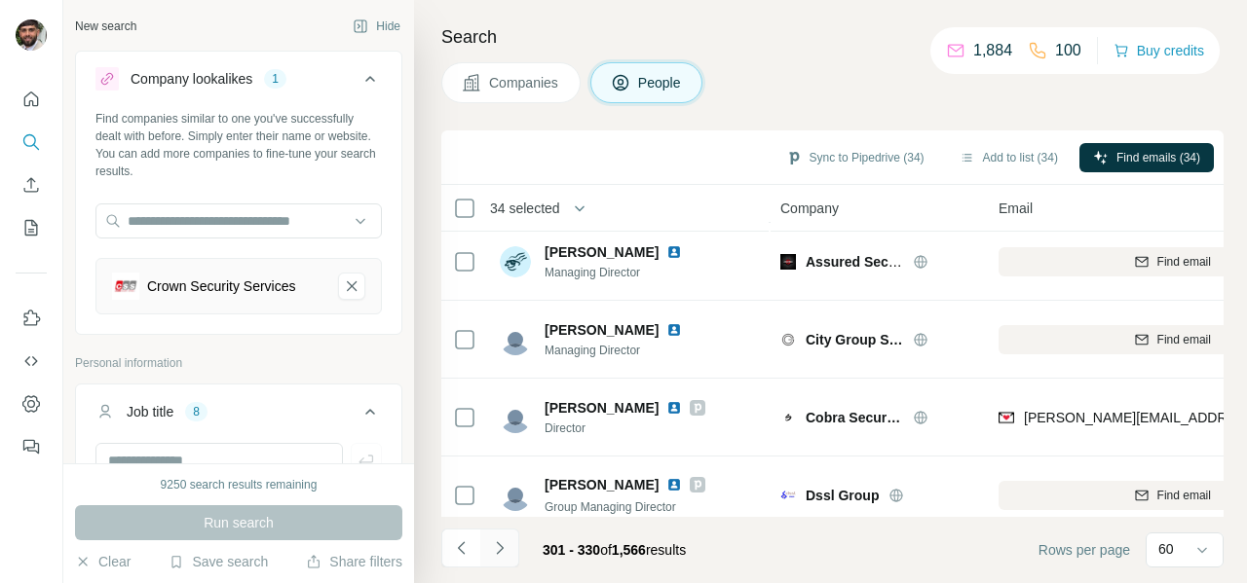
click at [499, 550] on icon "Navigate to next page" at bounding box center [499, 548] width 19 height 19
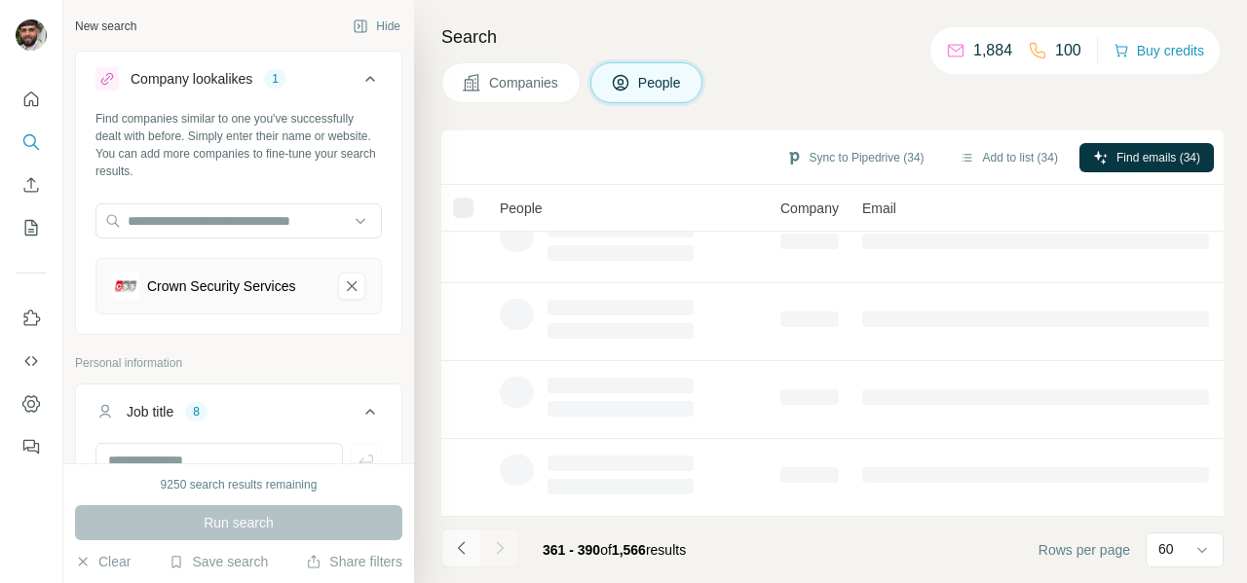
scroll to position [493, 0]
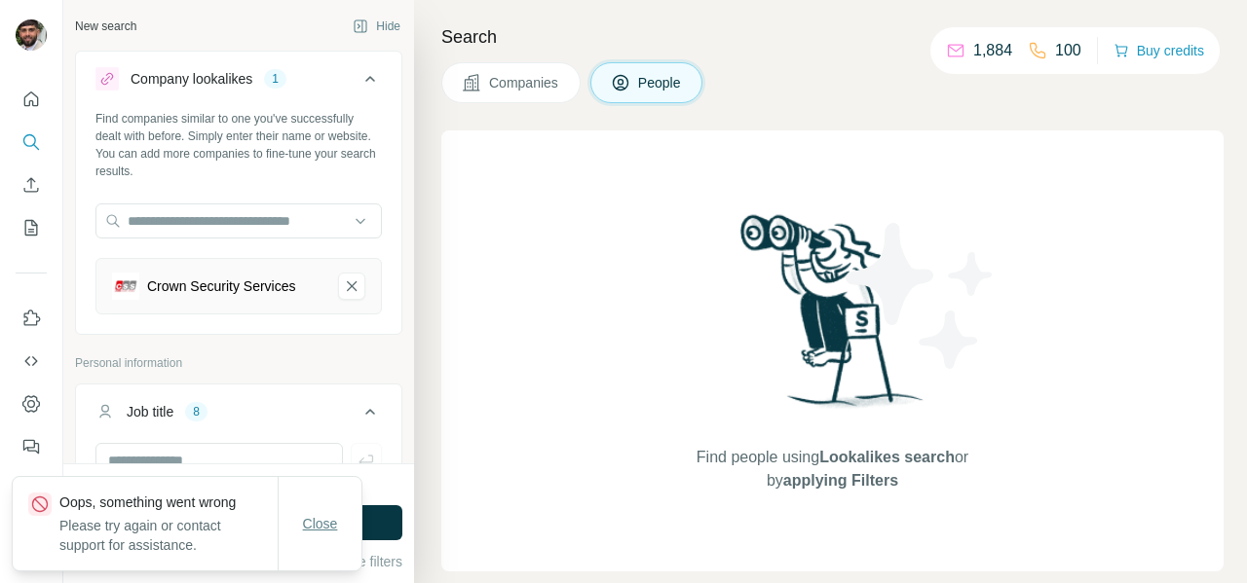
click at [330, 525] on span "Close" at bounding box center [320, 523] width 35 height 19
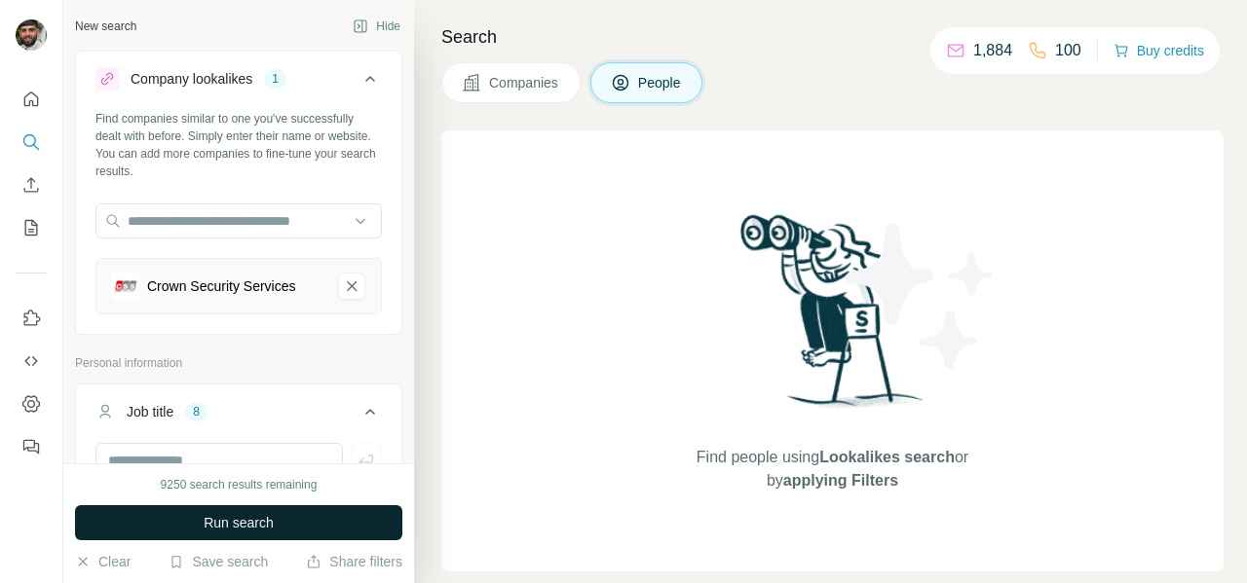
click at [328, 525] on button "Run search" at bounding box center [238, 523] width 327 height 35
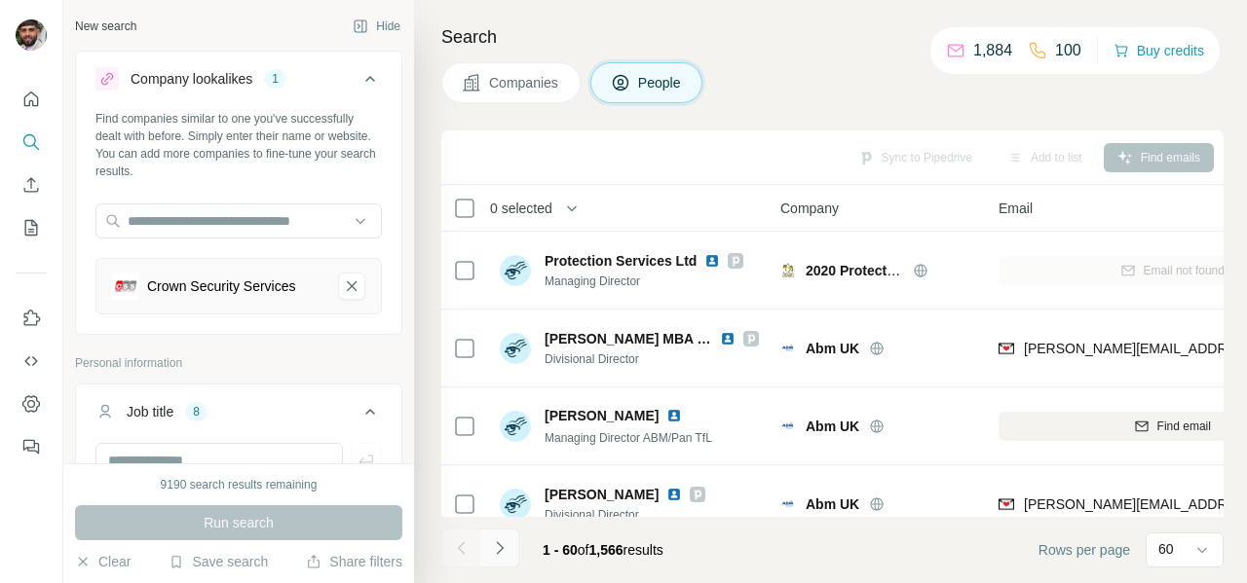
click at [504, 543] on icon "Navigate to next page" at bounding box center [499, 548] width 19 height 19
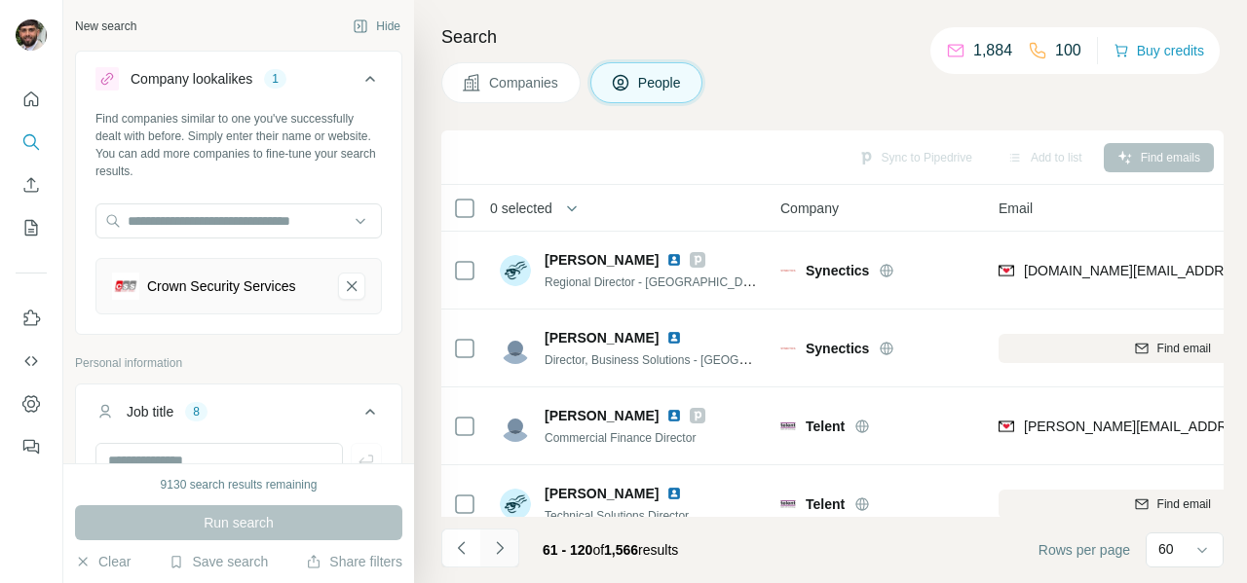
click at [504, 547] on icon "Navigate to next page" at bounding box center [499, 548] width 19 height 19
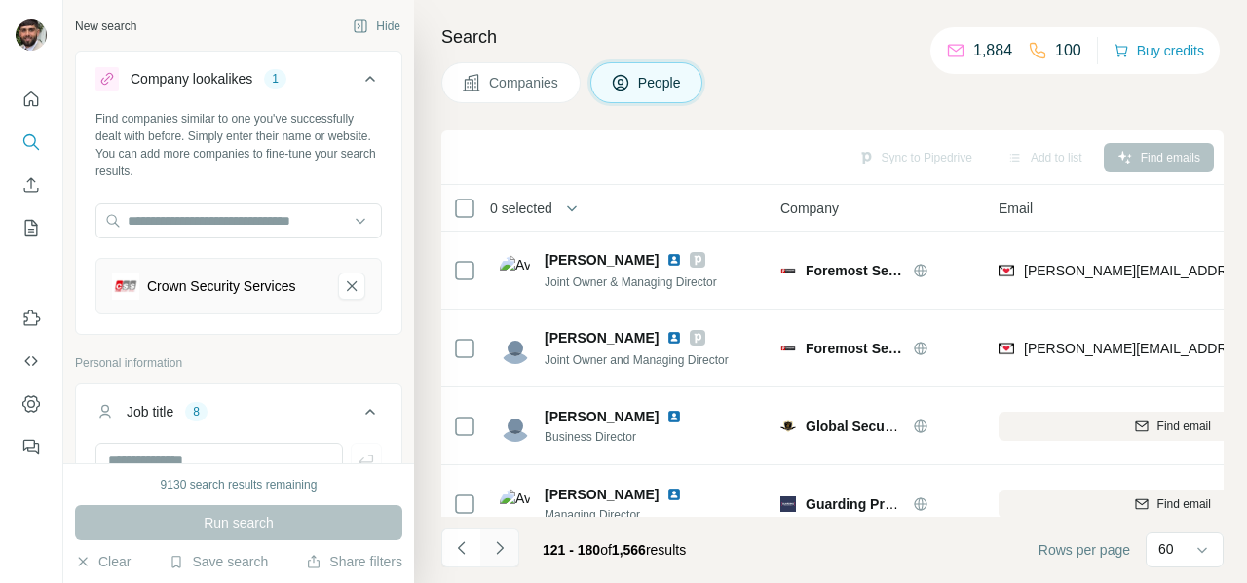
click at [499, 551] on icon "Navigate to next page" at bounding box center [499, 548] width 7 height 13
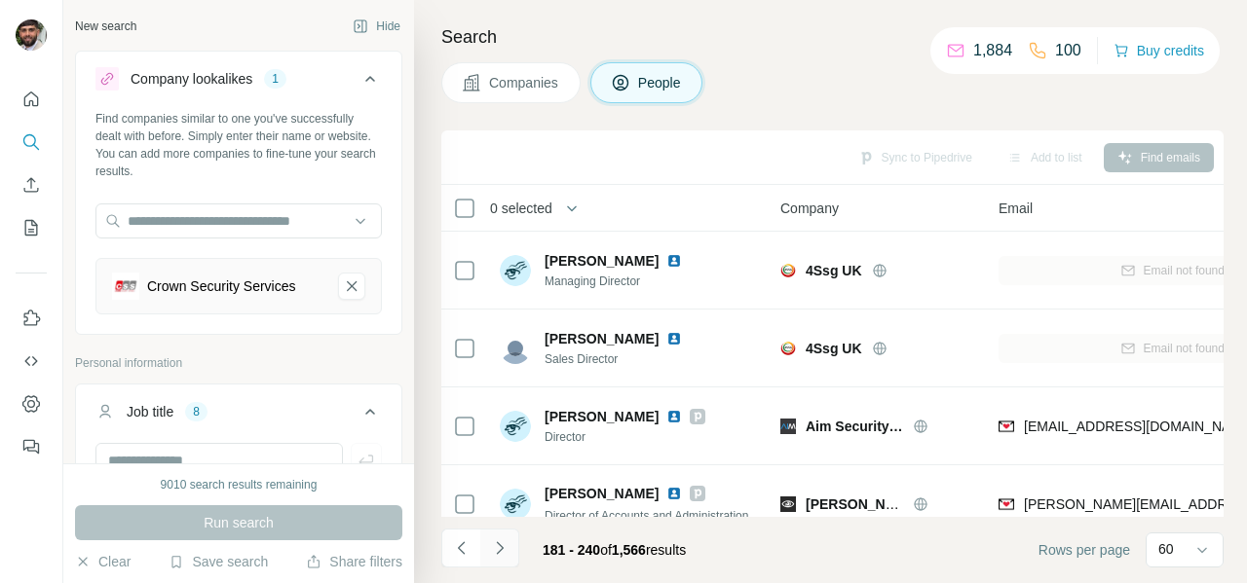
click at [502, 552] on icon "Navigate to next page" at bounding box center [499, 548] width 19 height 19
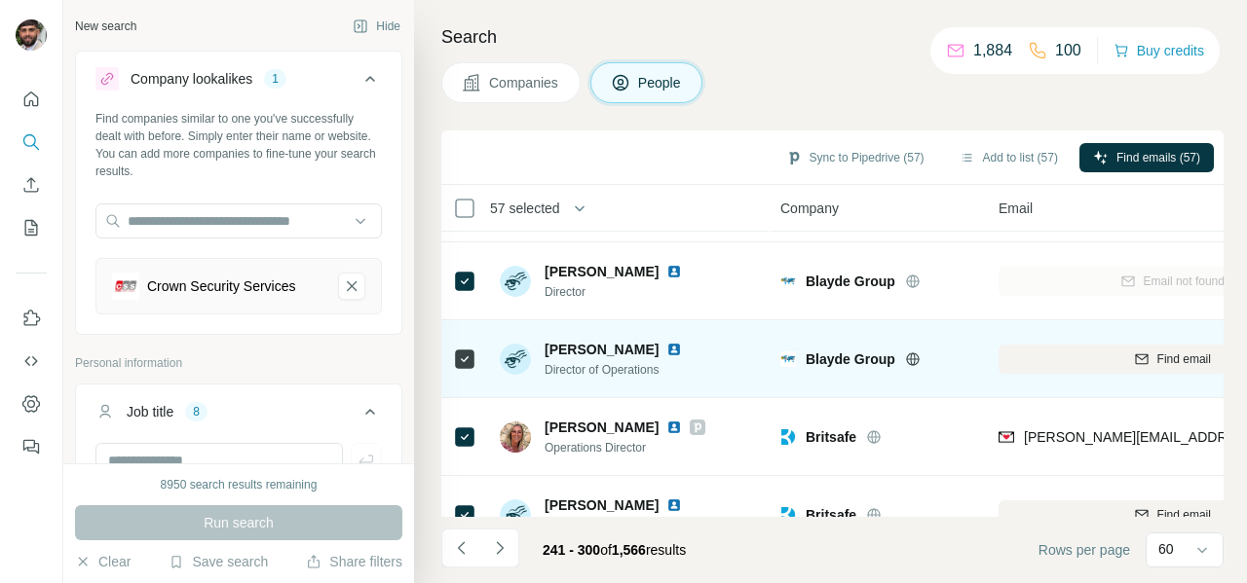
scroll to position [1736, 0]
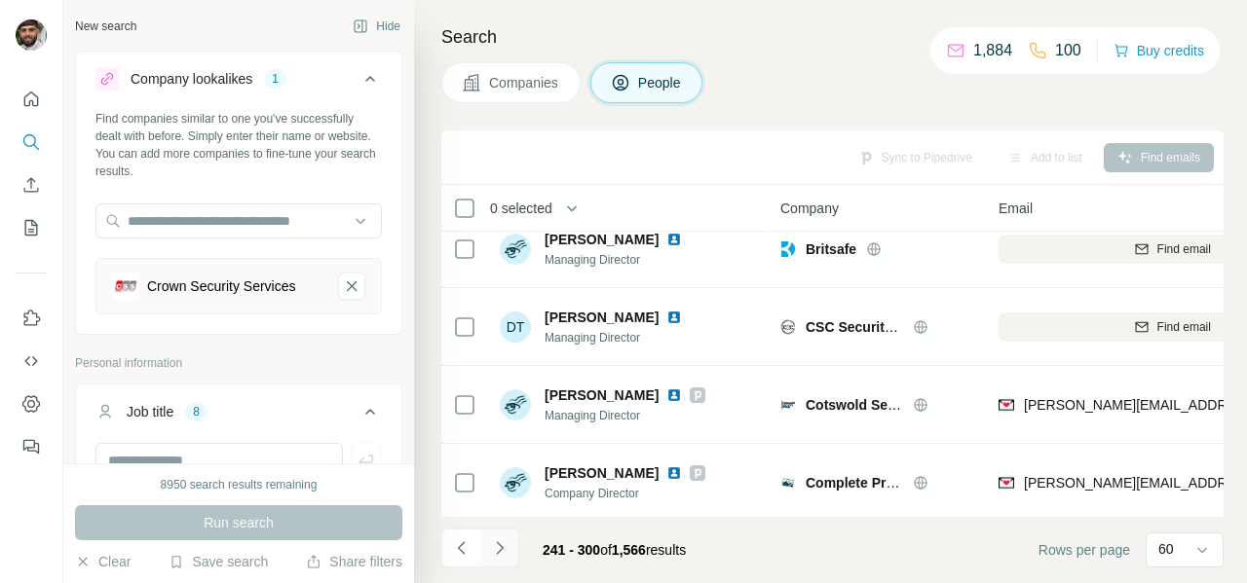
click at [499, 546] on icon "Navigate to next page" at bounding box center [499, 548] width 19 height 19
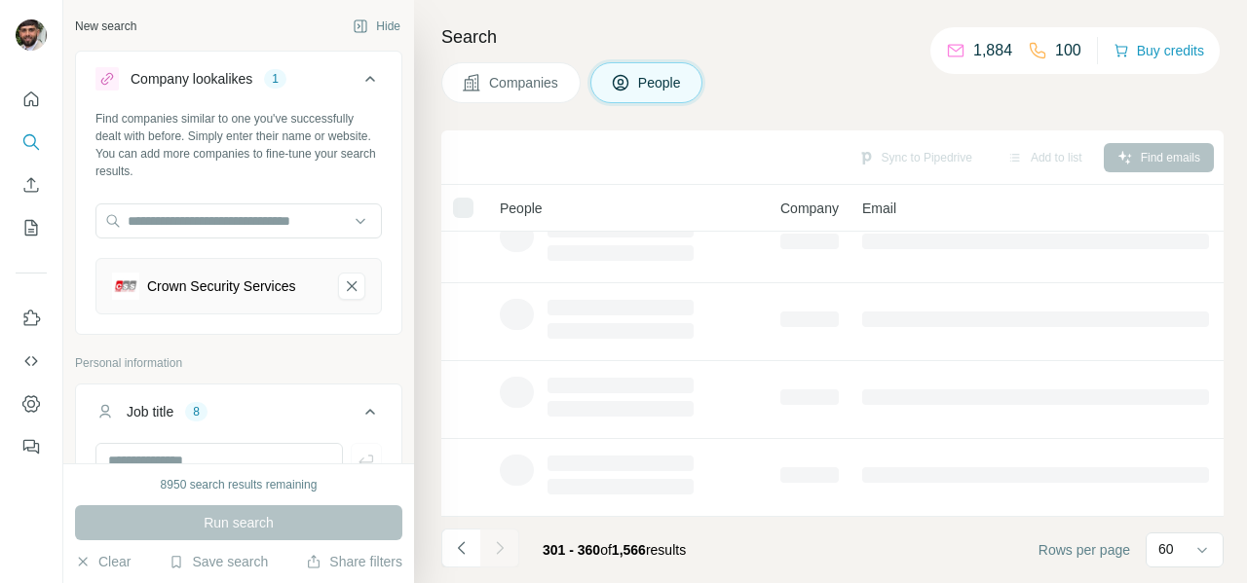
scroll to position [493, 0]
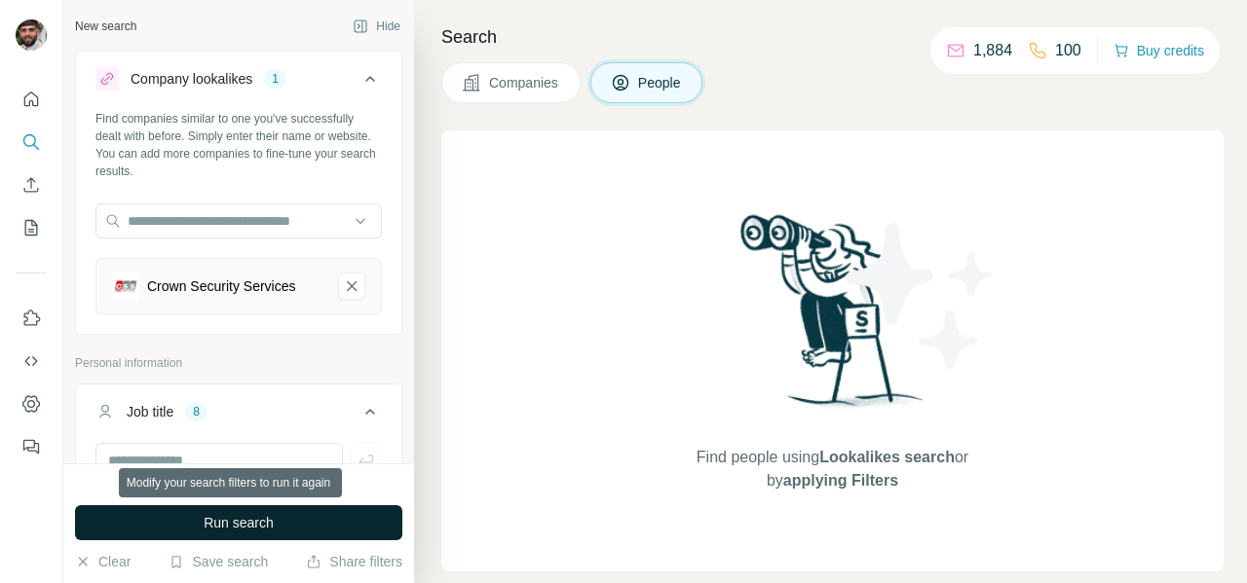
click at [307, 522] on button "Run search" at bounding box center [238, 523] width 327 height 35
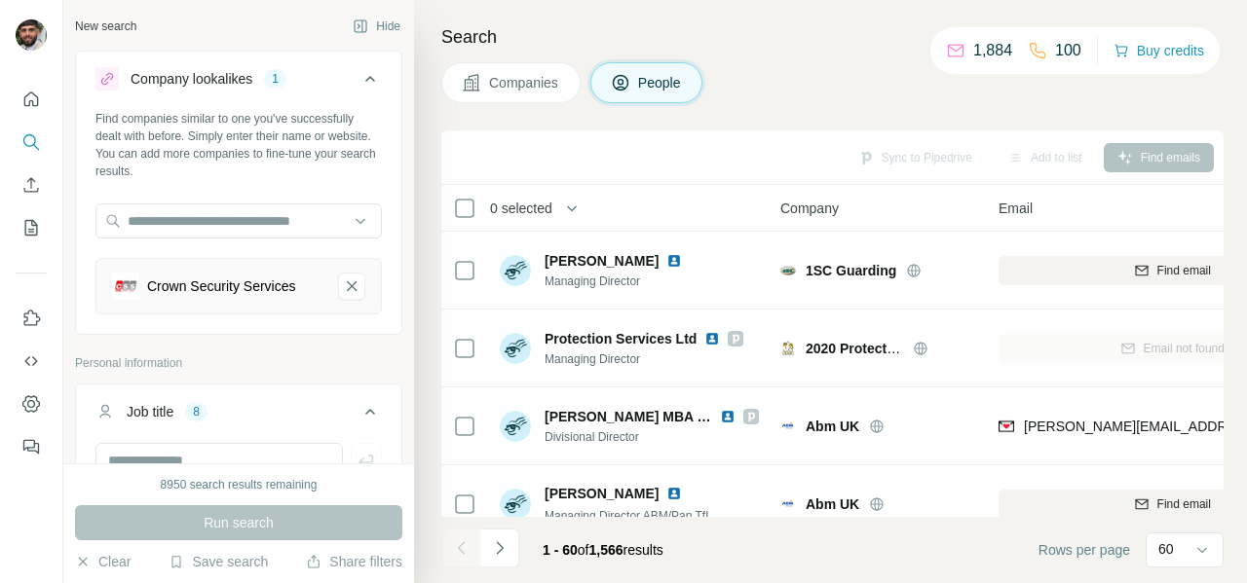
click at [509, 558] on button "Navigate to next page" at bounding box center [499, 548] width 39 height 39
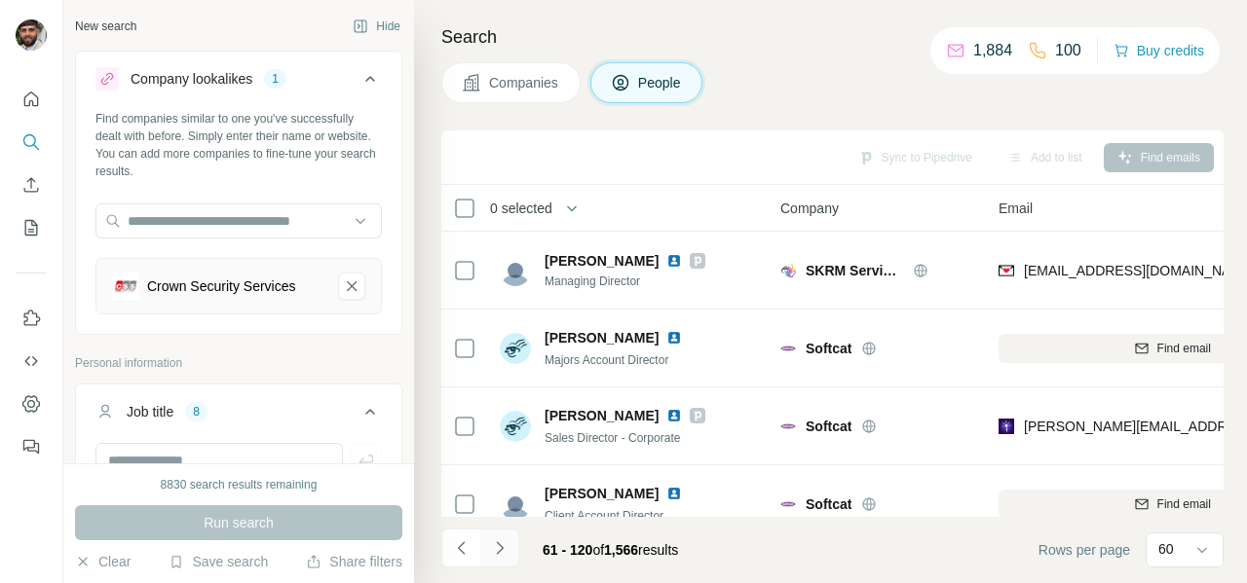
click at [502, 552] on icon "Navigate to next page" at bounding box center [499, 548] width 19 height 19
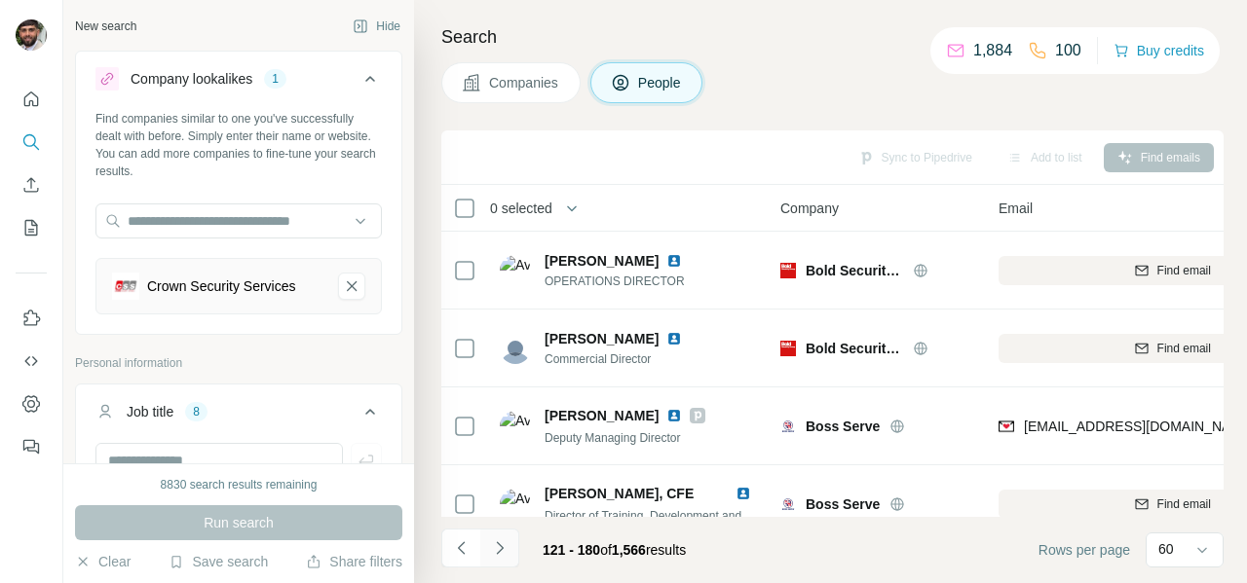
click at [502, 552] on icon "Navigate to next page" at bounding box center [499, 548] width 19 height 19
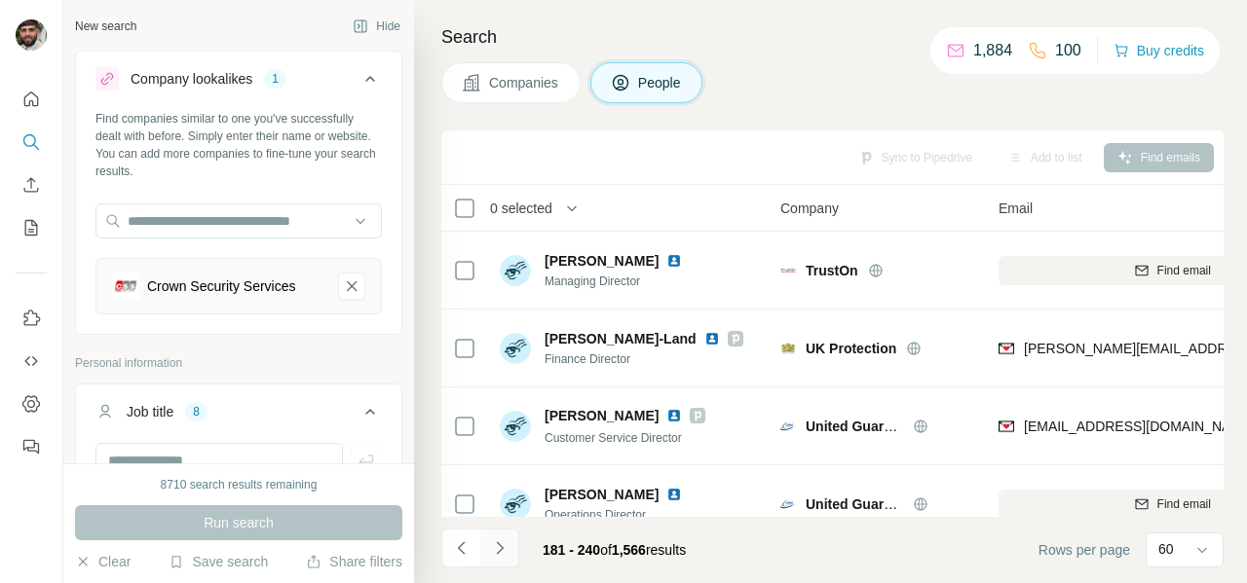
click at [506, 556] on icon "Navigate to next page" at bounding box center [499, 548] width 19 height 19
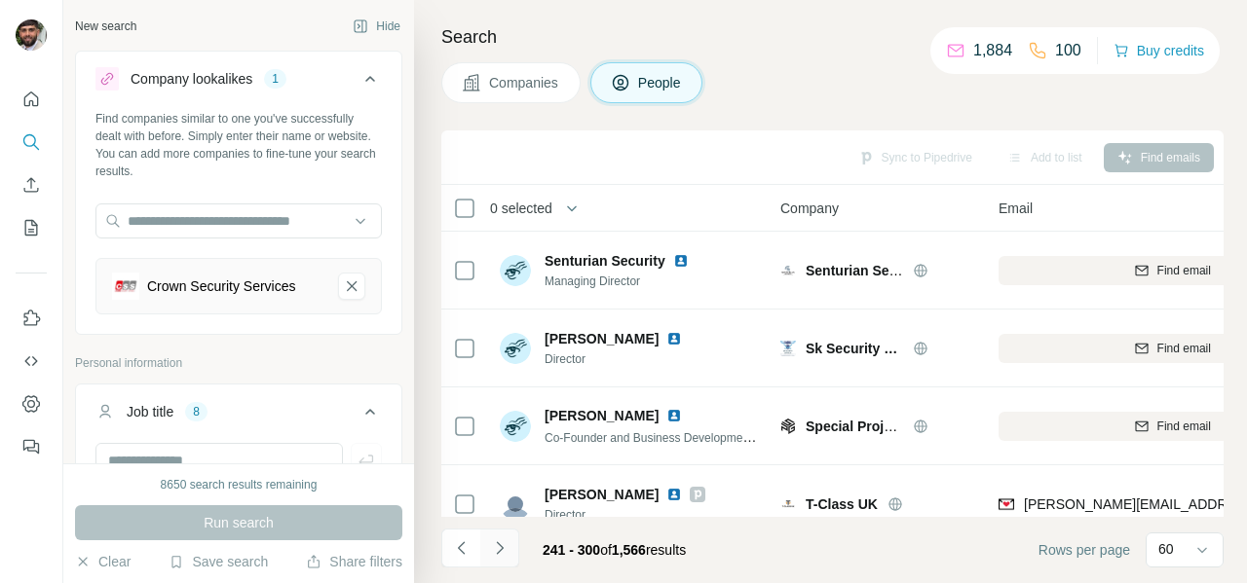
click at [504, 555] on icon "Navigate to next page" at bounding box center [499, 548] width 19 height 19
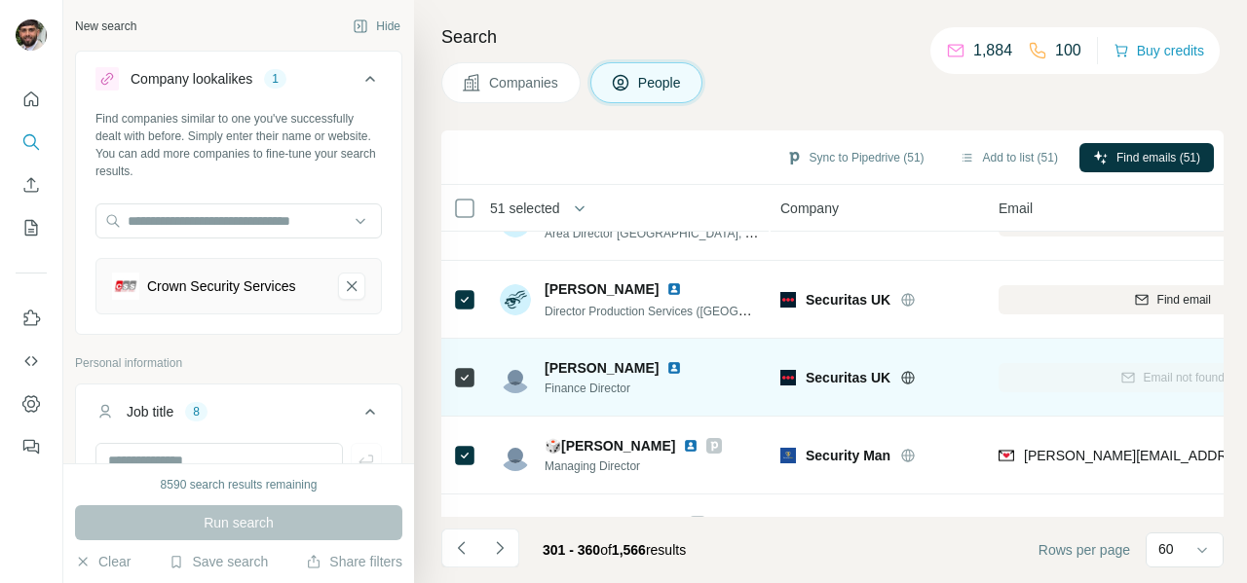
scroll to position [1166, 0]
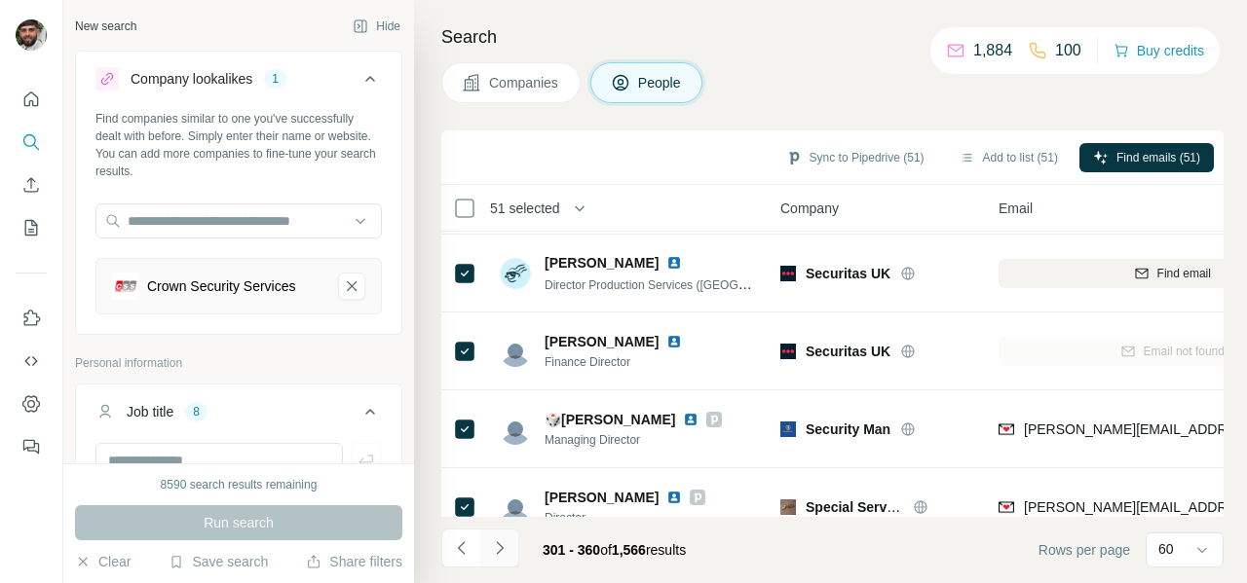
click at [505, 549] on icon "Navigate to next page" at bounding box center [499, 548] width 19 height 19
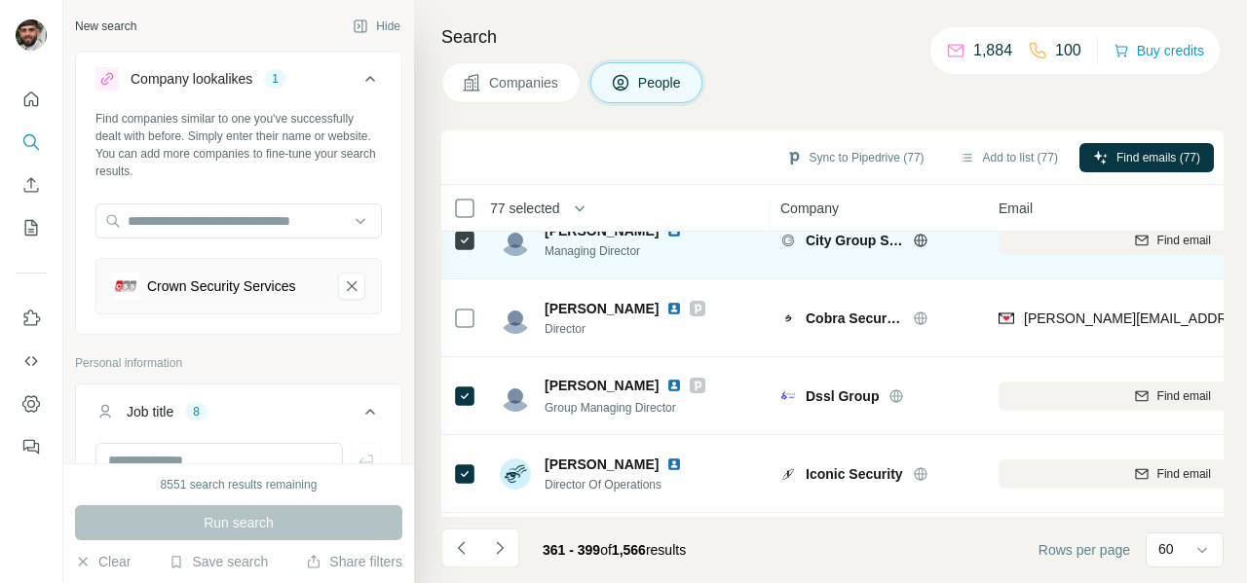
scroll to position [2601, 0]
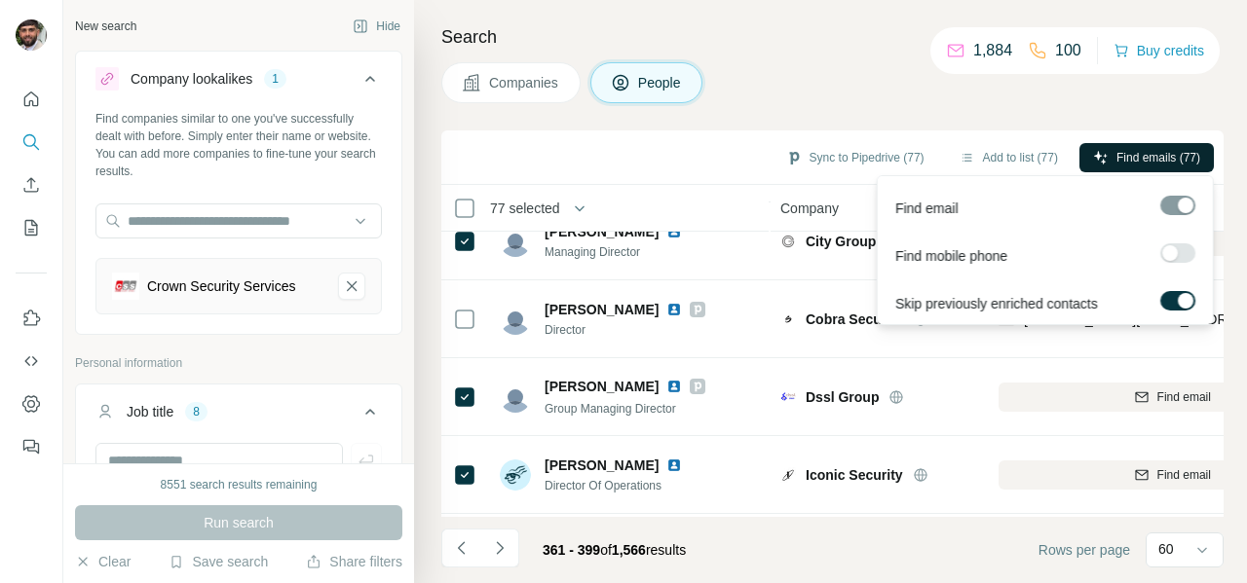
click at [1106, 158] on button "Find emails (77)" at bounding box center [1146, 157] width 134 height 29
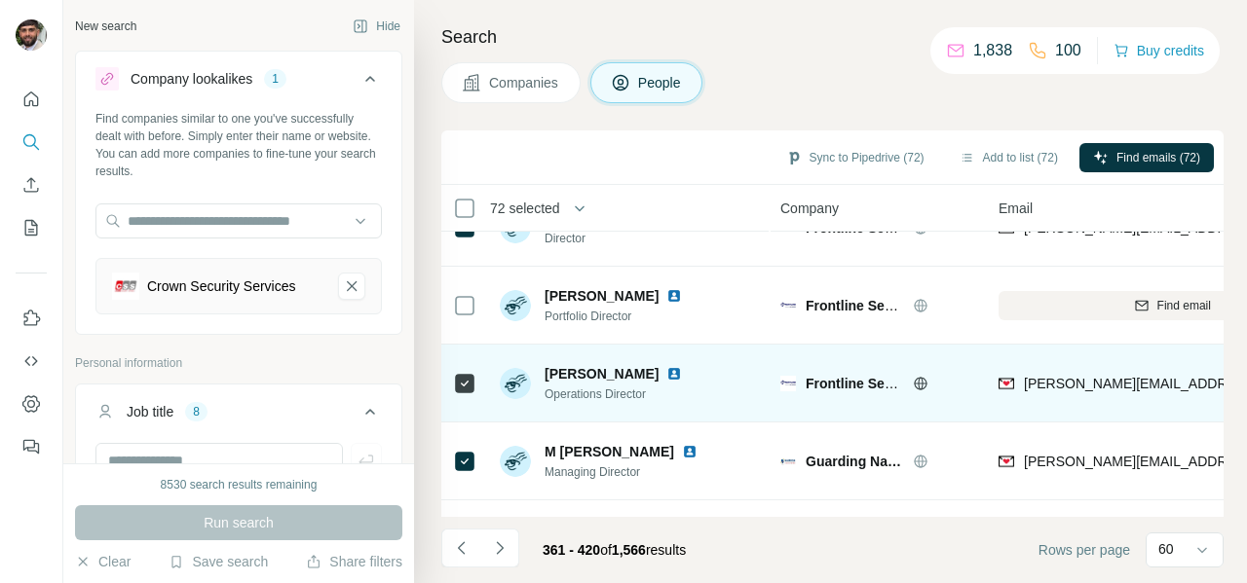
scroll to position [0, 0]
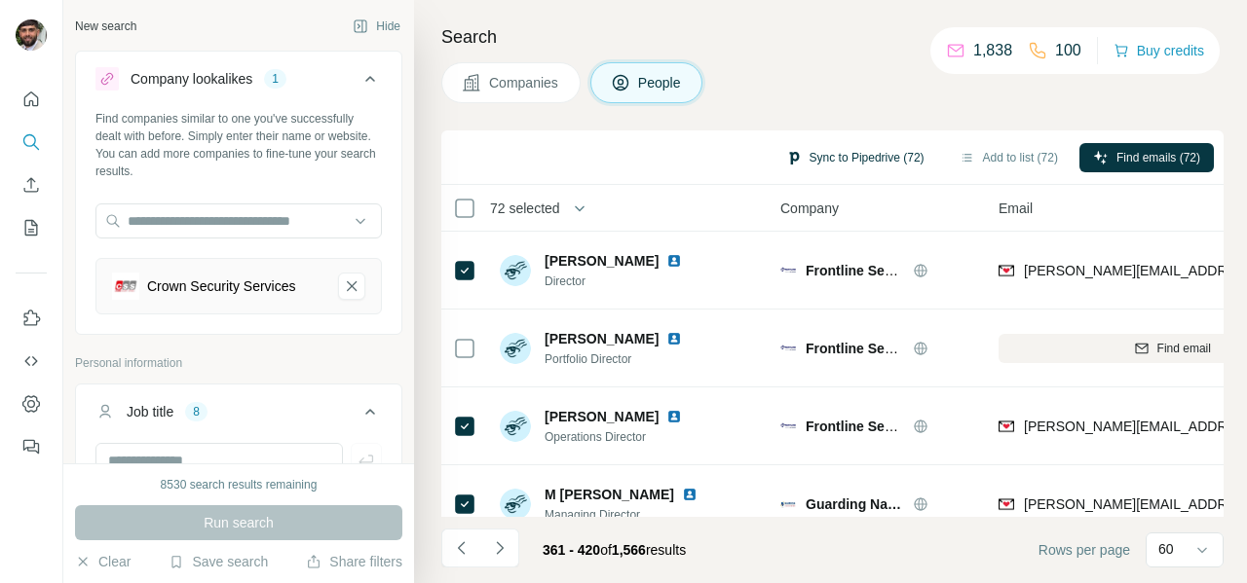
click at [828, 156] on button "Sync to Pipedrive (72)" at bounding box center [855, 157] width 166 height 29
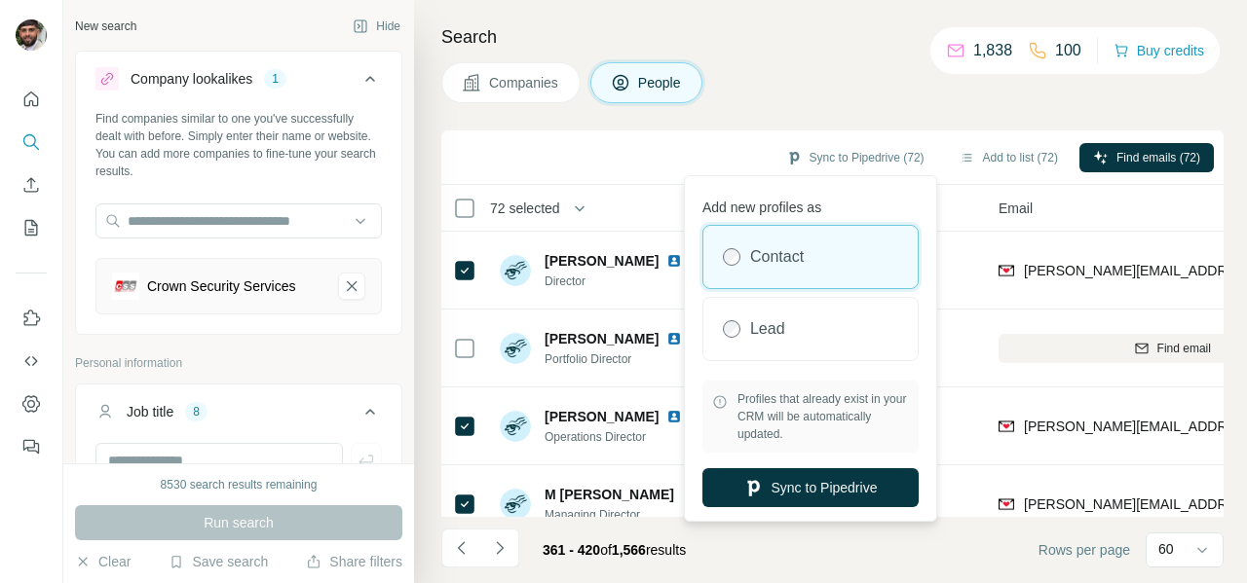
click at [755, 326] on label "Lead" at bounding box center [767, 329] width 35 height 23
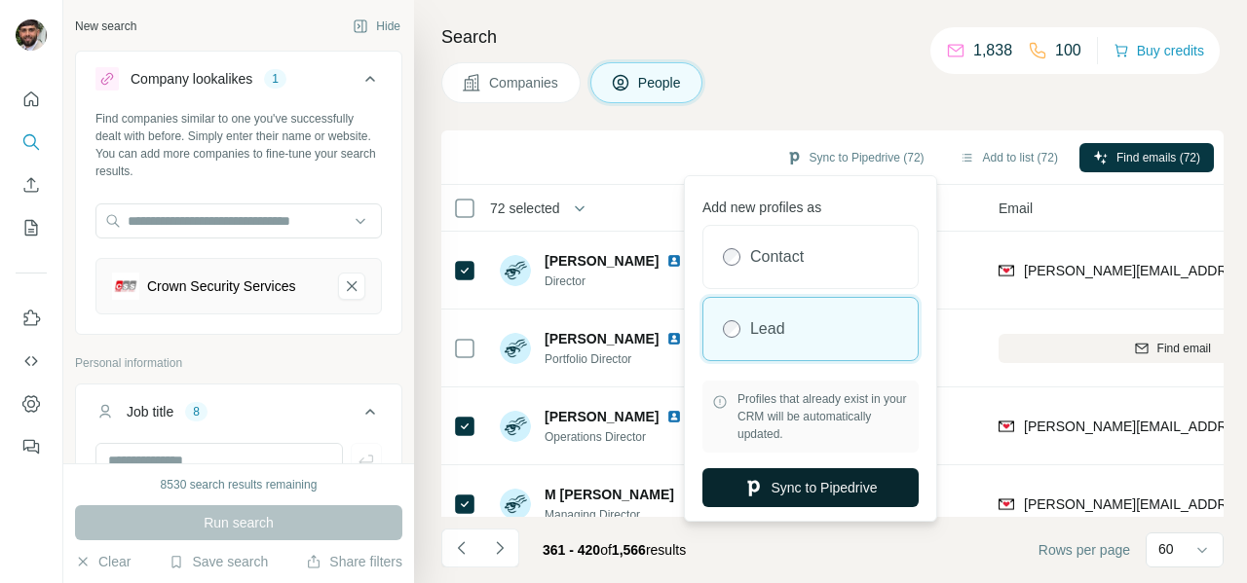
click at [826, 485] on button "Sync to Pipedrive" at bounding box center [810, 487] width 216 height 39
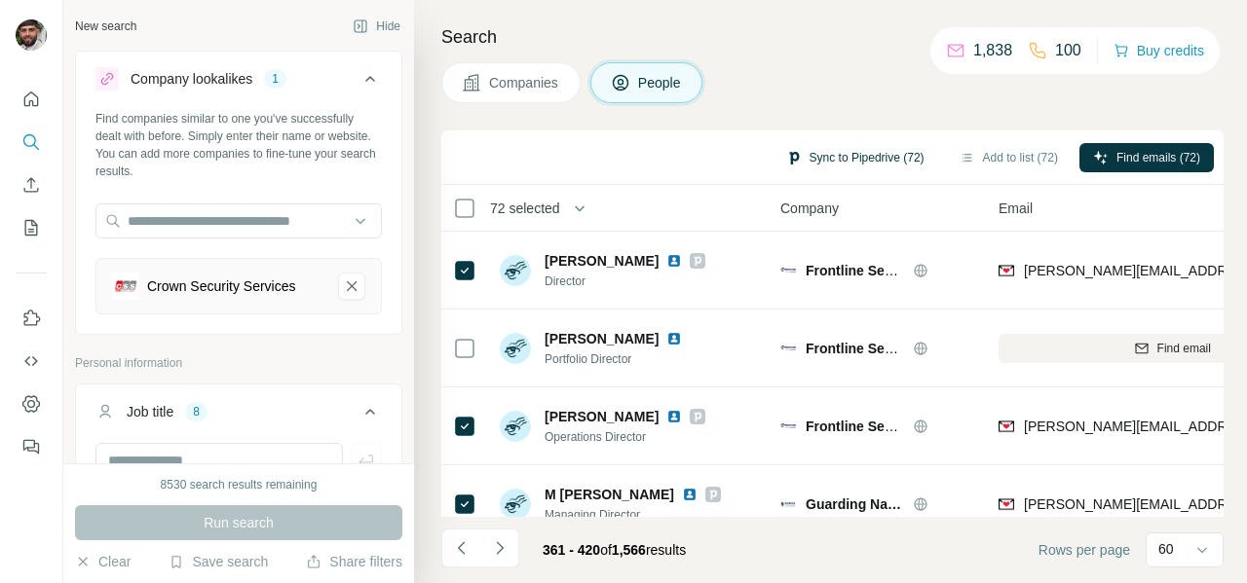
click at [853, 151] on button "Sync to Pipedrive (72)" at bounding box center [855, 157] width 166 height 29
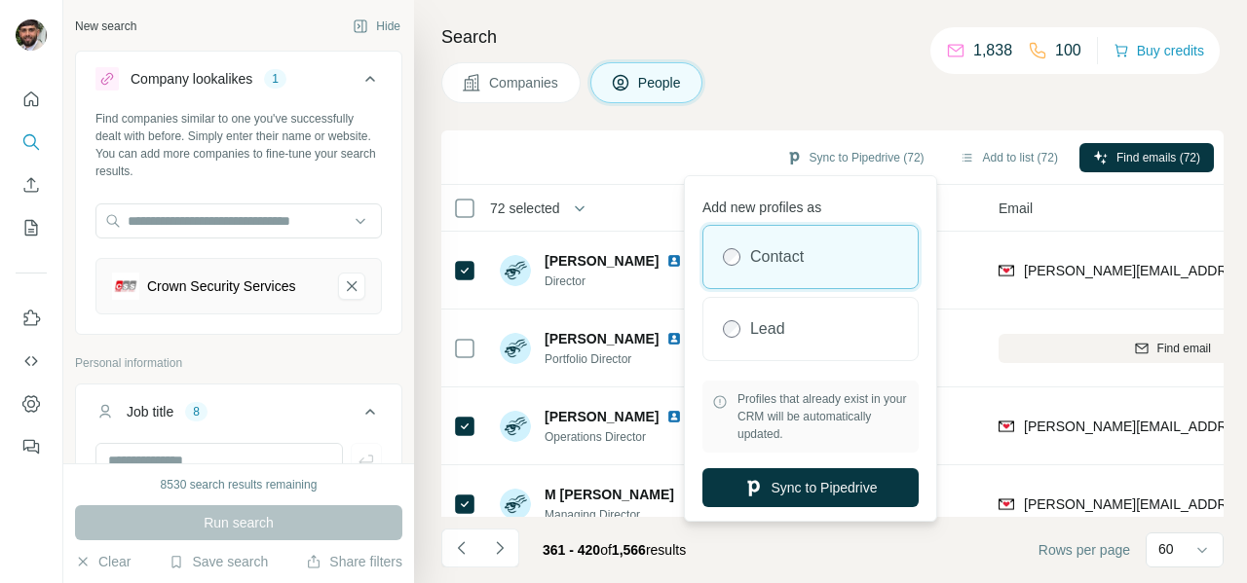
click at [656, 135] on div "Sync to Pipedrive (72) Add to list (72) Find emails (72)" at bounding box center [832, 158] width 782 height 55
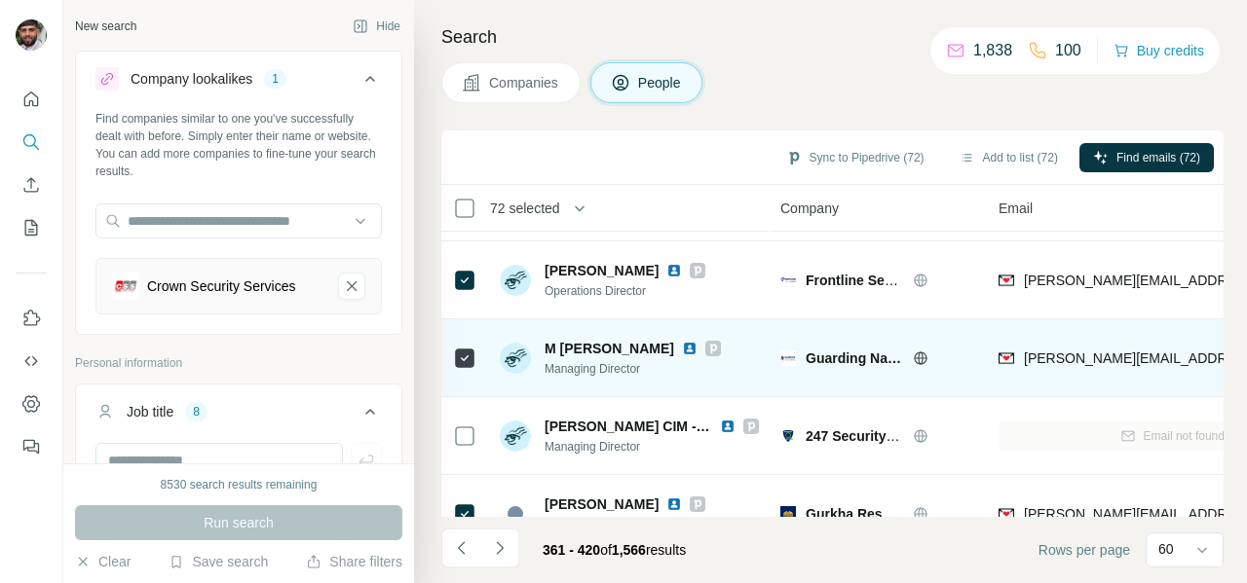
scroll to position [296, 0]
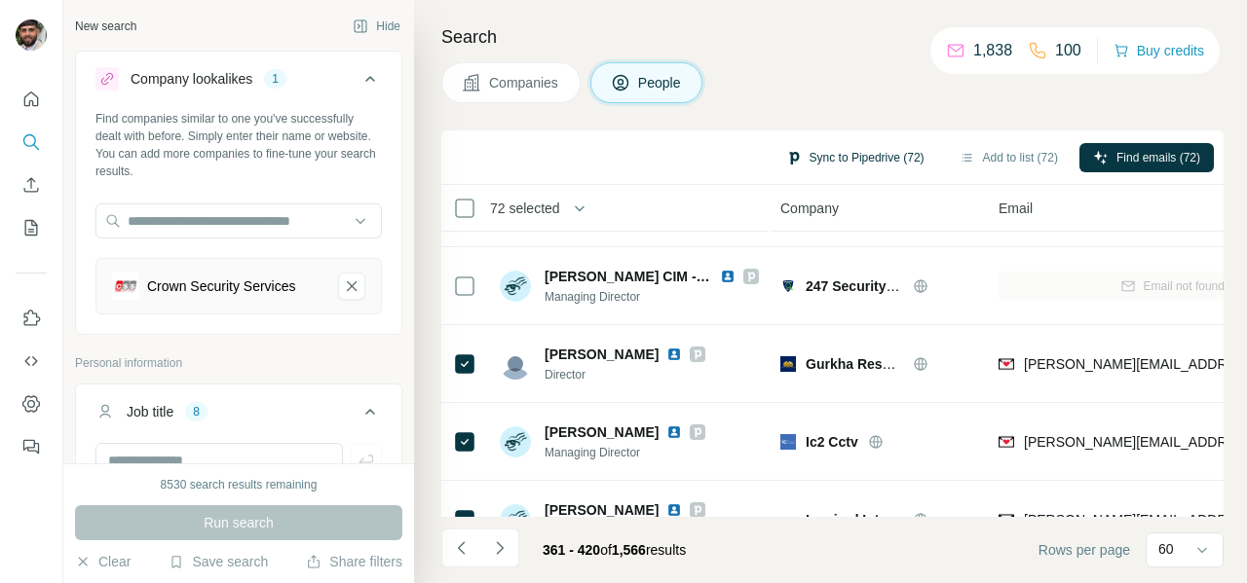
click at [841, 154] on button "Sync to Pipedrive (72)" at bounding box center [855, 157] width 166 height 29
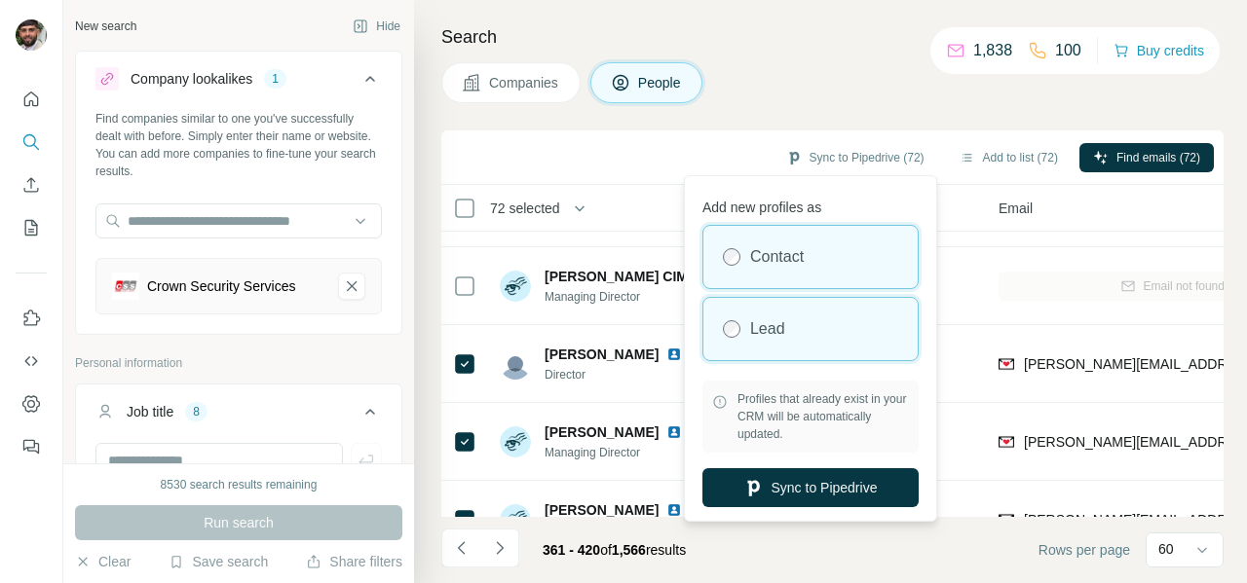
click at [741, 333] on div "Lead" at bounding box center [810, 329] width 214 height 62
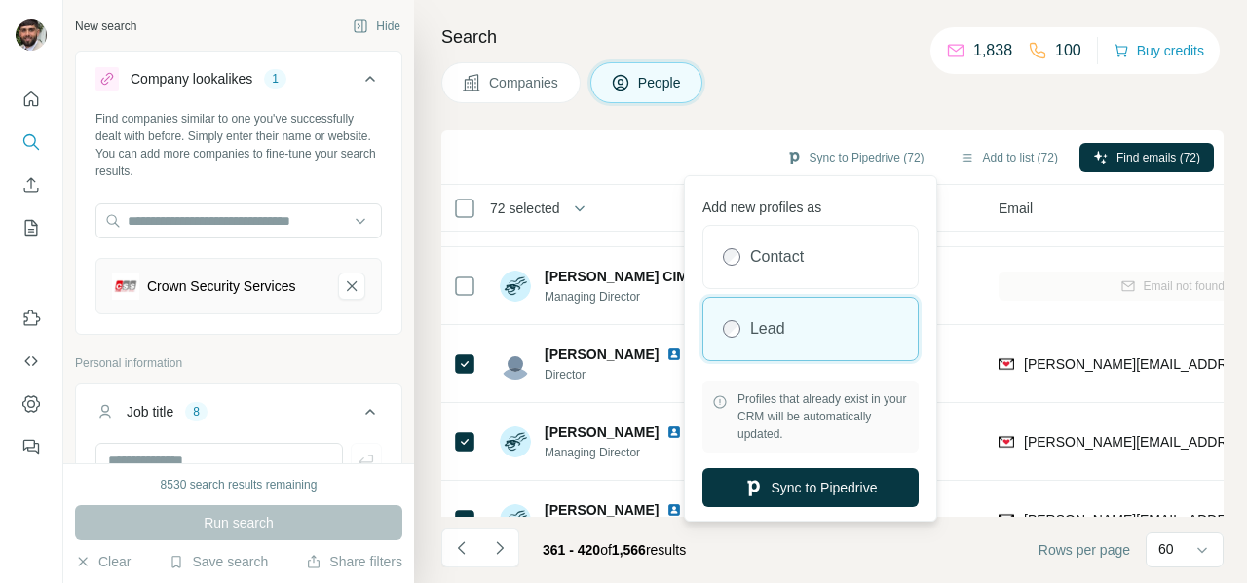
click at [632, 152] on div "Sync to Pipedrive (72) Add to list (72) Find emails (72)" at bounding box center [832, 157] width 763 height 34
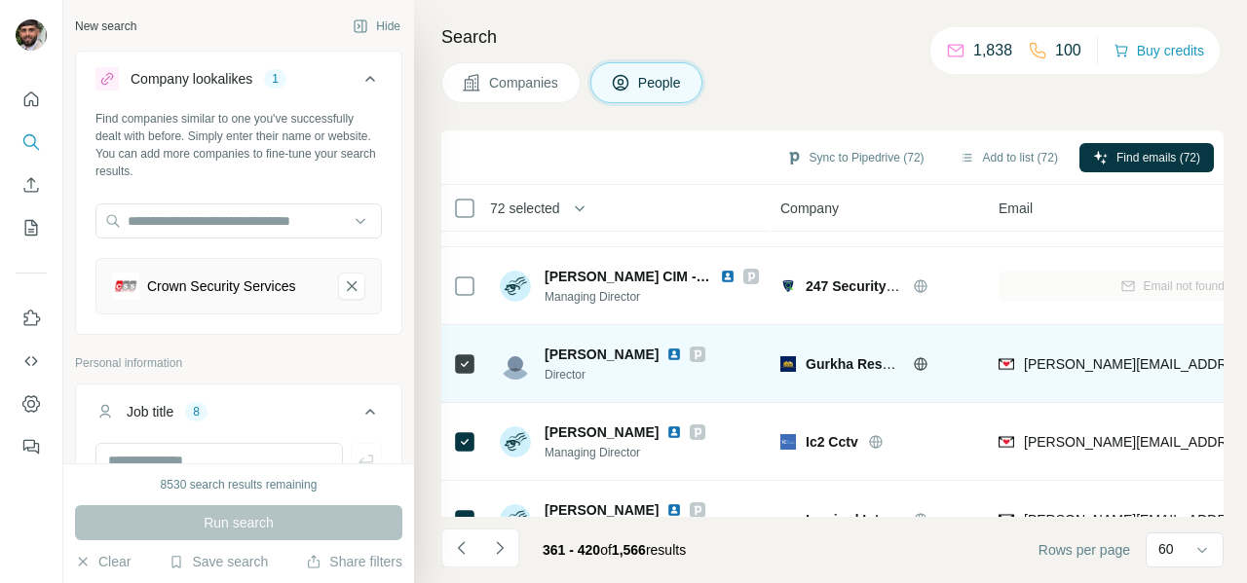
scroll to position [0, 0]
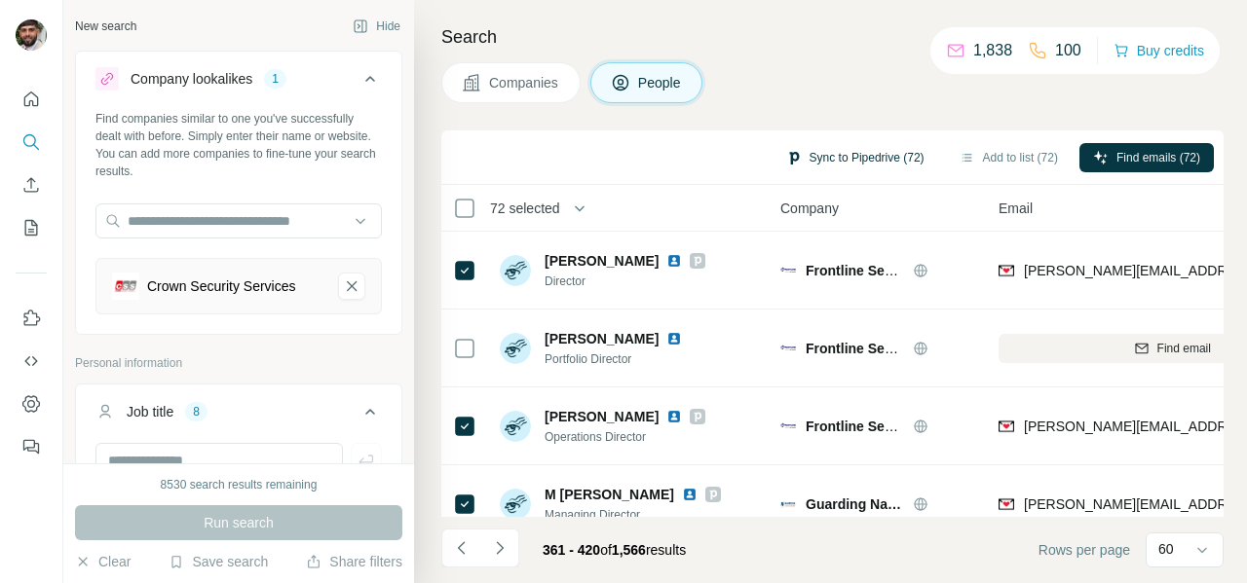
click at [790, 160] on button "Sync to Pipedrive (72)" at bounding box center [855, 157] width 166 height 29
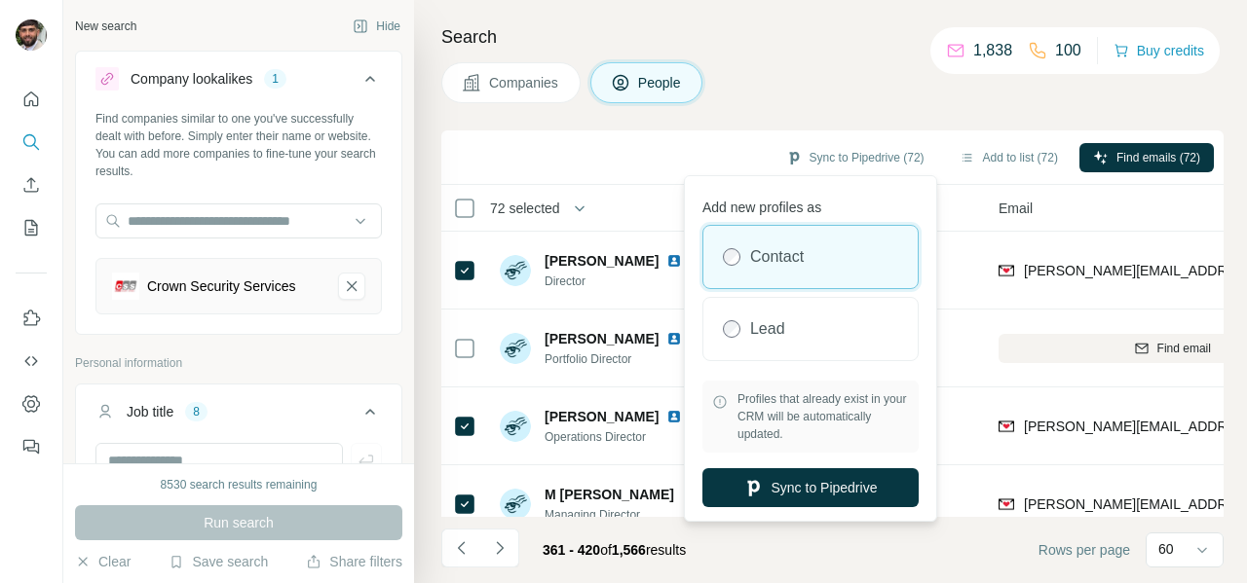
click at [771, 324] on label "Lead" at bounding box center [767, 329] width 35 height 23
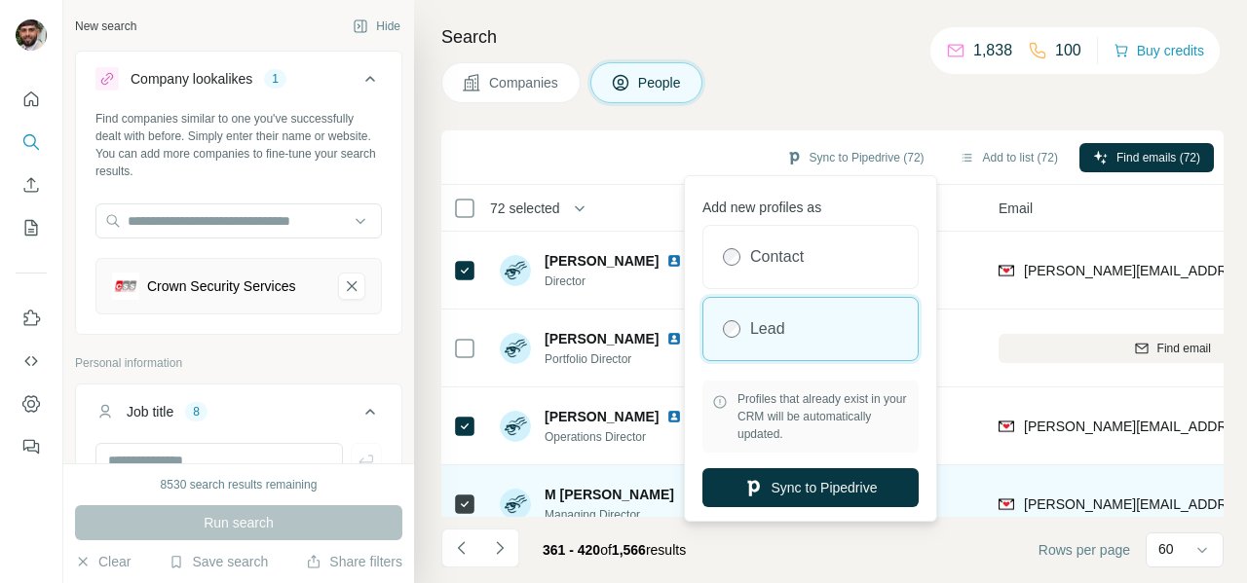
click at [816, 486] on button "Sync to Pipedrive" at bounding box center [810, 487] width 216 height 39
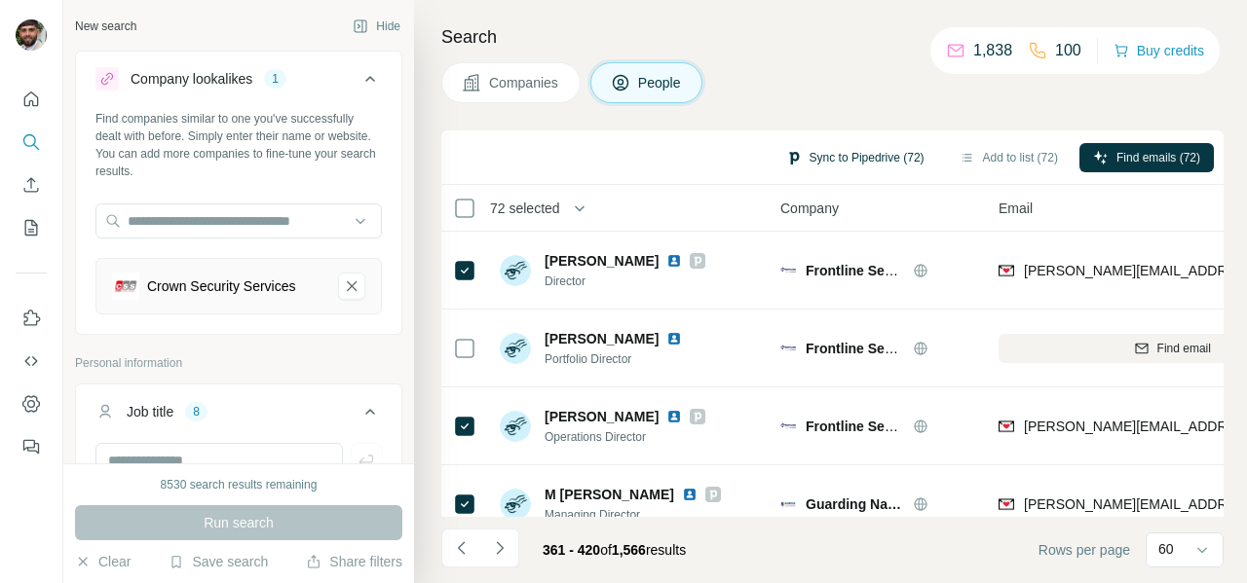
click at [829, 160] on button "Sync to Pipedrive (72)" at bounding box center [855, 157] width 166 height 29
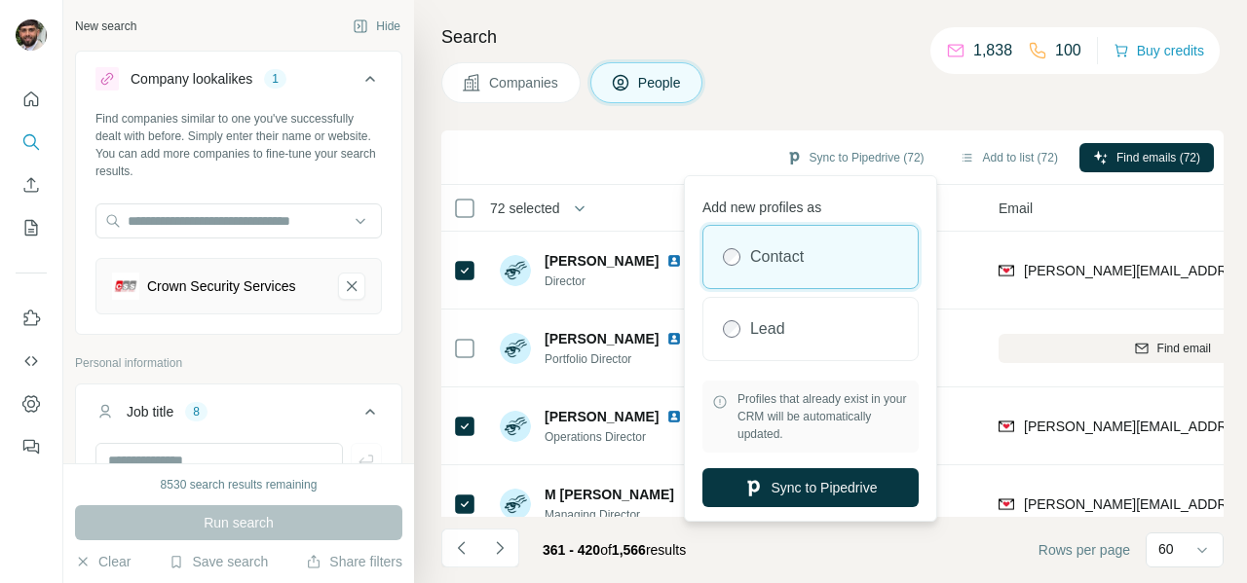
click at [674, 150] on div "Sync to Pipedrive (72) Add to list (72) Find emails (72)" at bounding box center [832, 157] width 763 height 34
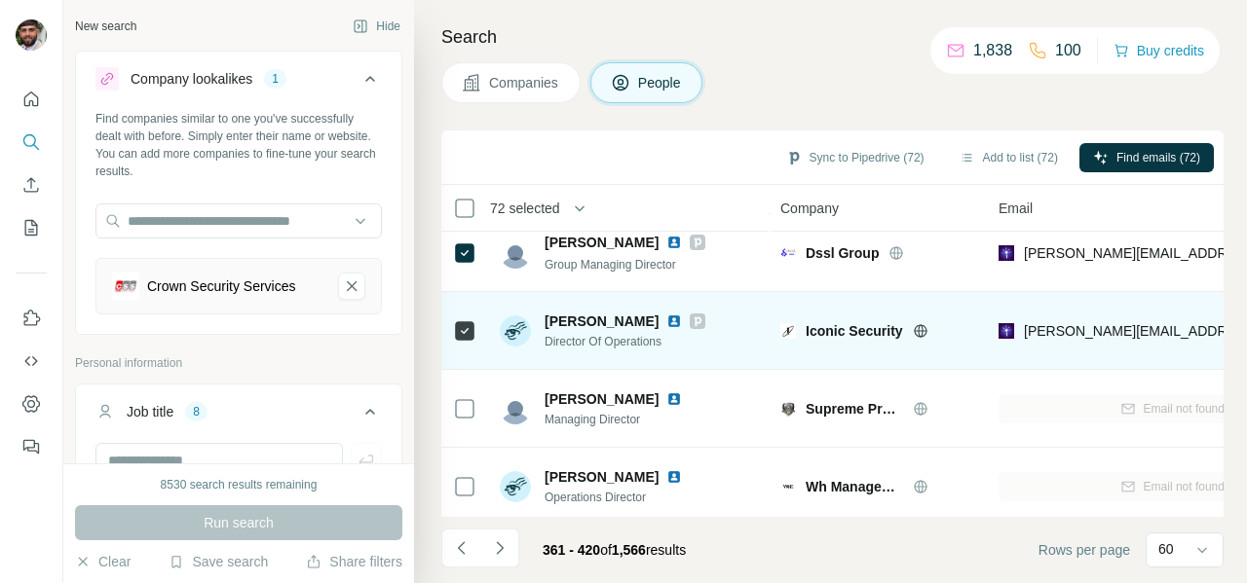
scroll to position [2742, 0]
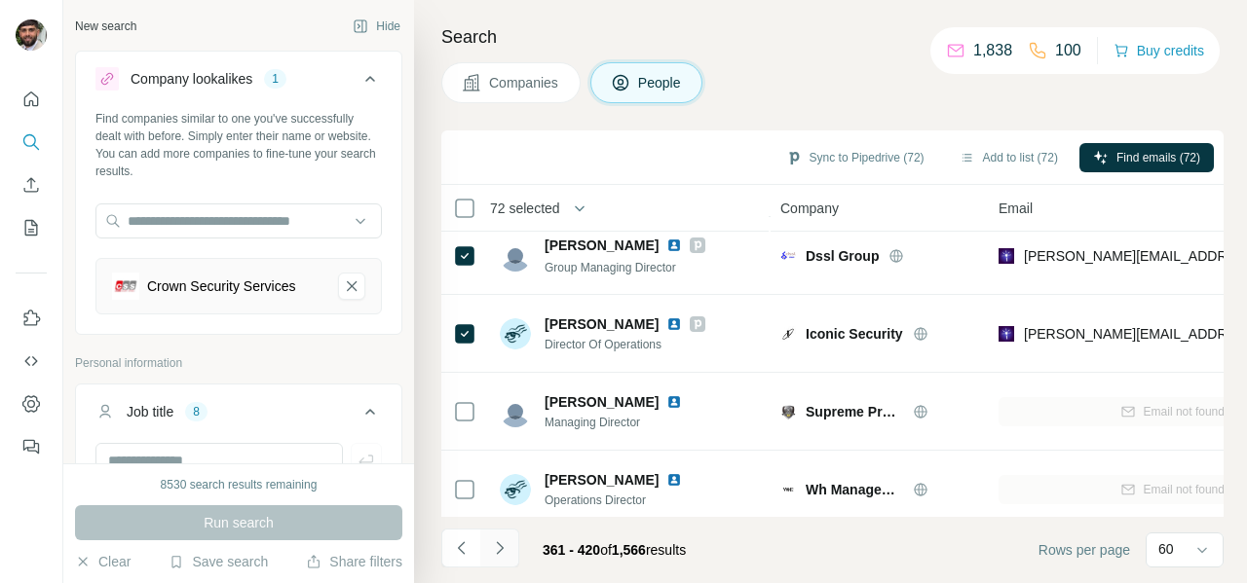
click at [501, 552] on icon "Navigate to next page" at bounding box center [499, 548] width 19 height 19
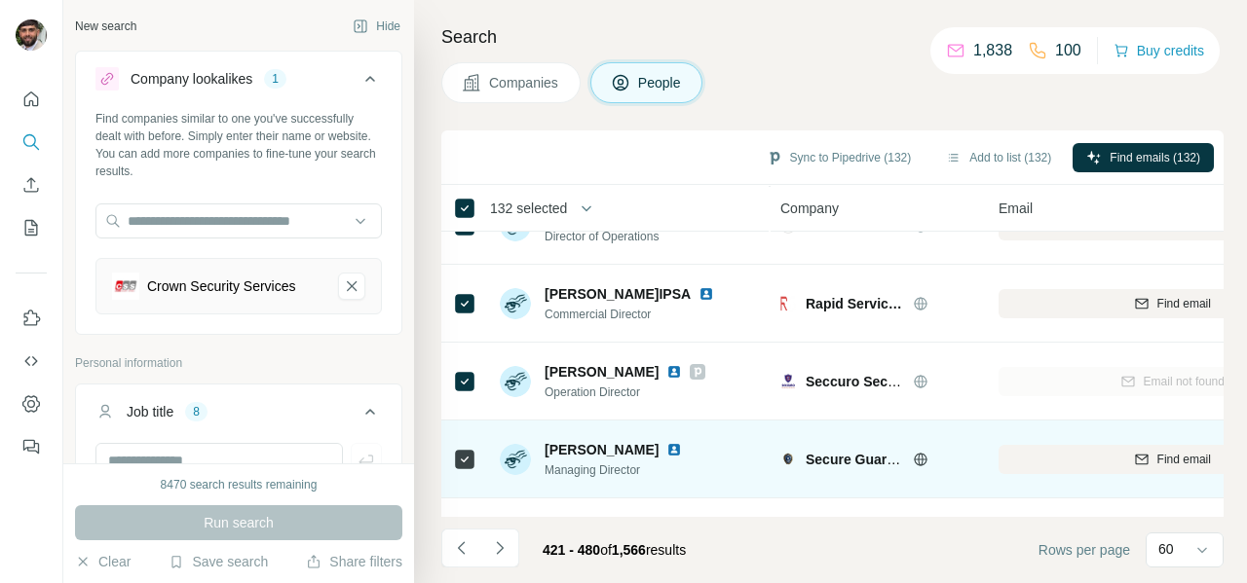
scroll to position [2961, 0]
